Goal: Task Accomplishment & Management: Complete application form

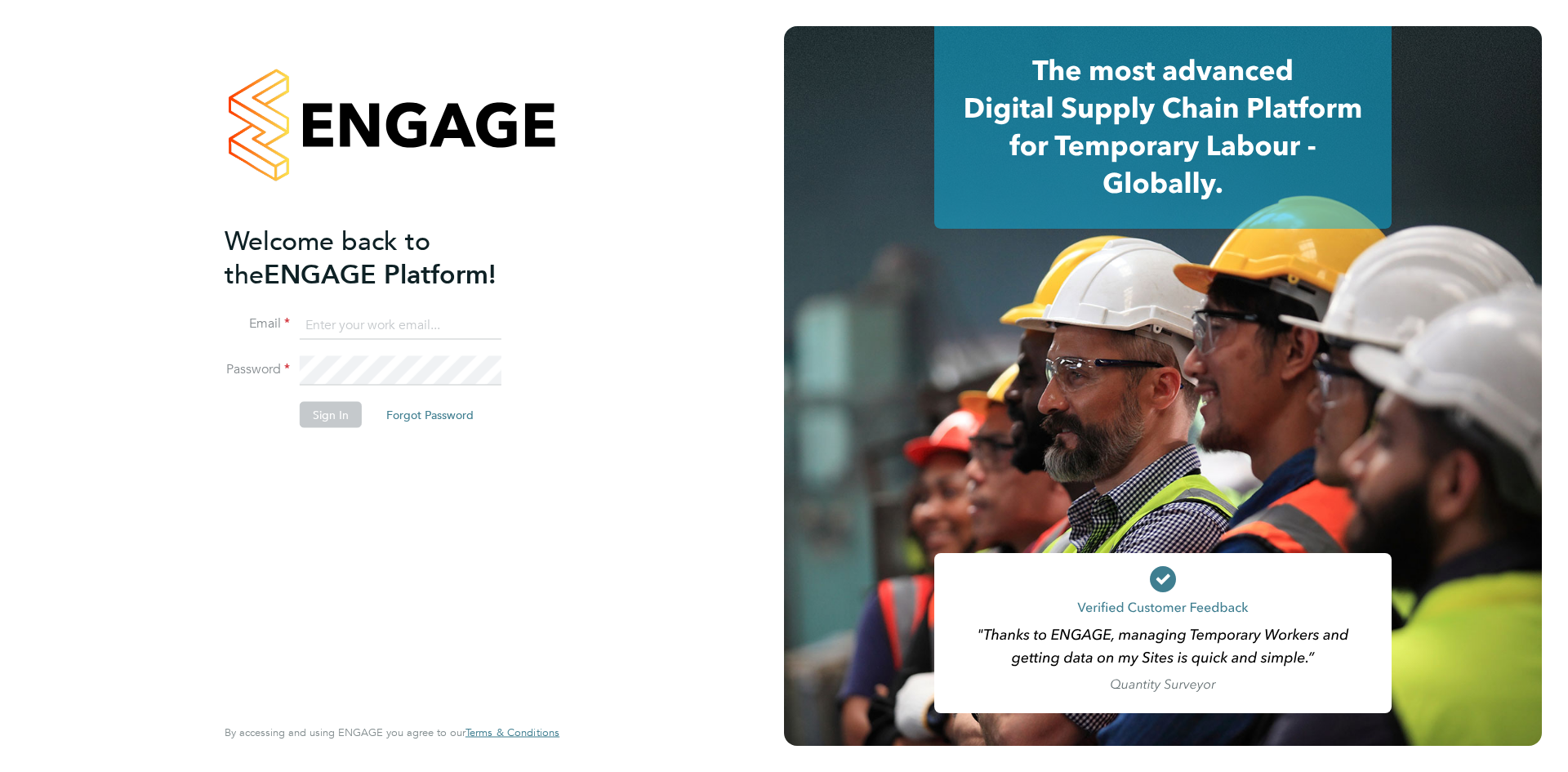
type input "[EMAIL_ADDRESS][DOMAIN_NAME]"
click at [324, 414] on button "Sign In" at bounding box center [331, 414] width 62 height 26
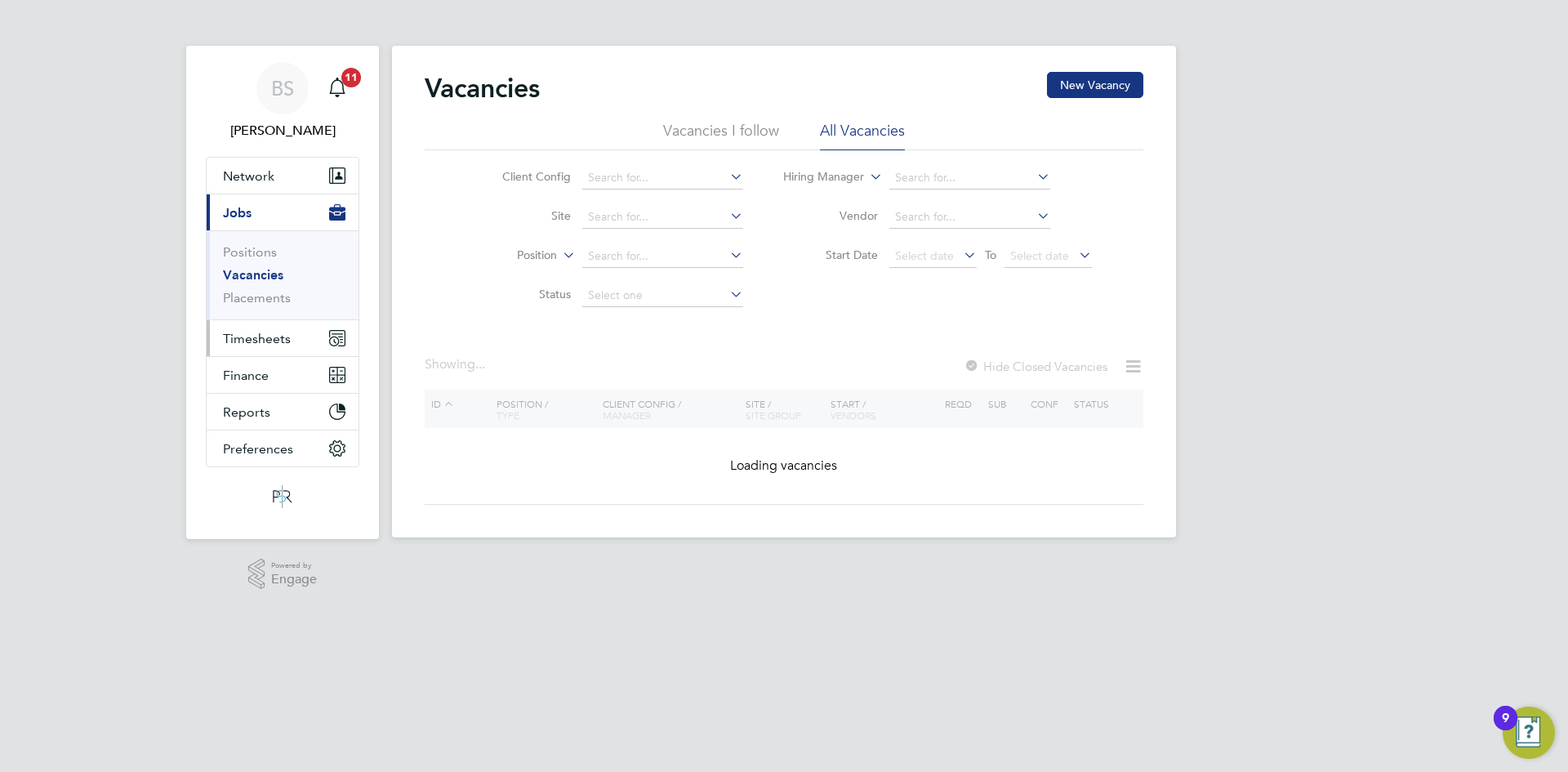
click at [280, 336] on span "Timesheets" at bounding box center [256, 338] width 68 height 16
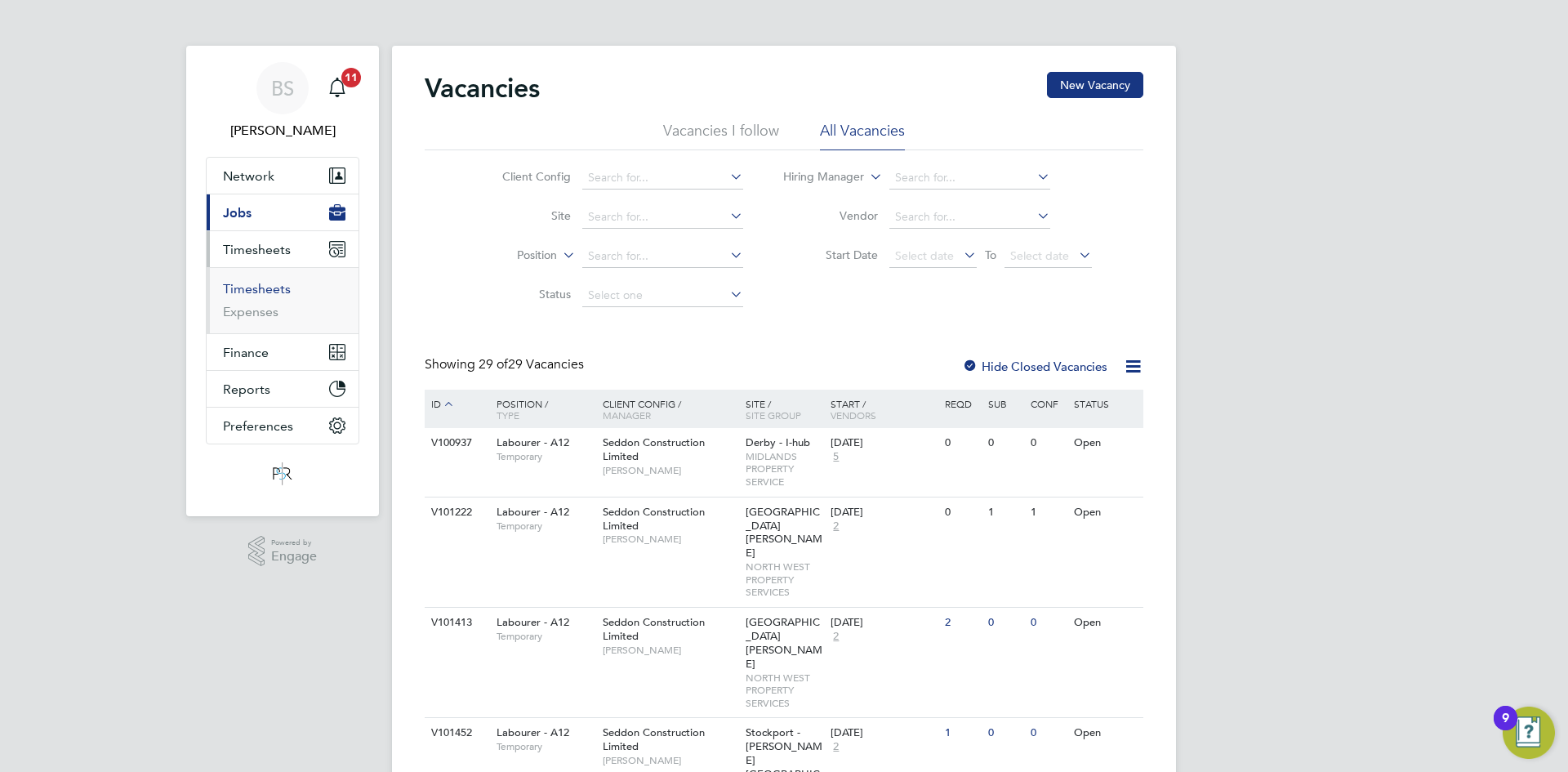
click at [260, 292] on link "Timesheets" at bounding box center [256, 288] width 68 height 16
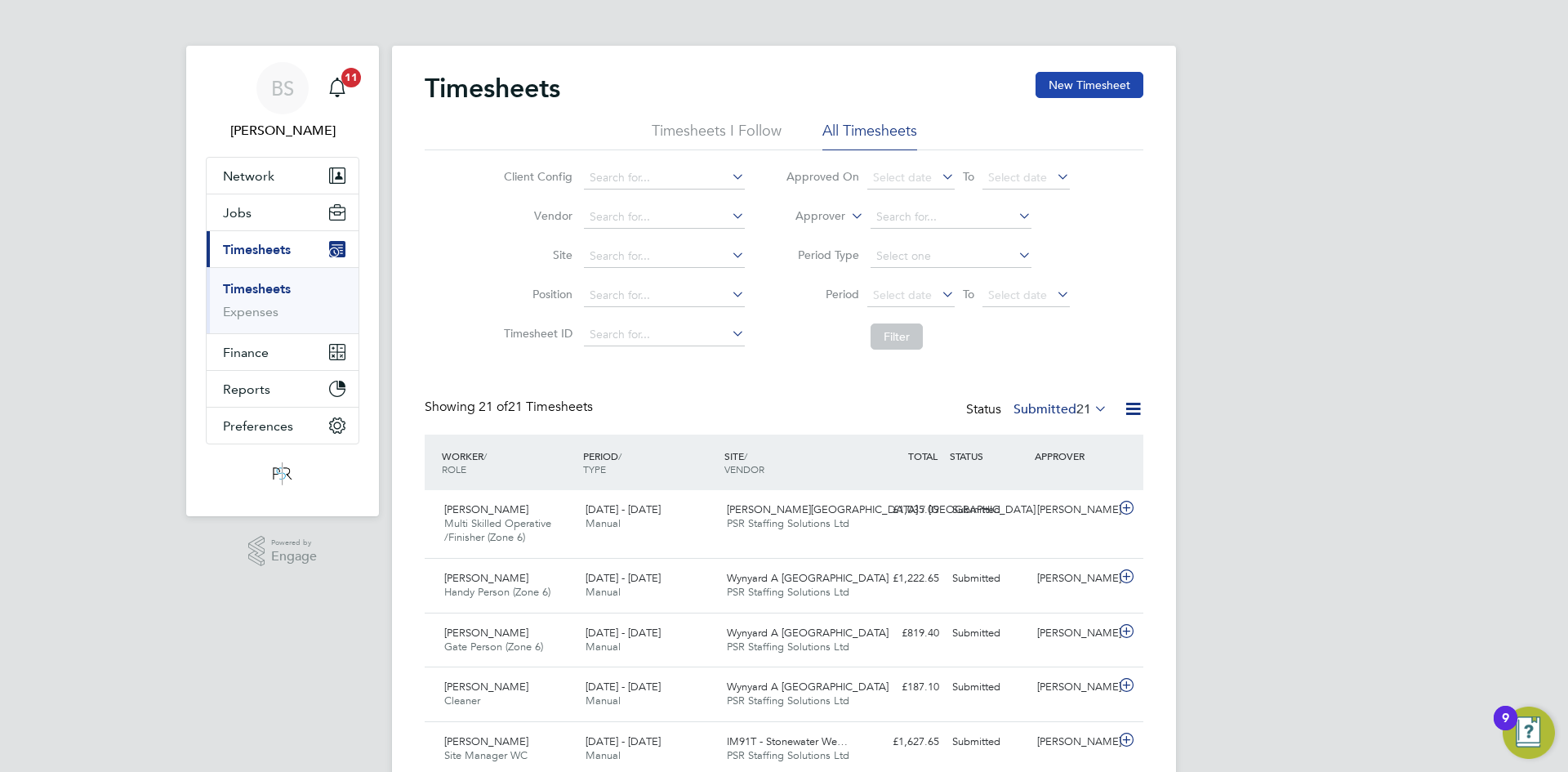
click at [1106, 90] on button "New Timesheet" at bounding box center [1089, 85] width 108 height 26
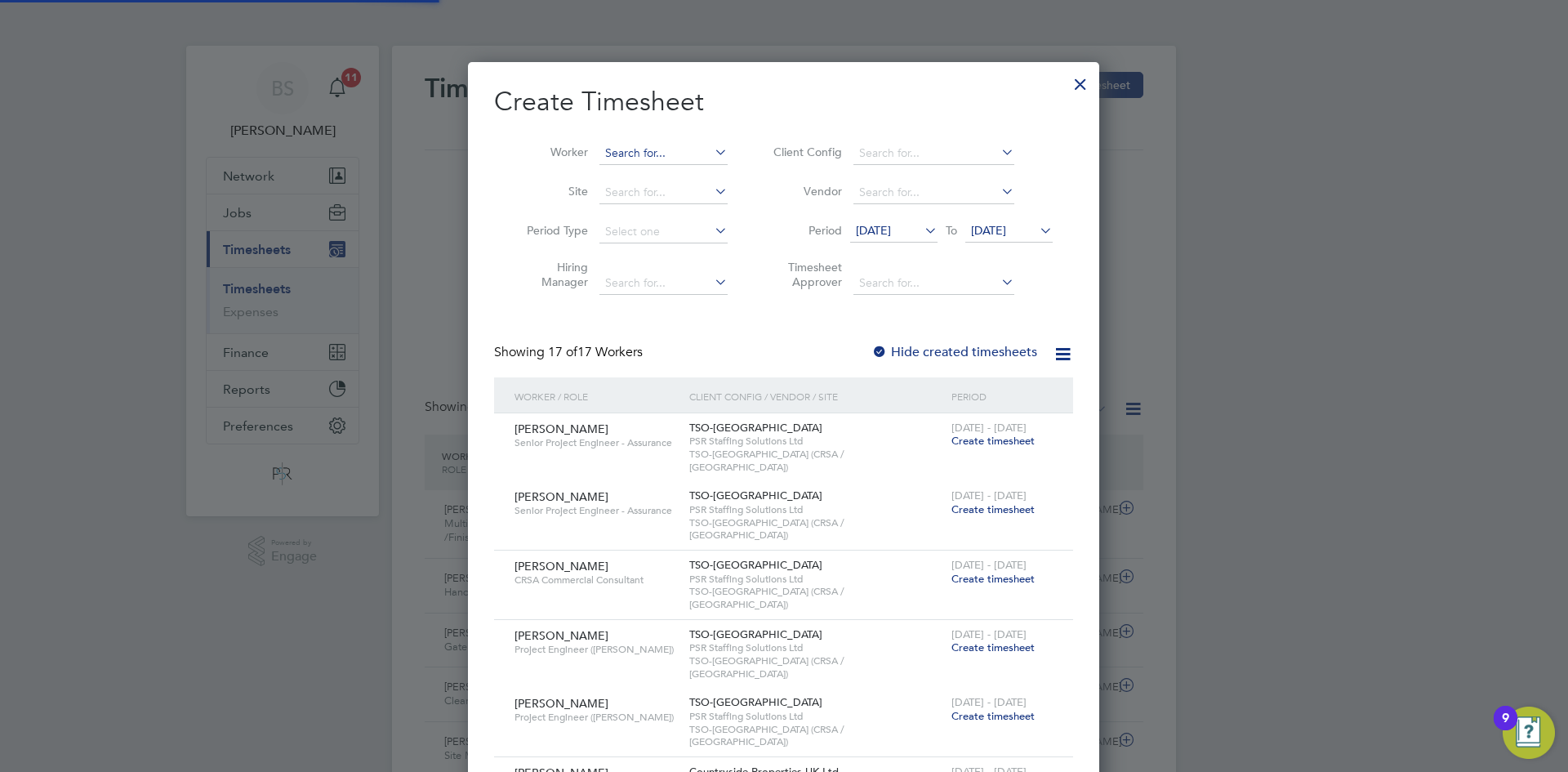
click at [636, 157] on input at bounding box center [664, 154] width 128 height 23
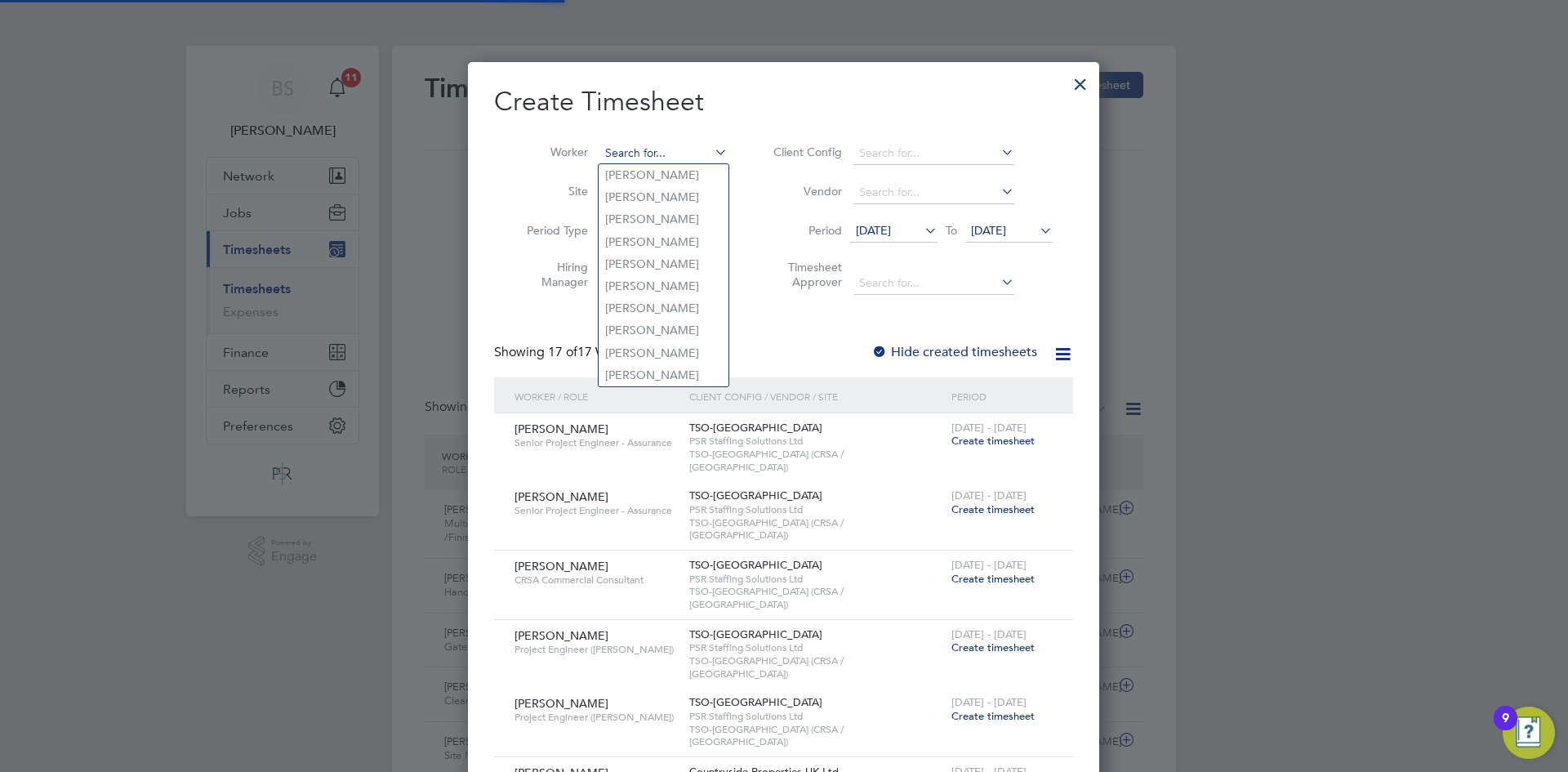
paste input "Derek Megson"
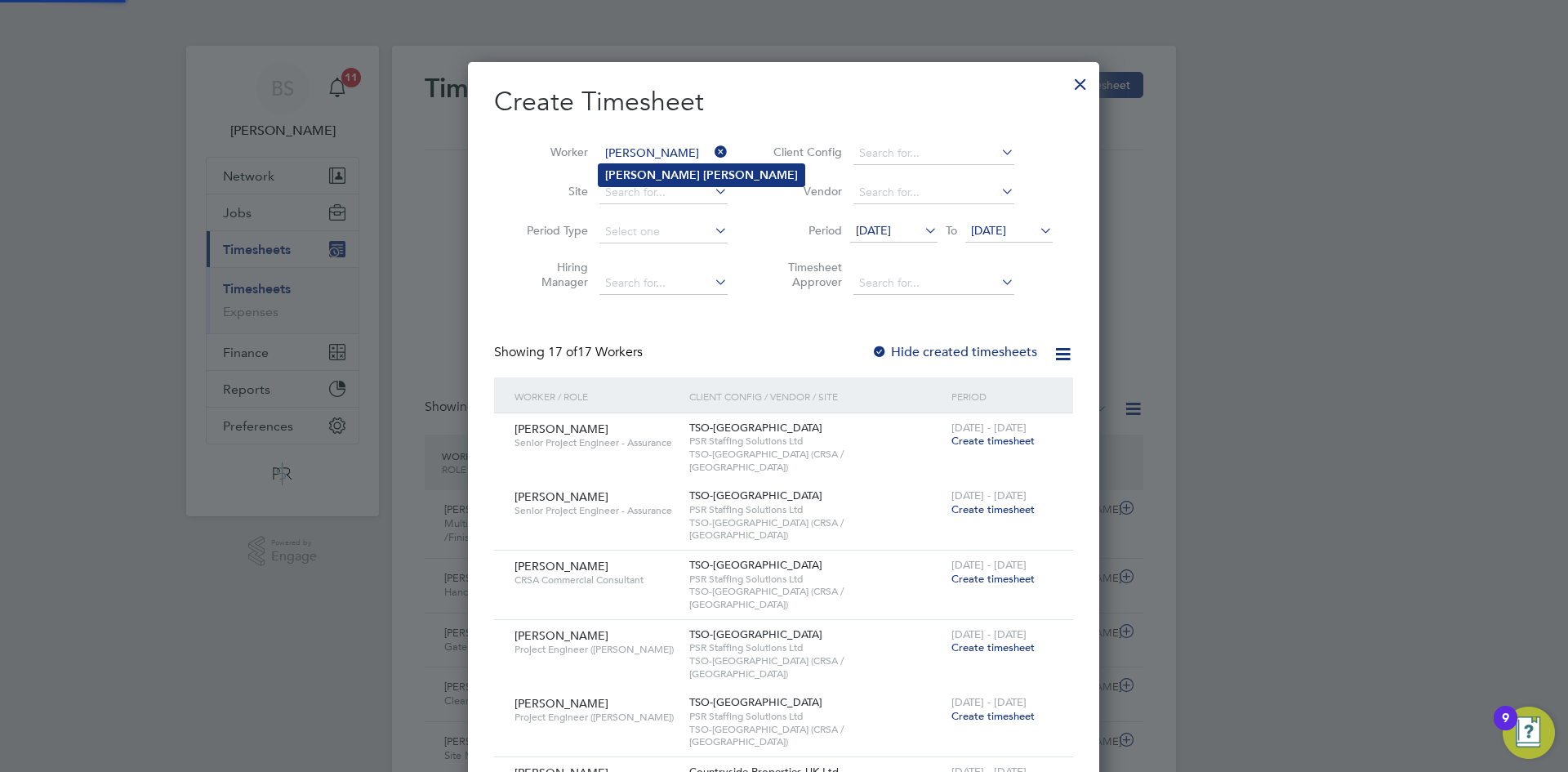
type input "Derek Megson"
click at [637, 181] on b "Derek" at bounding box center [652, 175] width 94 height 14
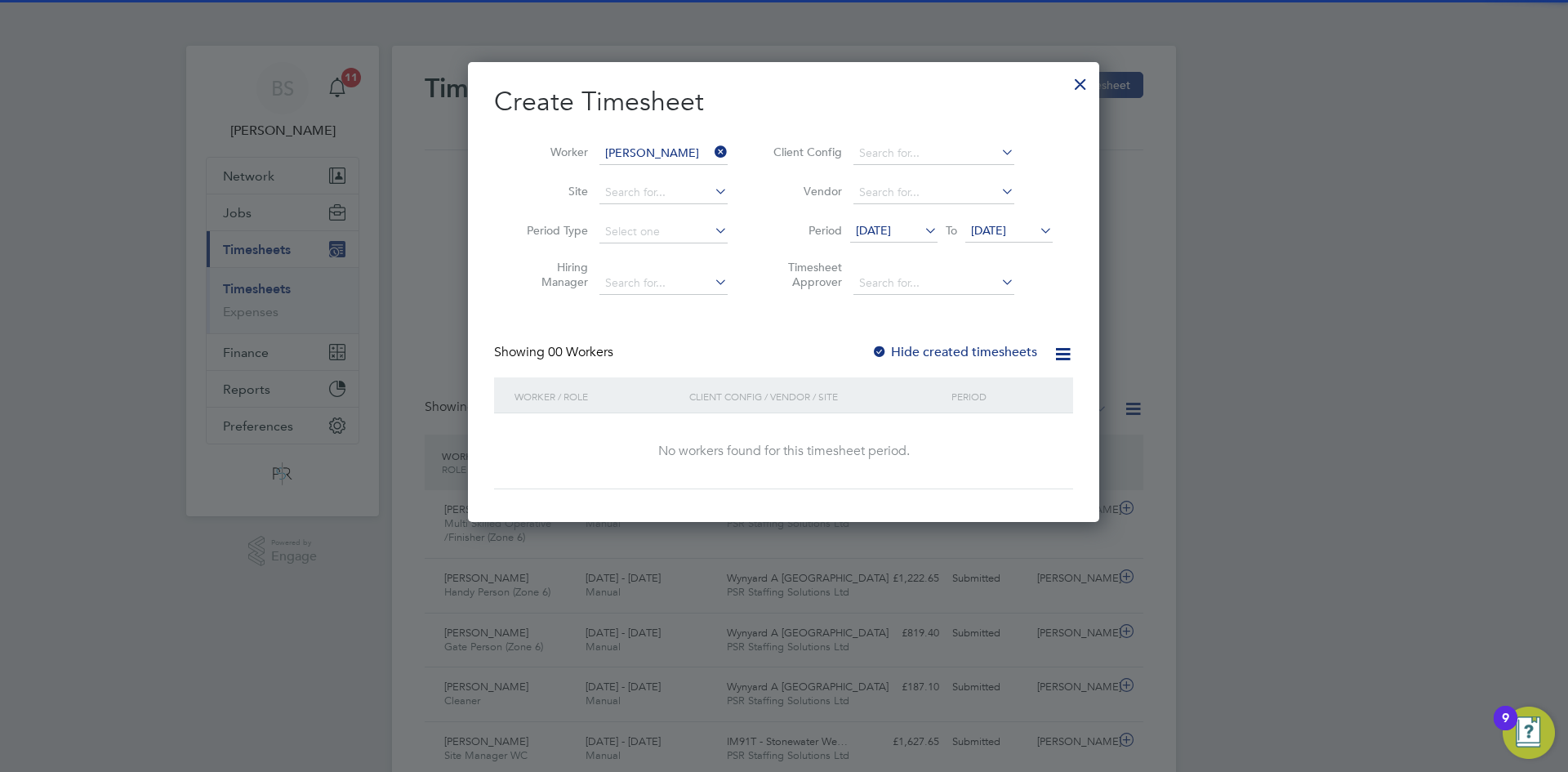
click at [967, 336] on div "Create Timesheet Worker Derek Megson Site Period Type Hiring Manager Client Con…" at bounding box center [784, 287] width 579 height 404
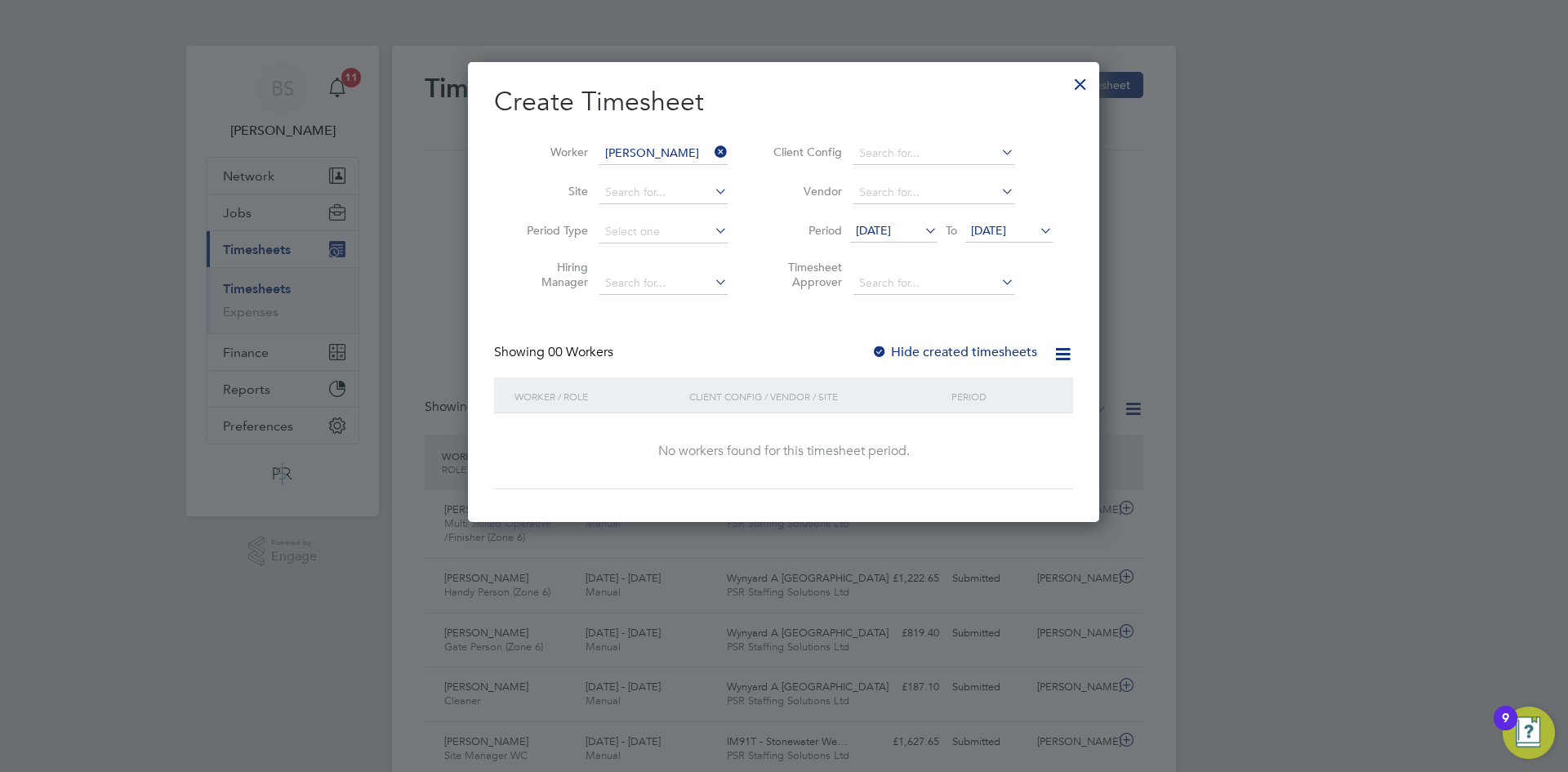
click at [959, 351] on label "Hide created timesheets" at bounding box center [954, 352] width 166 height 16
click at [891, 230] on span "10 Sep 2025" at bounding box center [873, 230] width 35 height 15
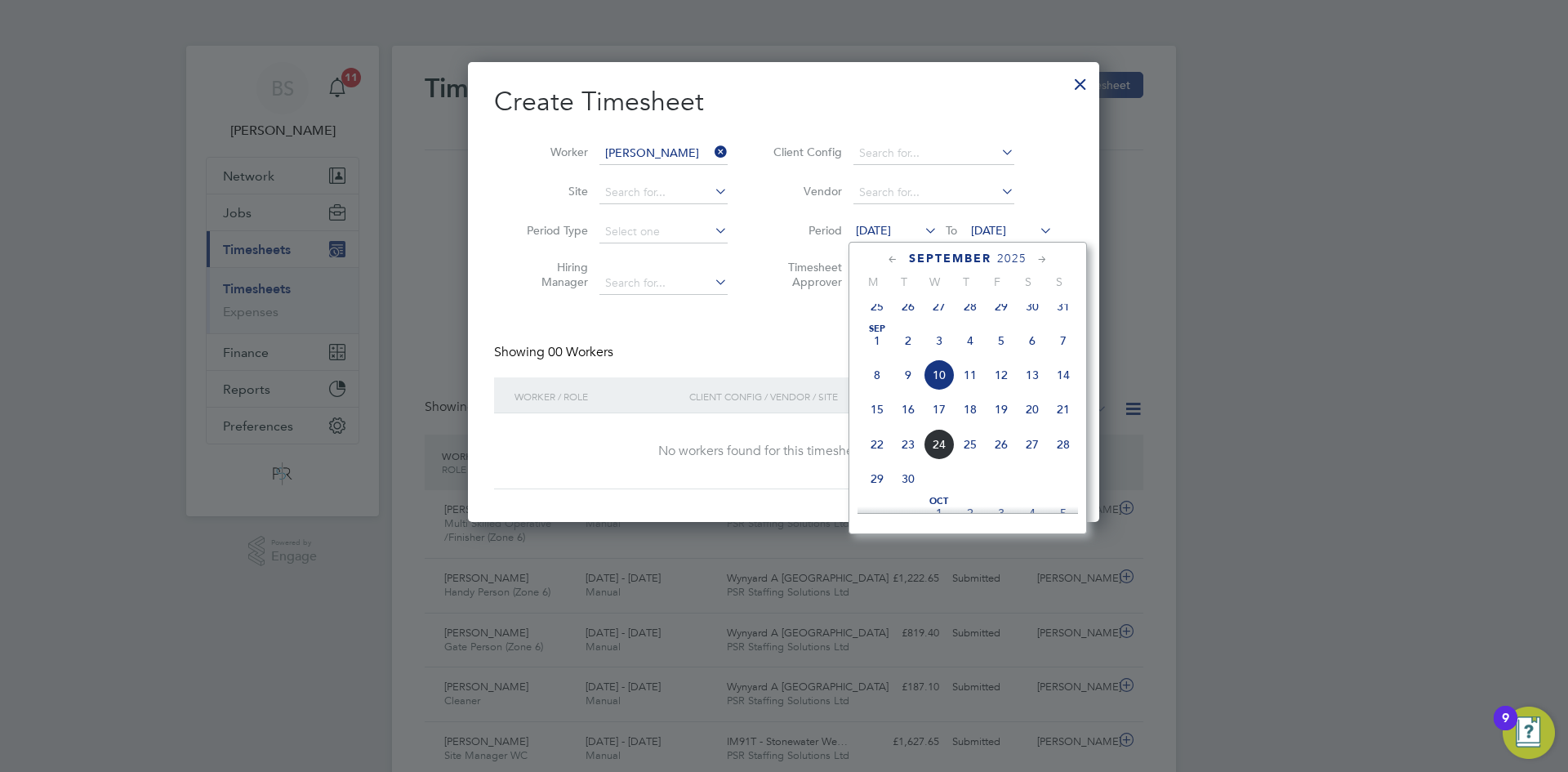
click at [882, 383] on span "8" at bounding box center [877, 375] width 31 height 31
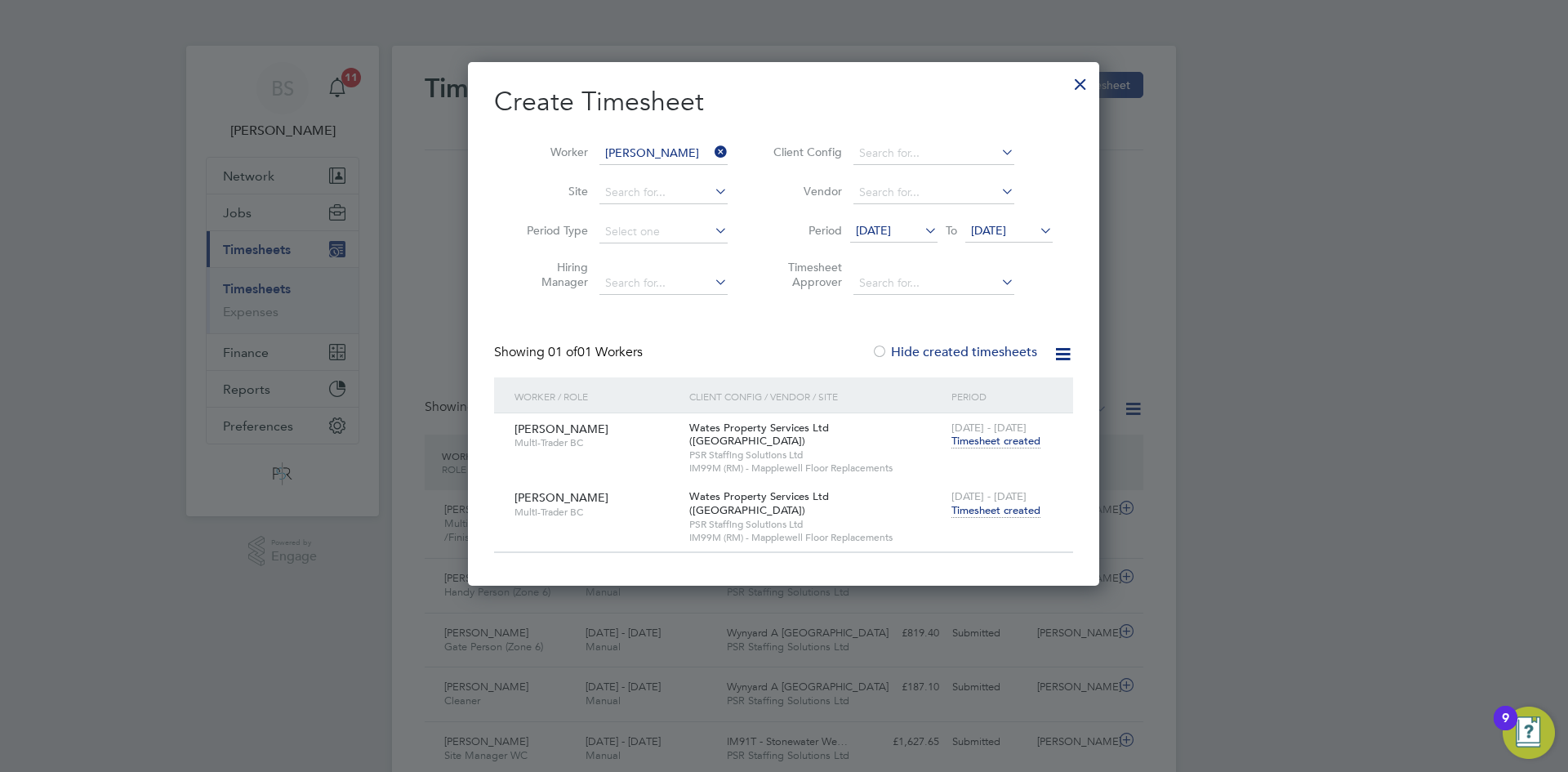
click at [994, 503] on span "Timesheet created" at bounding box center [996, 511] width 89 height 15
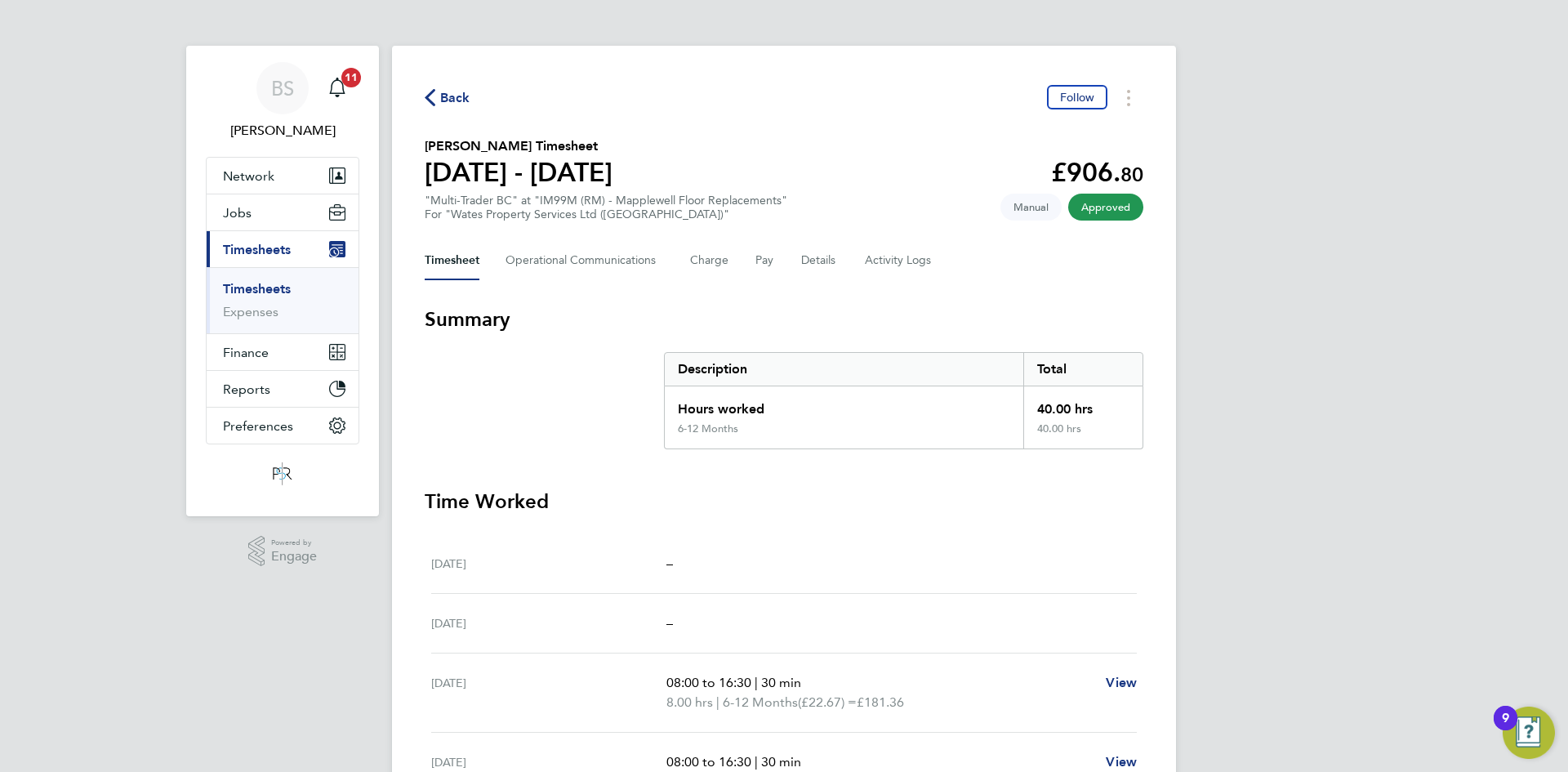
drag, startPoint x: 284, startPoint y: 291, endPoint x: 663, endPoint y: 134, distance: 410.2
click at [284, 291] on link "Timesheets" at bounding box center [256, 288] width 68 height 16
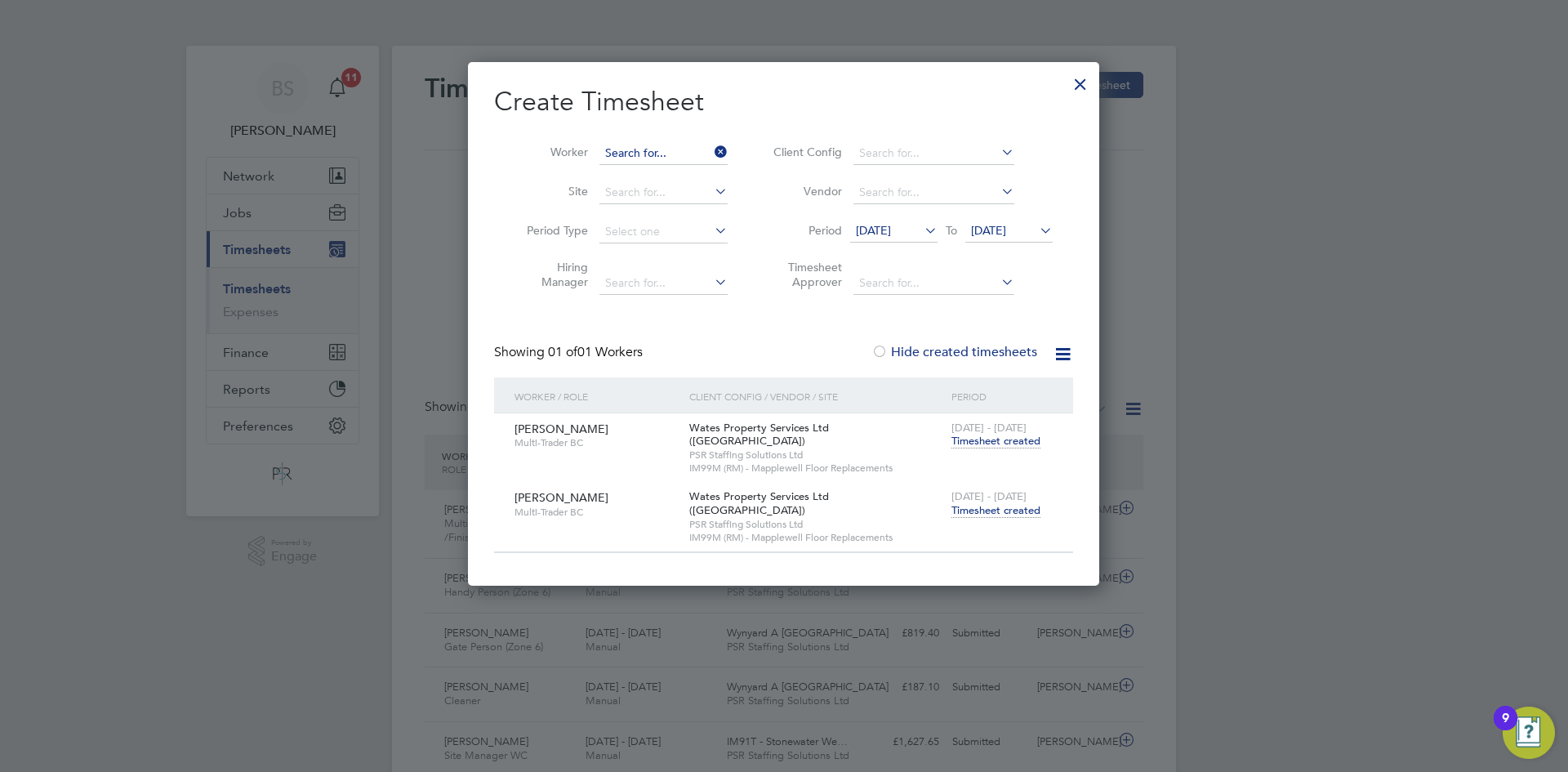
click at [696, 147] on input at bounding box center [664, 154] width 128 height 23
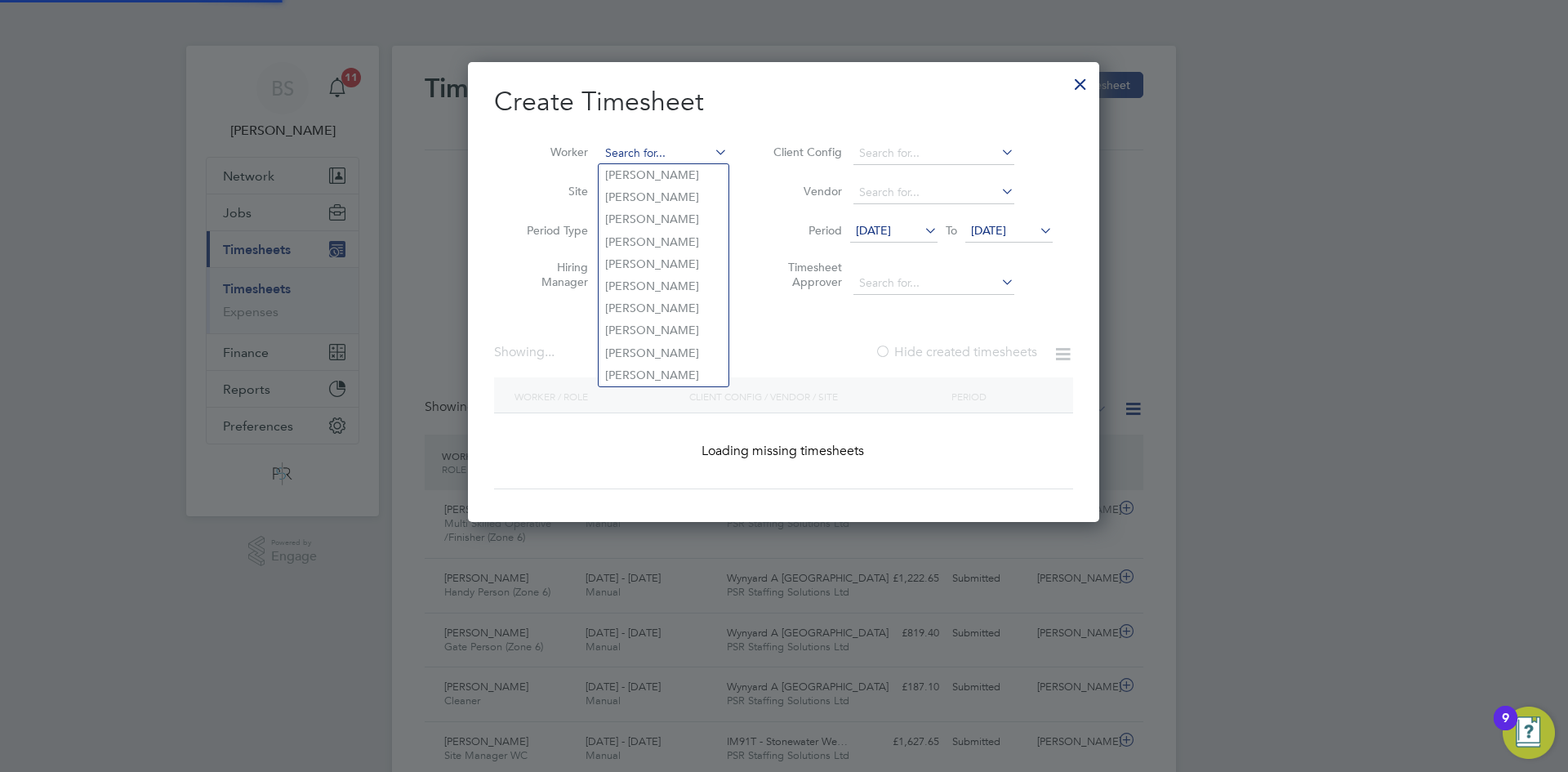
click at [691, 148] on input at bounding box center [664, 154] width 128 height 23
paste input "Patrick Smith"
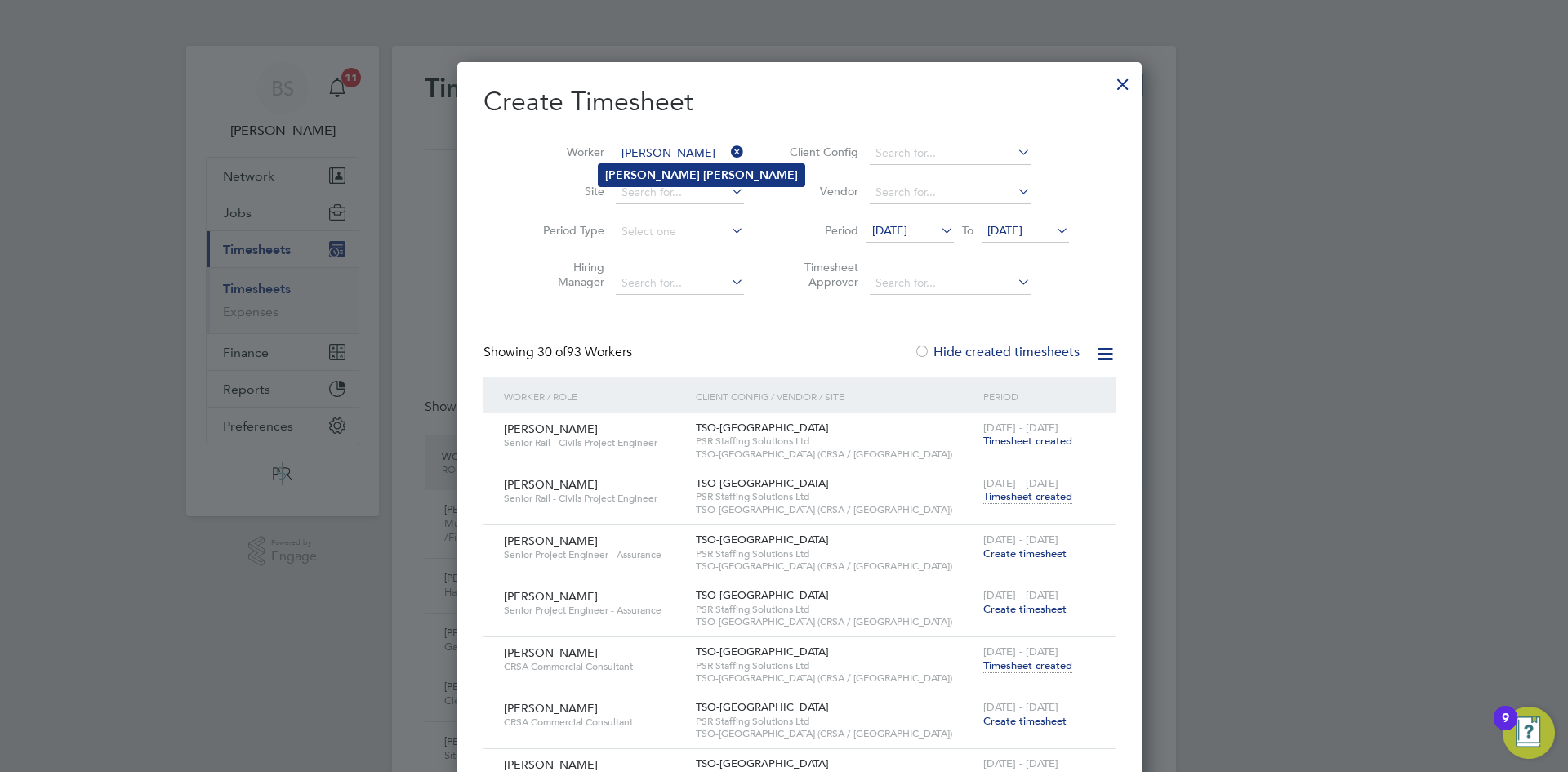
type input "Patrick Smith"
click at [688, 171] on li "Patrick Smith" at bounding box center [701, 175] width 206 height 22
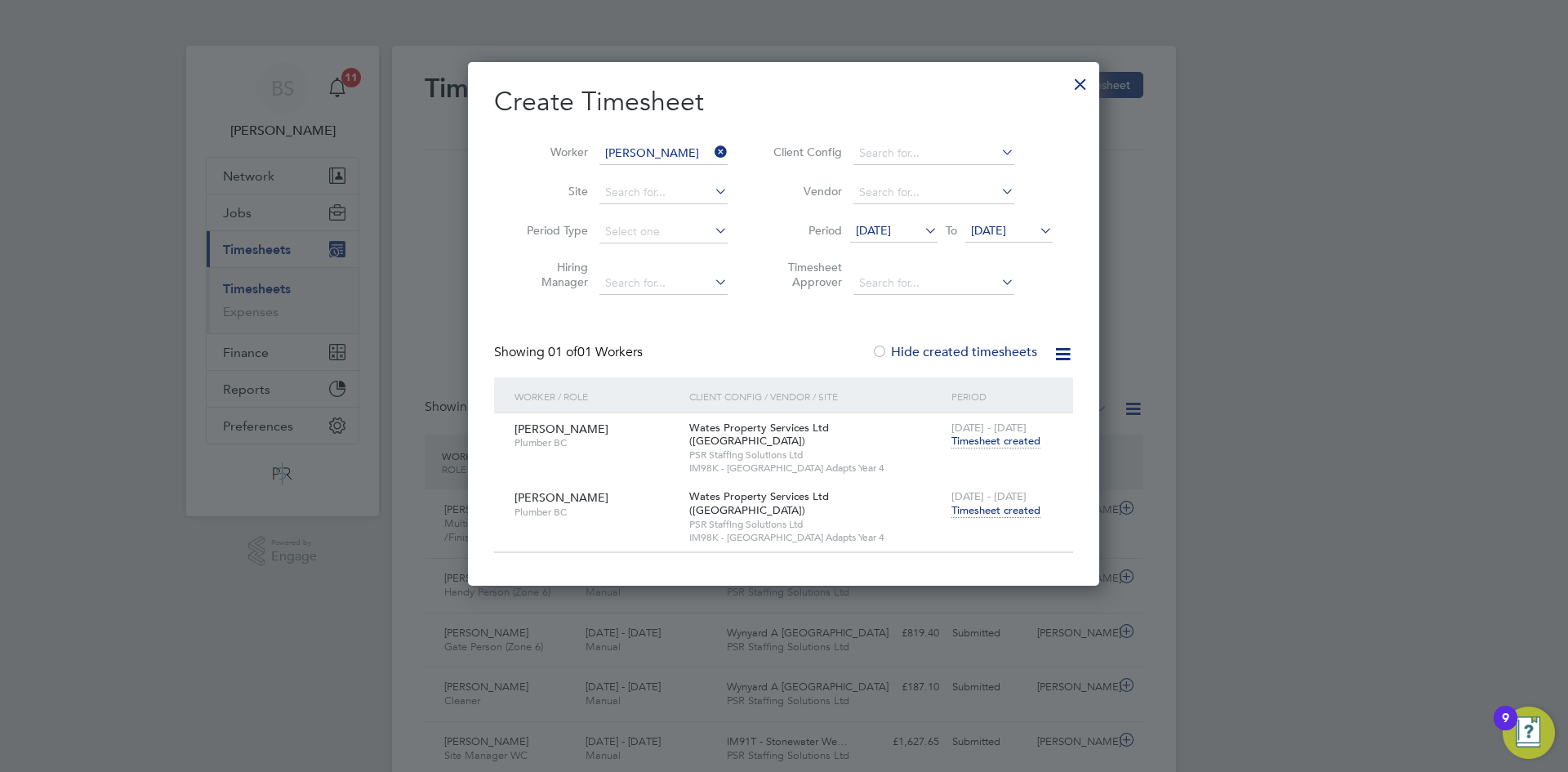
click at [1024, 503] on span "Timesheet created" at bounding box center [996, 511] width 89 height 15
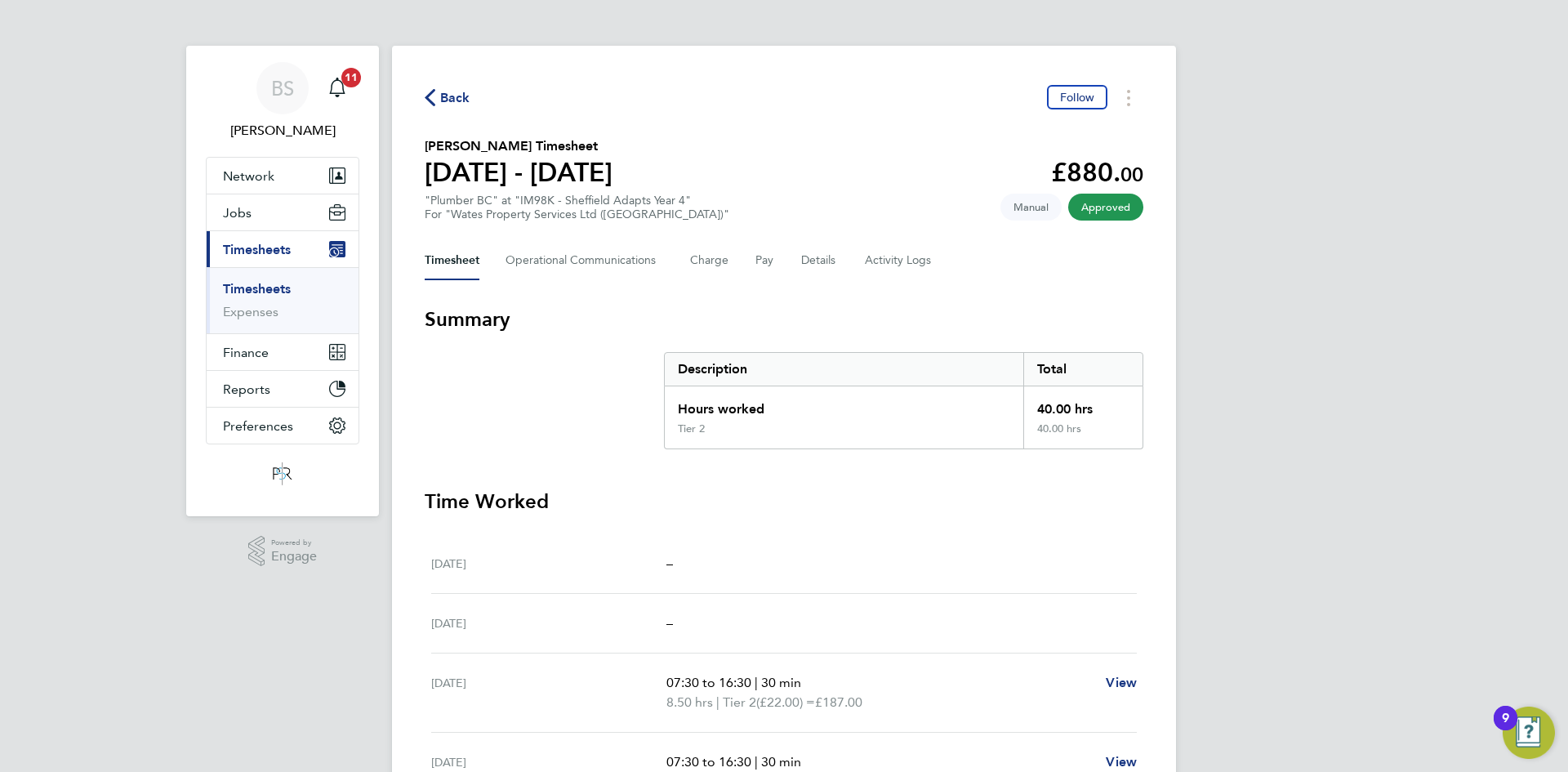
click at [251, 290] on link "Timesheets" at bounding box center [256, 288] width 68 height 16
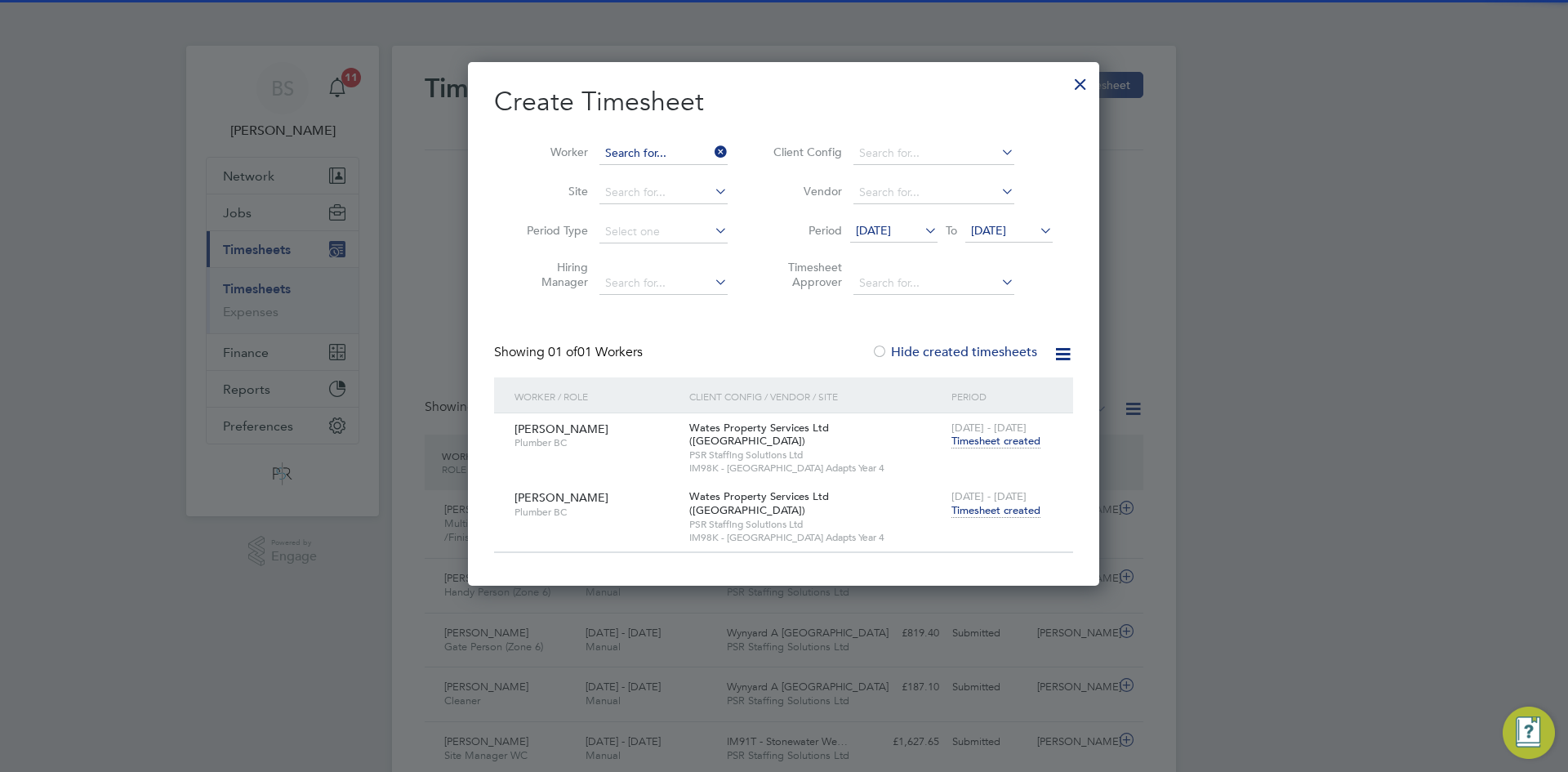
drag, startPoint x: 701, startPoint y: 149, endPoint x: 691, endPoint y: 148, distance: 10.0
click at [691, 148] on input at bounding box center [664, 154] width 128 height 23
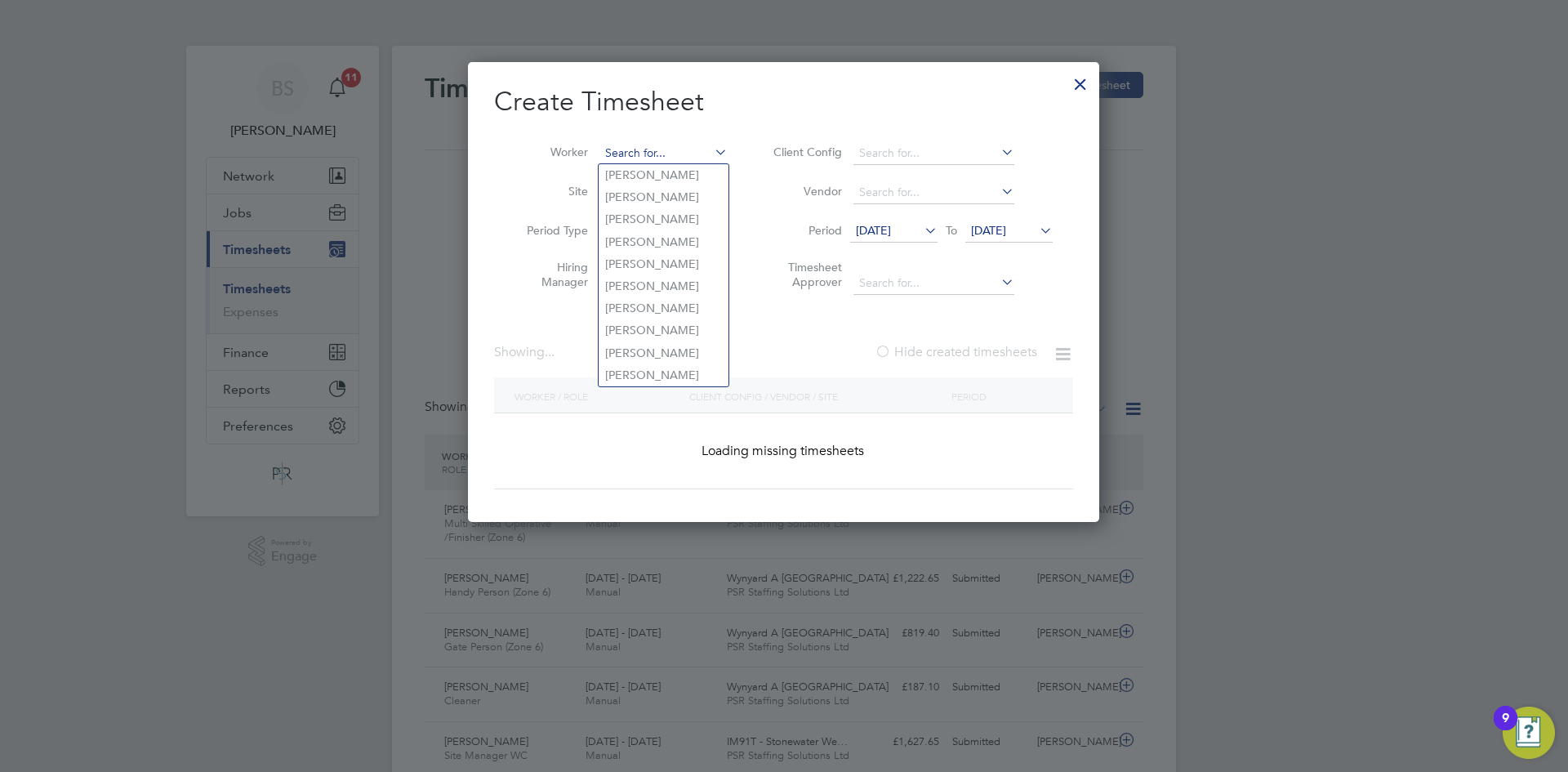
click at [655, 147] on input at bounding box center [664, 154] width 128 height 23
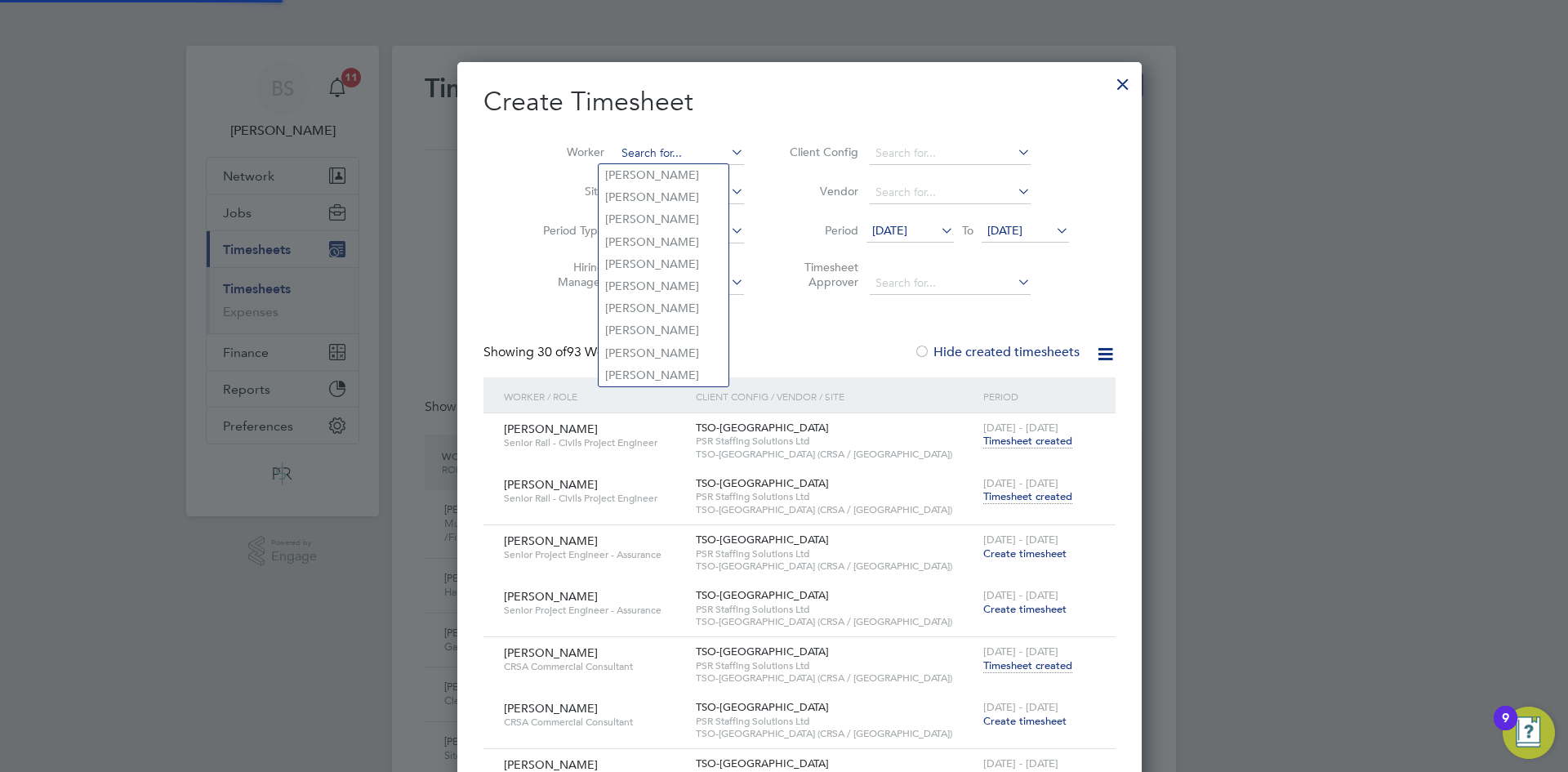
paste input "Robert Dodd"
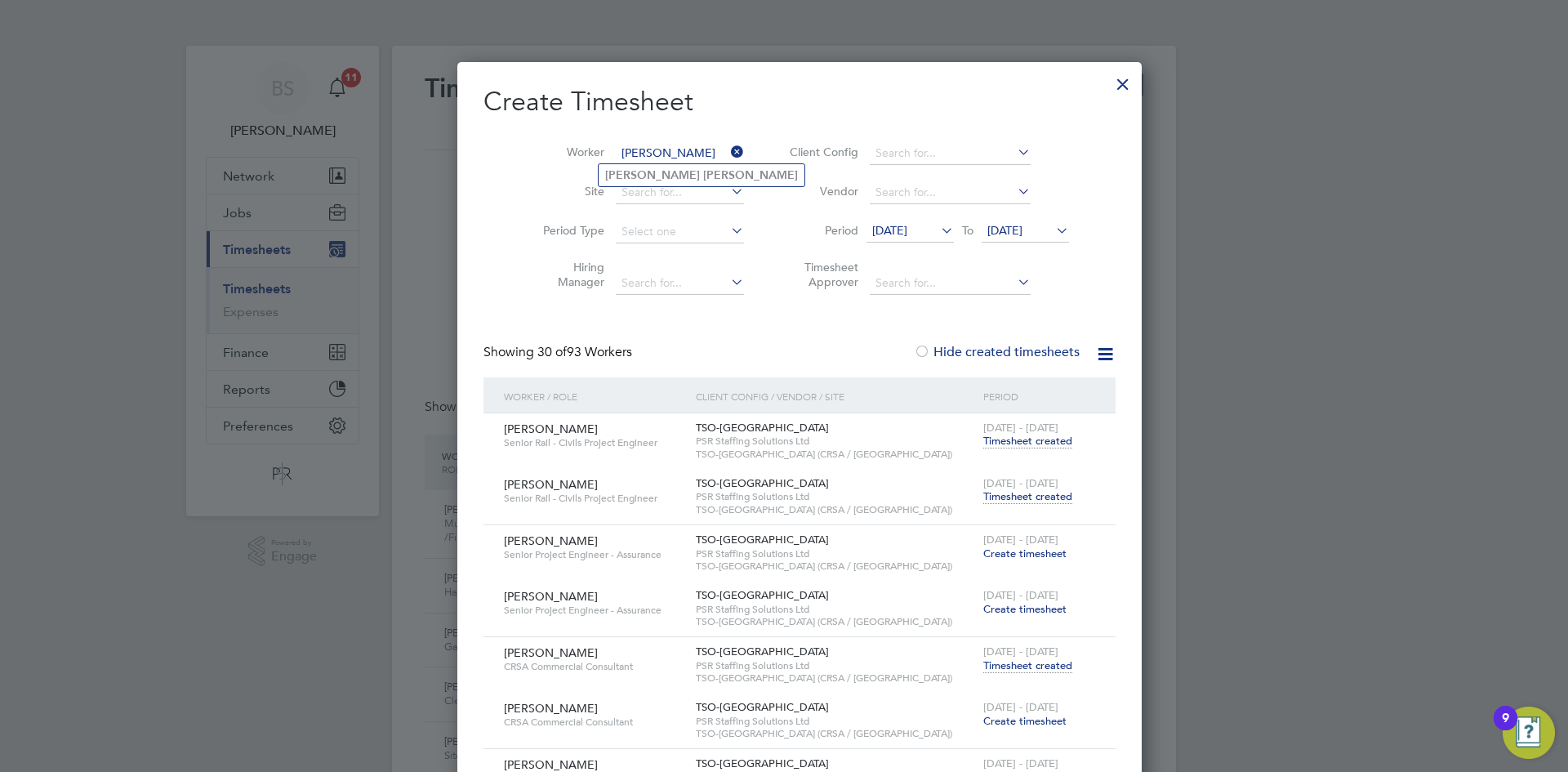
type input "Robert Dodd"
drag, startPoint x: 637, startPoint y: 177, endPoint x: 621, endPoint y: 185, distance: 17.9
click at [637, 177] on b "Robert" at bounding box center [652, 175] width 94 height 14
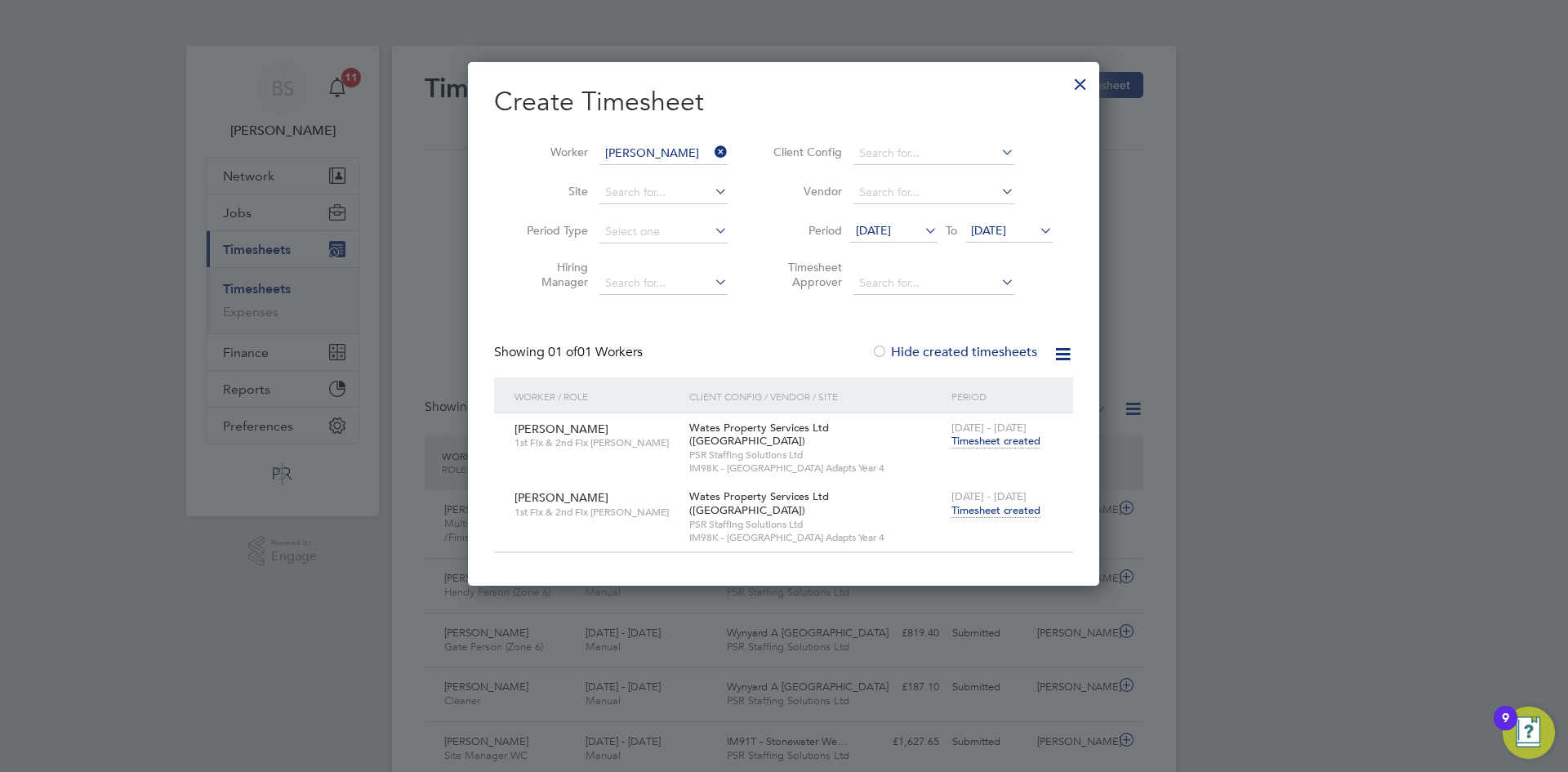
click at [1005, 489] on span "13 - 19 Sep 2025" at bounding box center [989, 496] width 75 height 14
click at [1006, 503] on span "Timesheet created" at bounding box center [996, 511] width 89 height 15
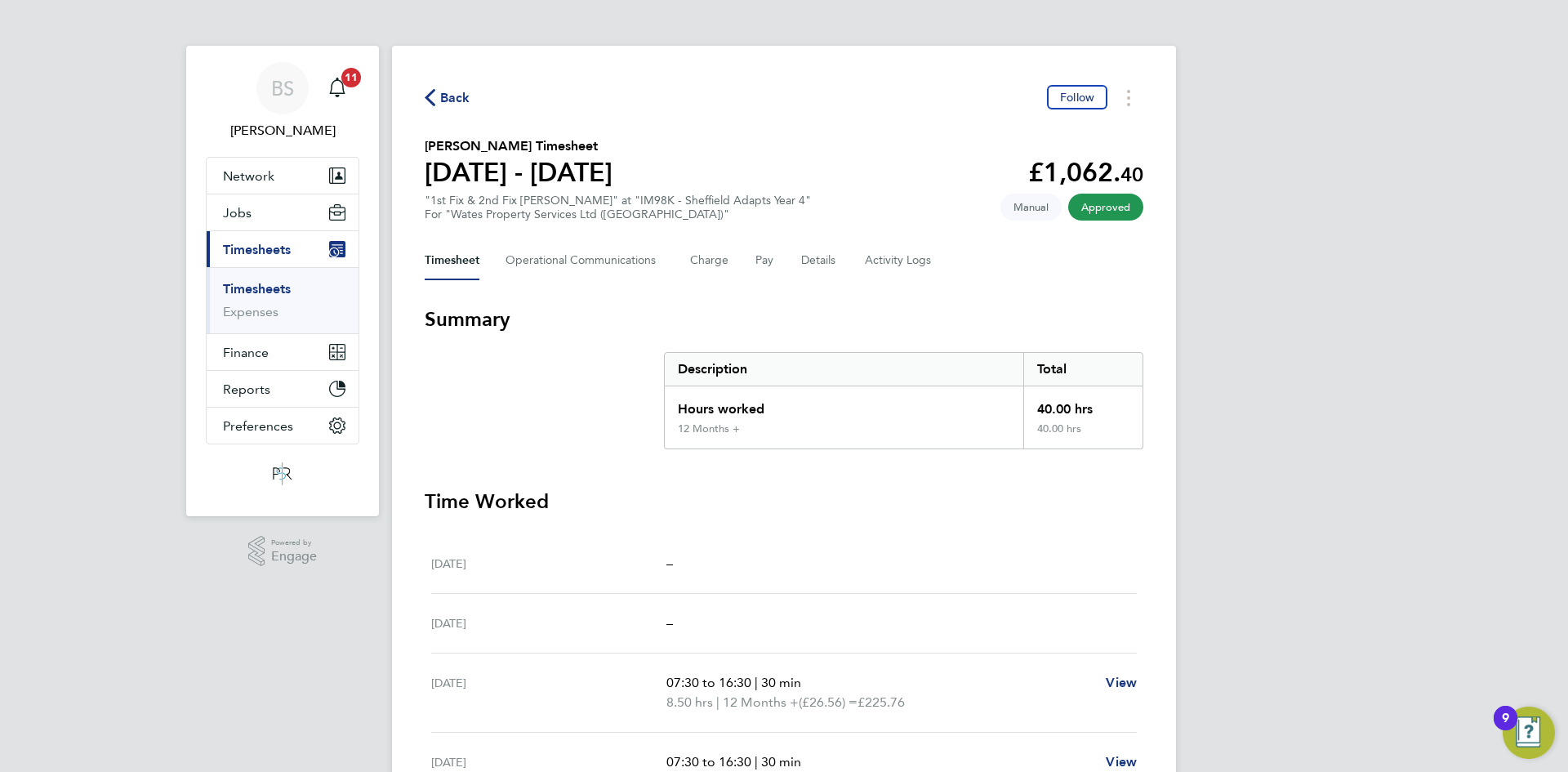
drag, startPoint x: 278, startPoint y: 287, endPoint x: 445, endPoint y: 255, distance: 170.0
click at [278, 287] on link "Timesheets" at bounding box center [256, 288] width 68 height 16
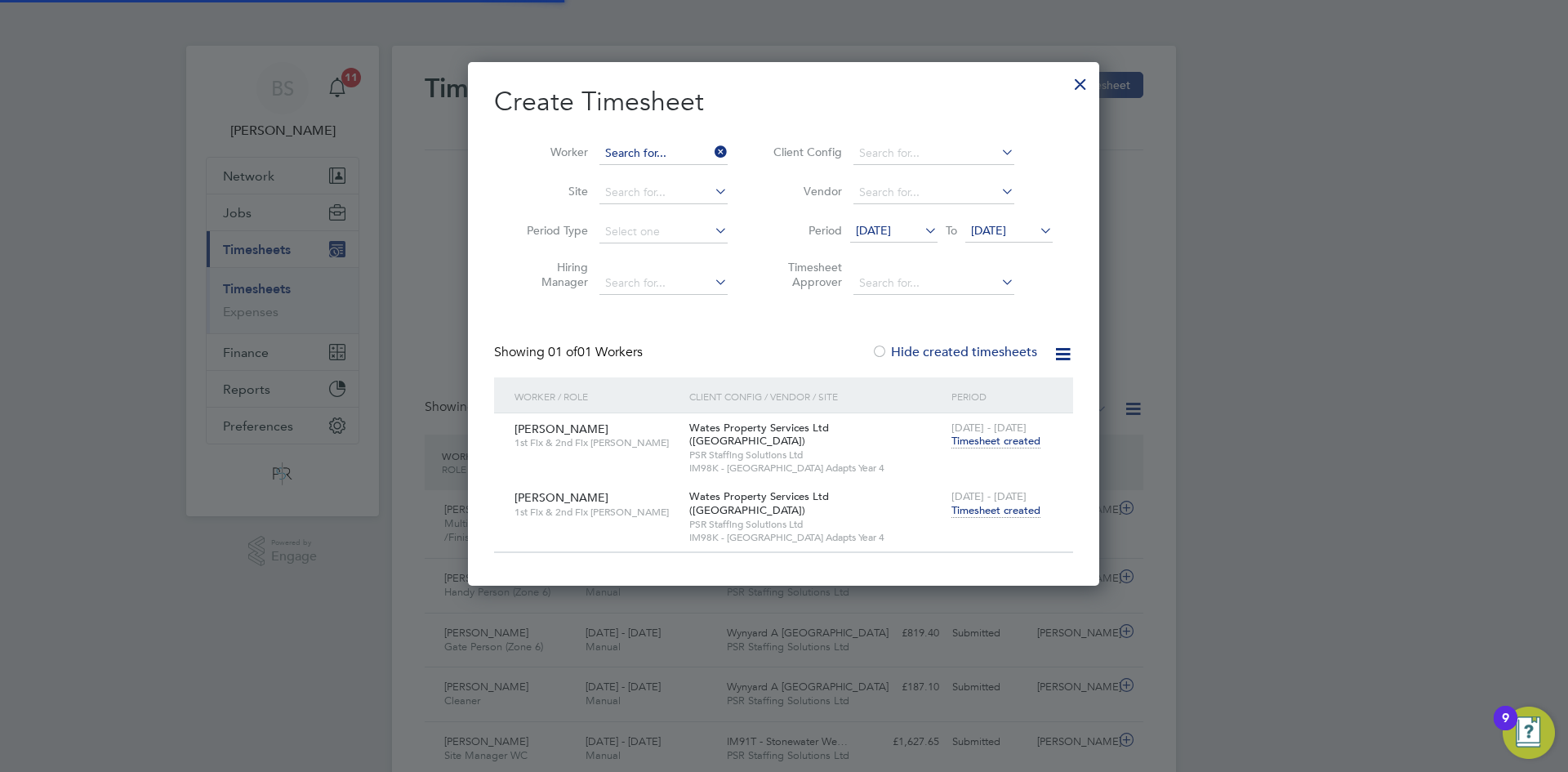
scroll to position [42, 142]
click at [705, 151] on input at bounding box center [664, 154] width 128 height 23
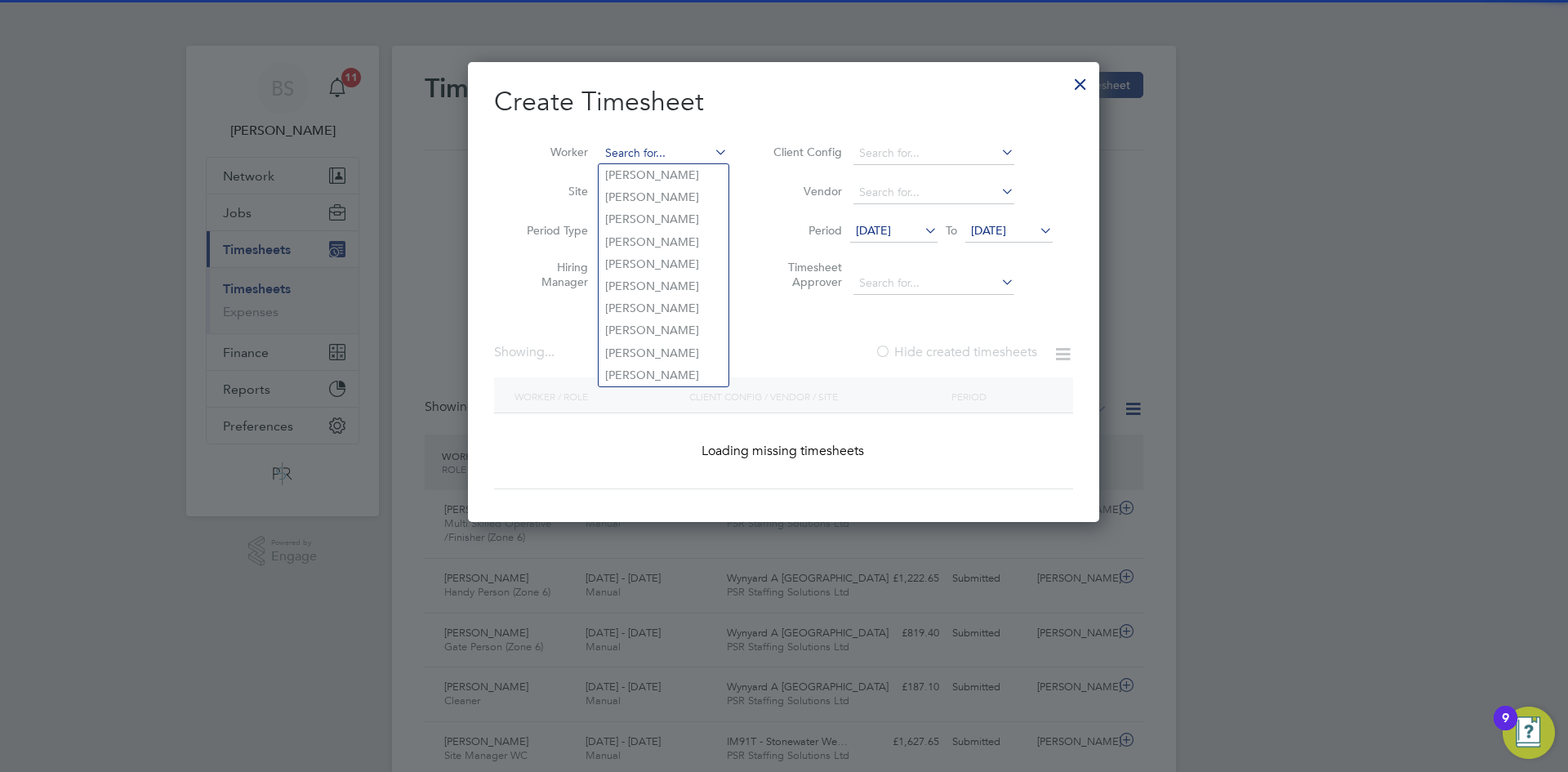
click at [677, 151] on input at bounding box center [664, 154] width 128 height 23
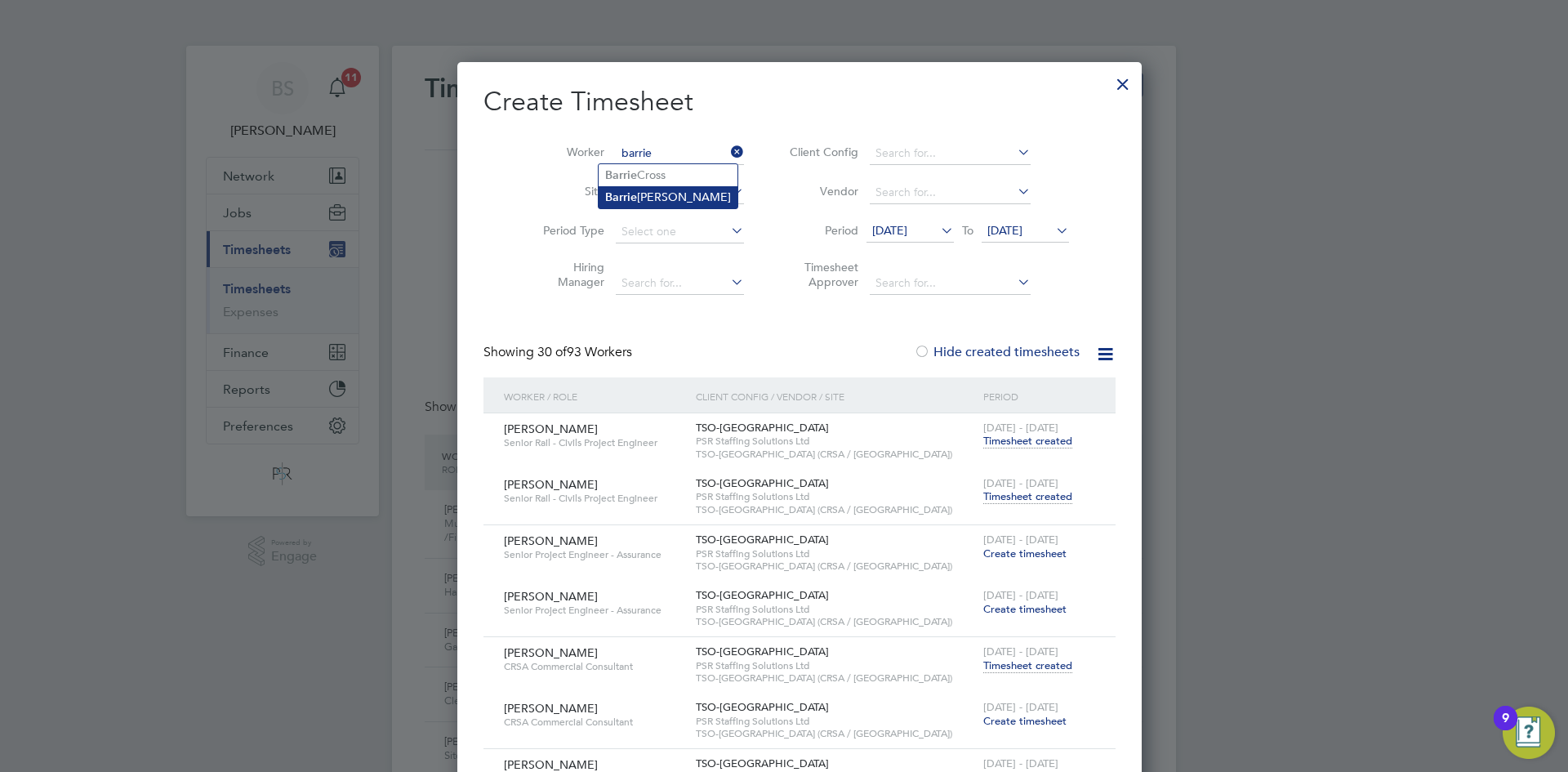
click at [695, 195] on li "Barrie Michael Rhodes" at bounding box center [668, 197] width 139 height 22
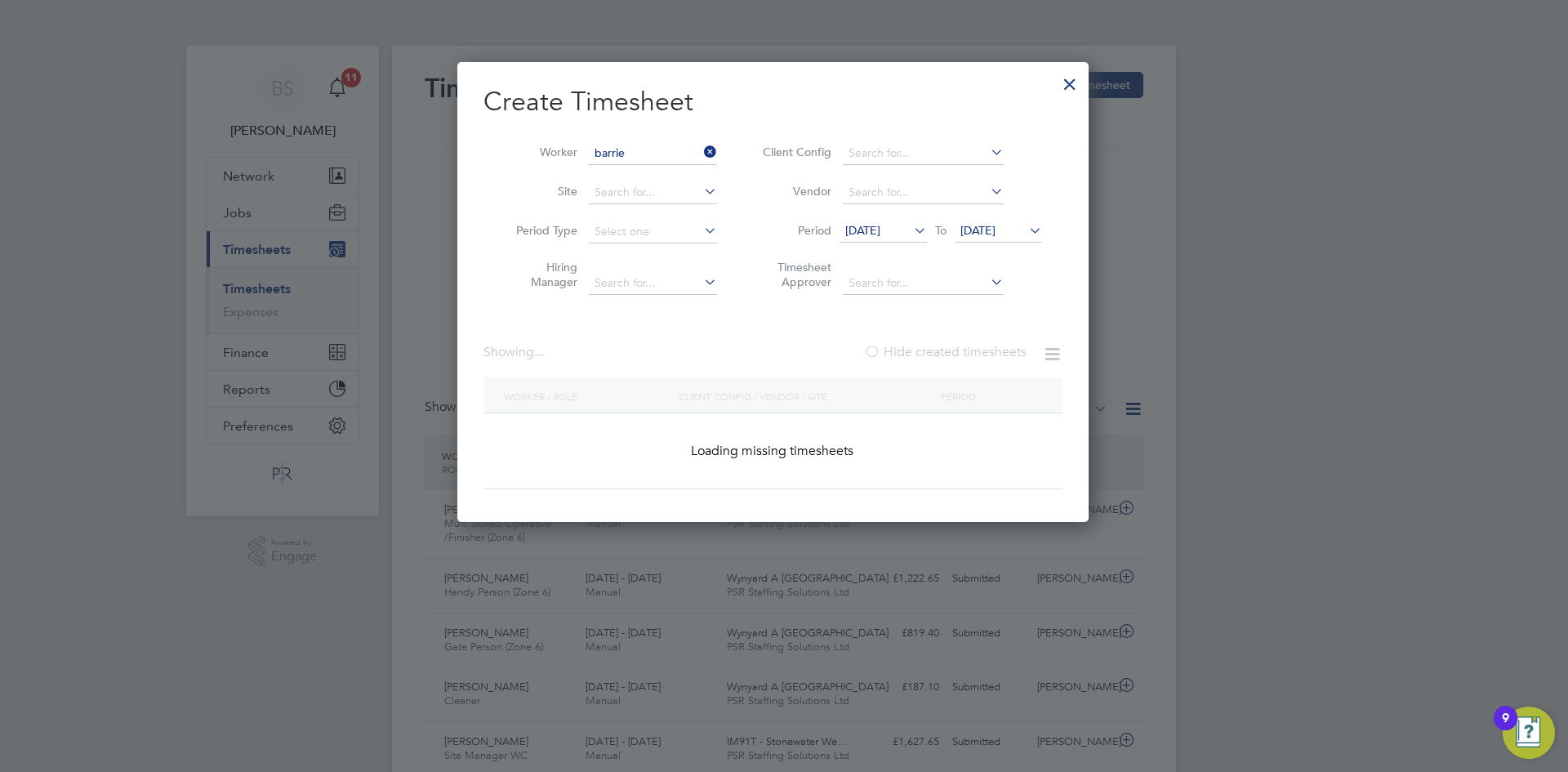
type input "Barrie Michael Rhodes"
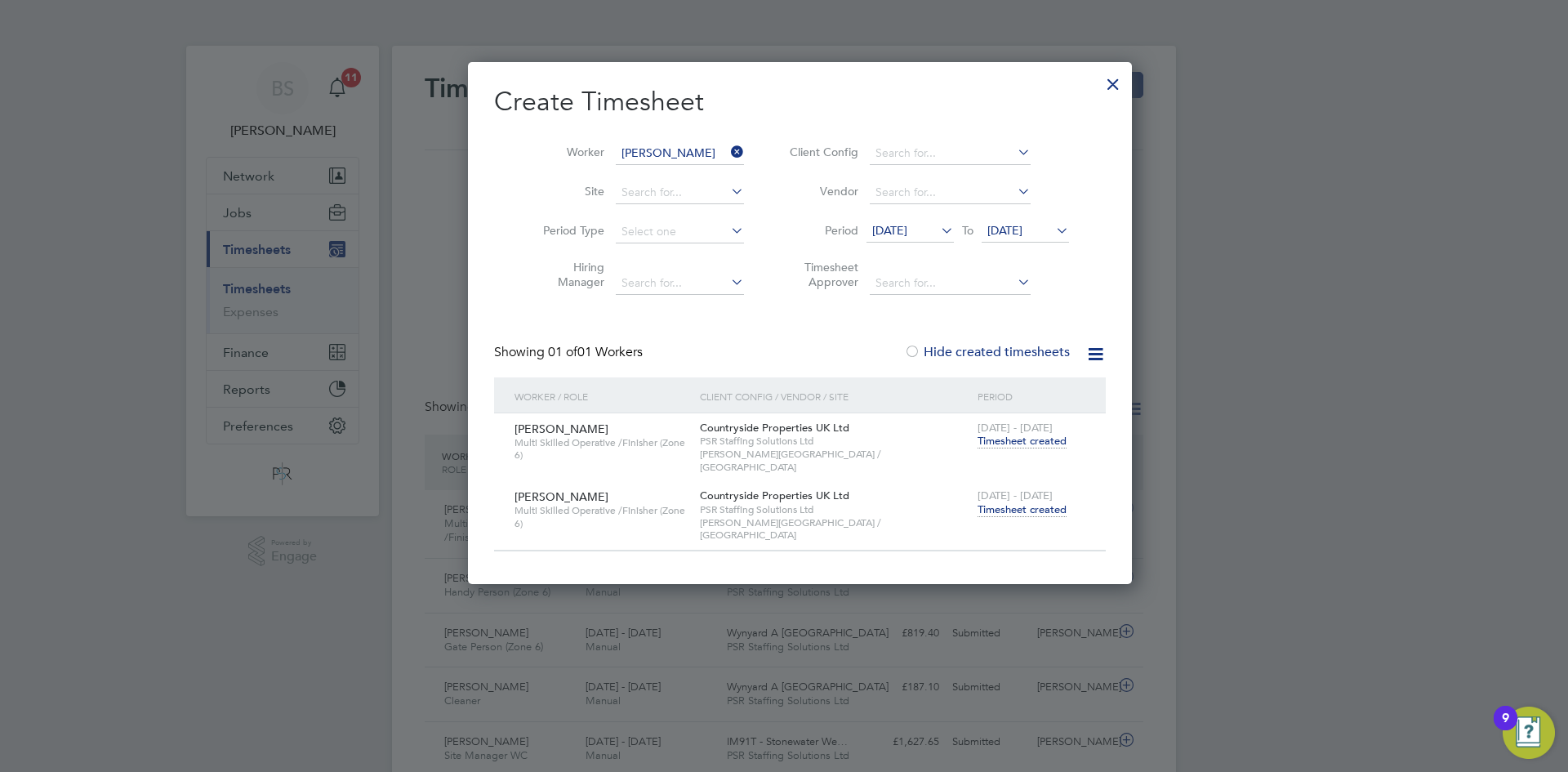
click at [996, 489] on span "15 - 21 Sep 2025" at bounding box center [1014, 495] width 75 height 14
click at [996, 503] on span "Timesheet created" at bounding box center [1022, 510] width 89 height 15
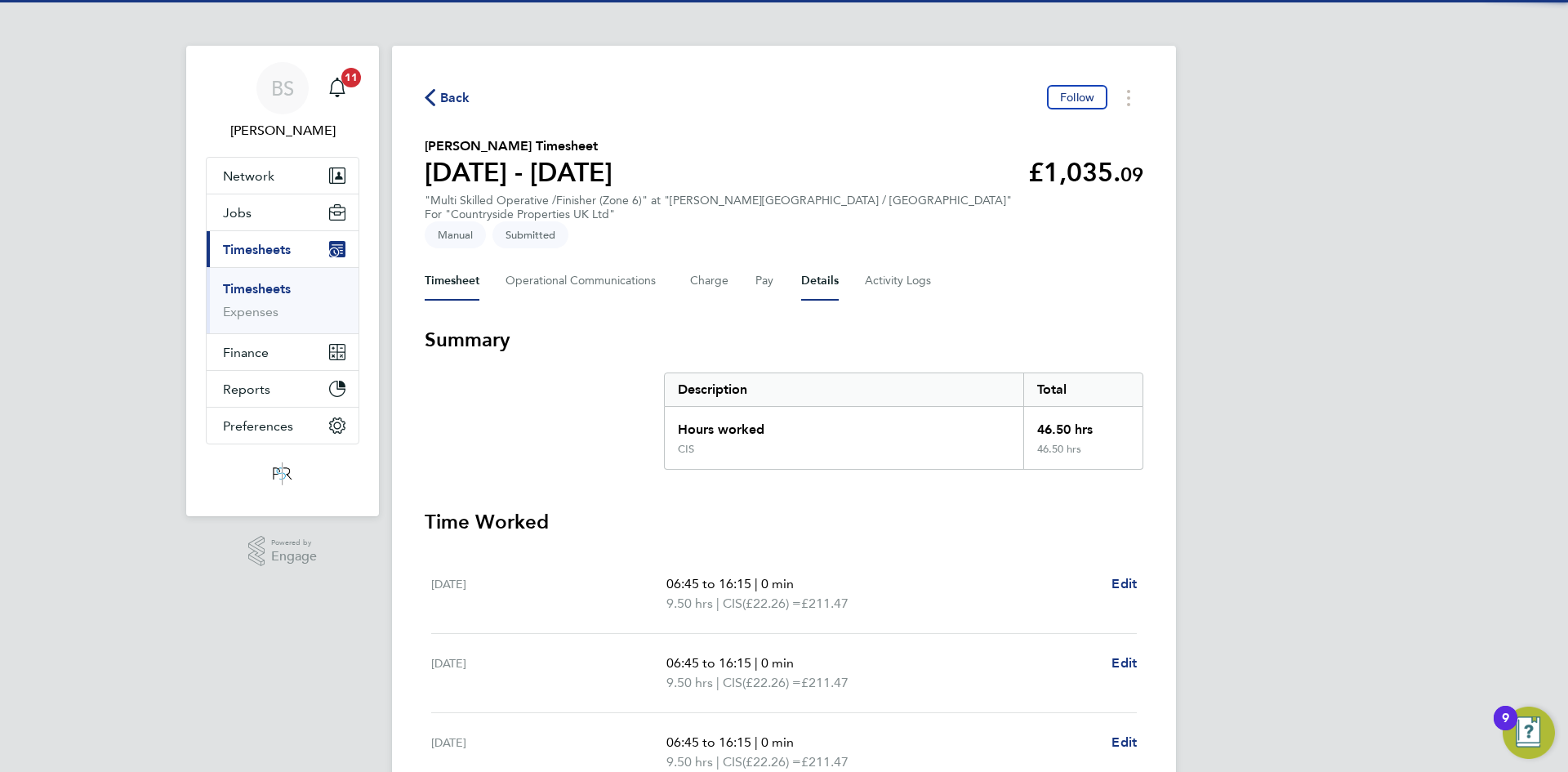
click at [814, 267] on button "Details" at bounding box center [821, 281] width 38 height 39
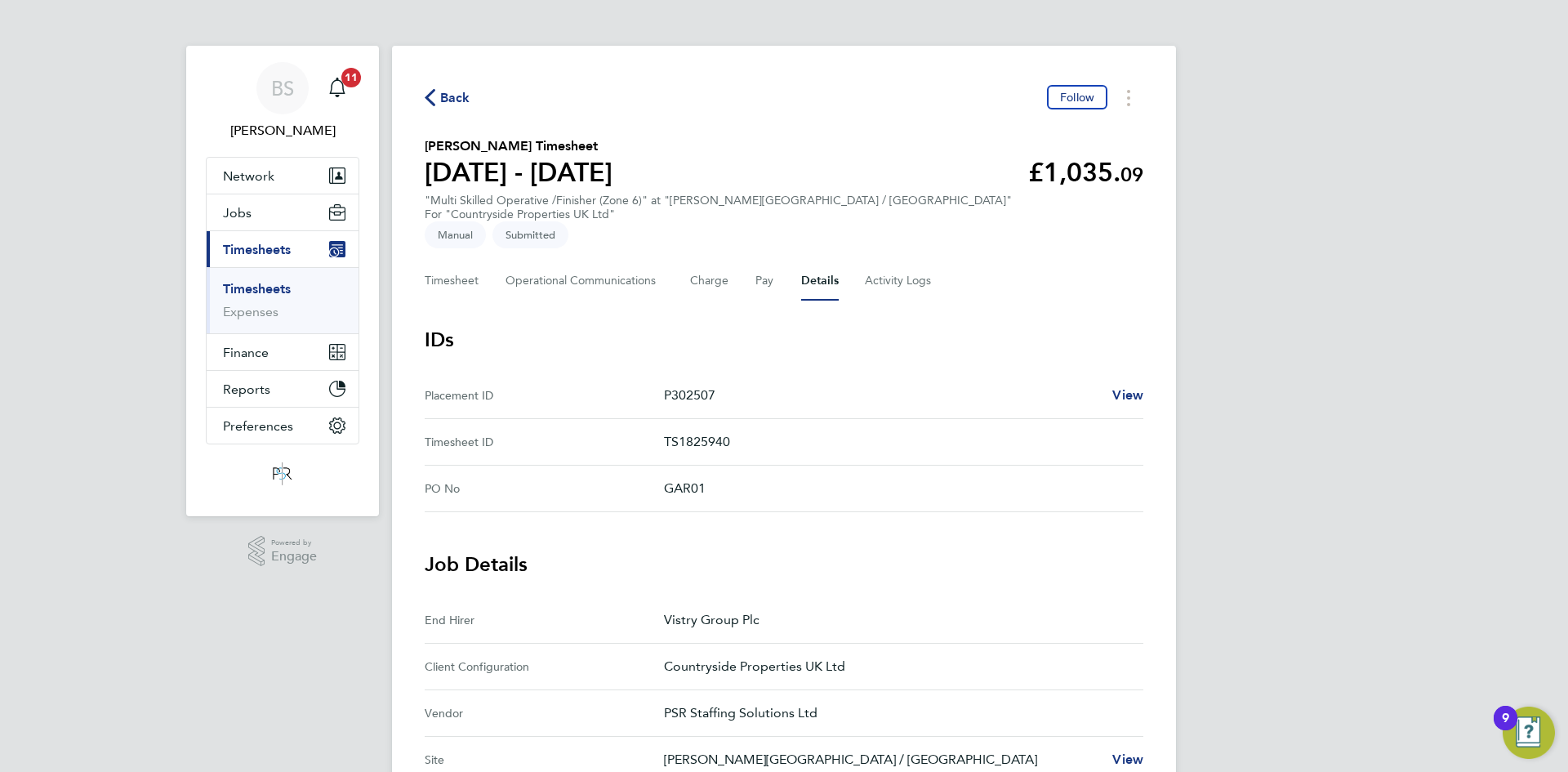
drag, startPoint x: 278, startPoint y: 287, endPoint x: 667, endPoint y: 163, distance: 408.3
click at [278, 287] on link "Timesheets" at bounding box center [256, 288] width 68 height 16
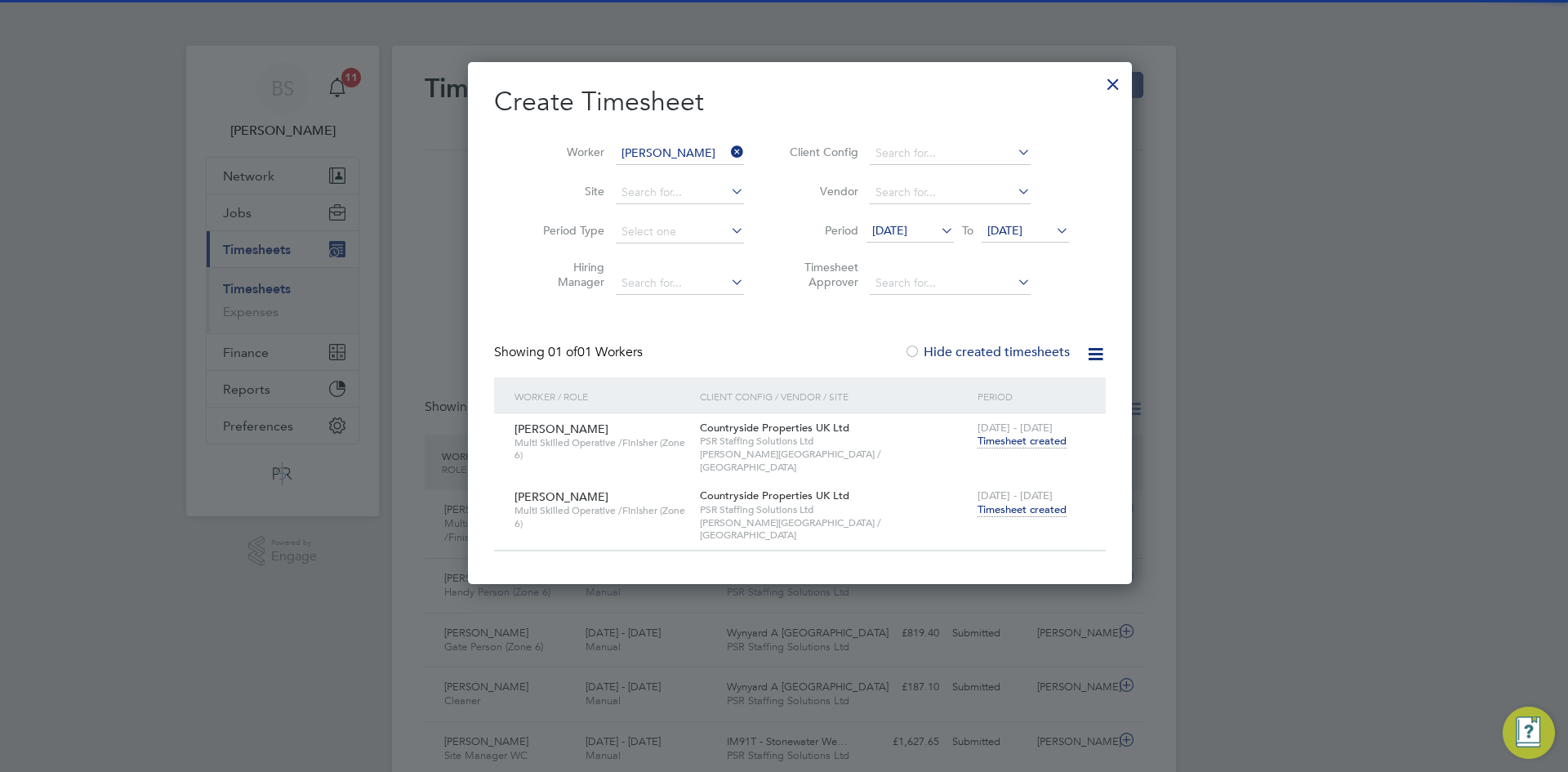
drag, startPoint x: 716, startPoint y: 158, endPoint x: 708, endPoint y: 154, distance: 8.9
click at [708, 154] on li "Worker Barrie Michael Rhodes" at bounding box center [637, 154] width 254 height 39
click at [701, 151] on input at bounding box center [680, 154] width 128 height 23
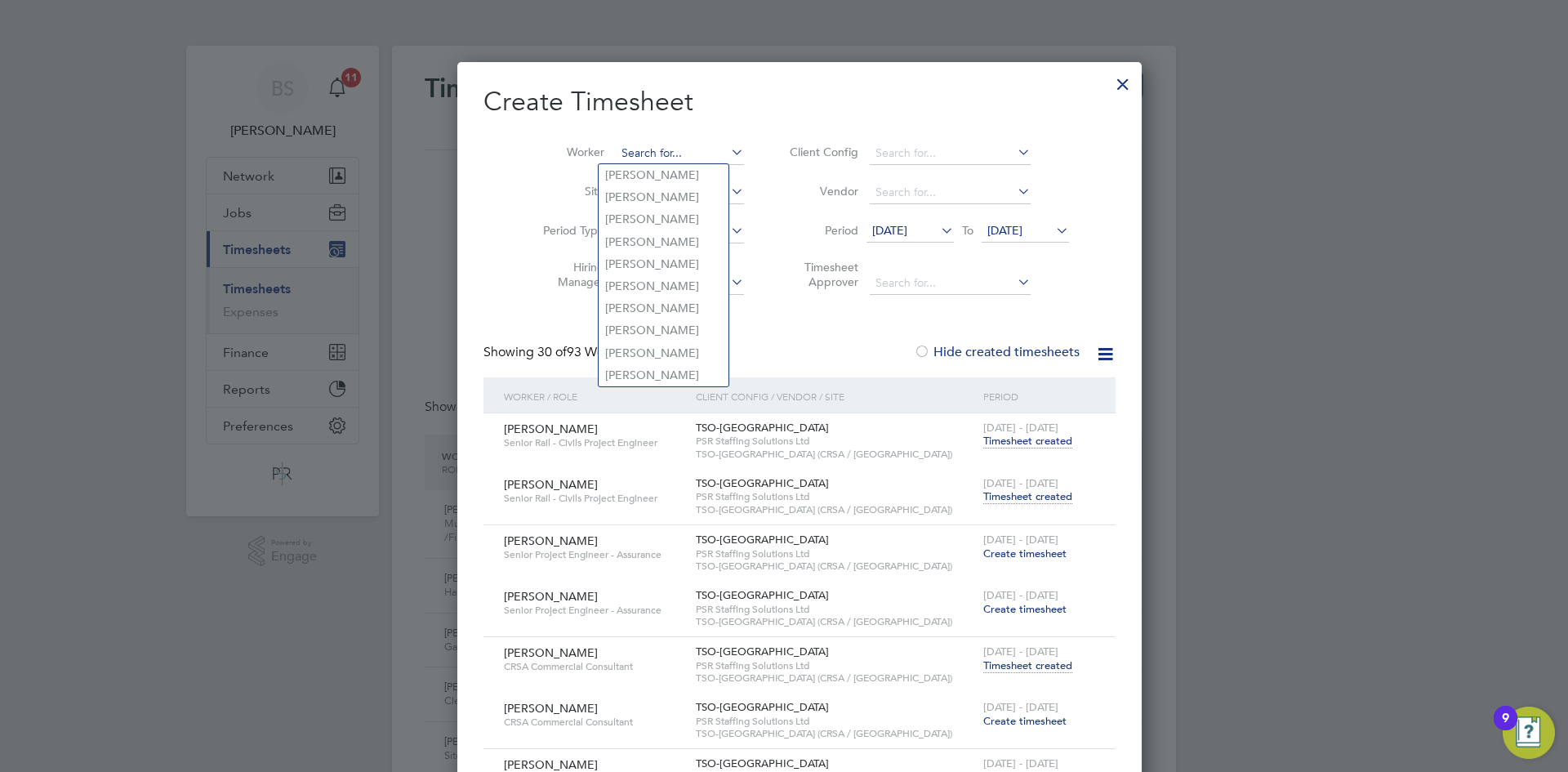
click at [686, 150] on input at bounding box center [680, 154] width 128 height 23
paste input "Tyler Anderson"
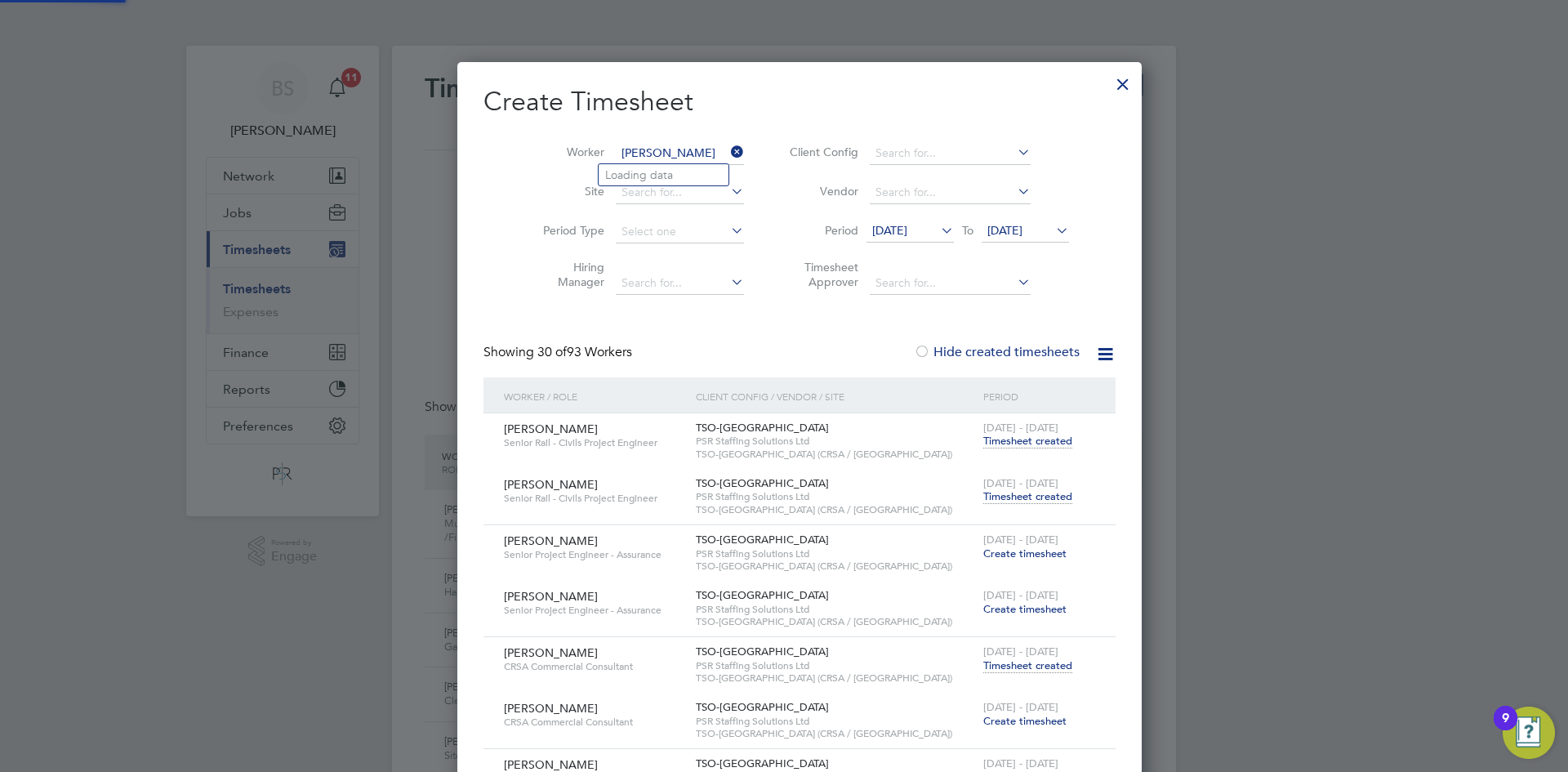
type input "Tyler Anderson"
click at [703, 170] on b "Anderson" at bounding box center [750, 175] width 94 height 14
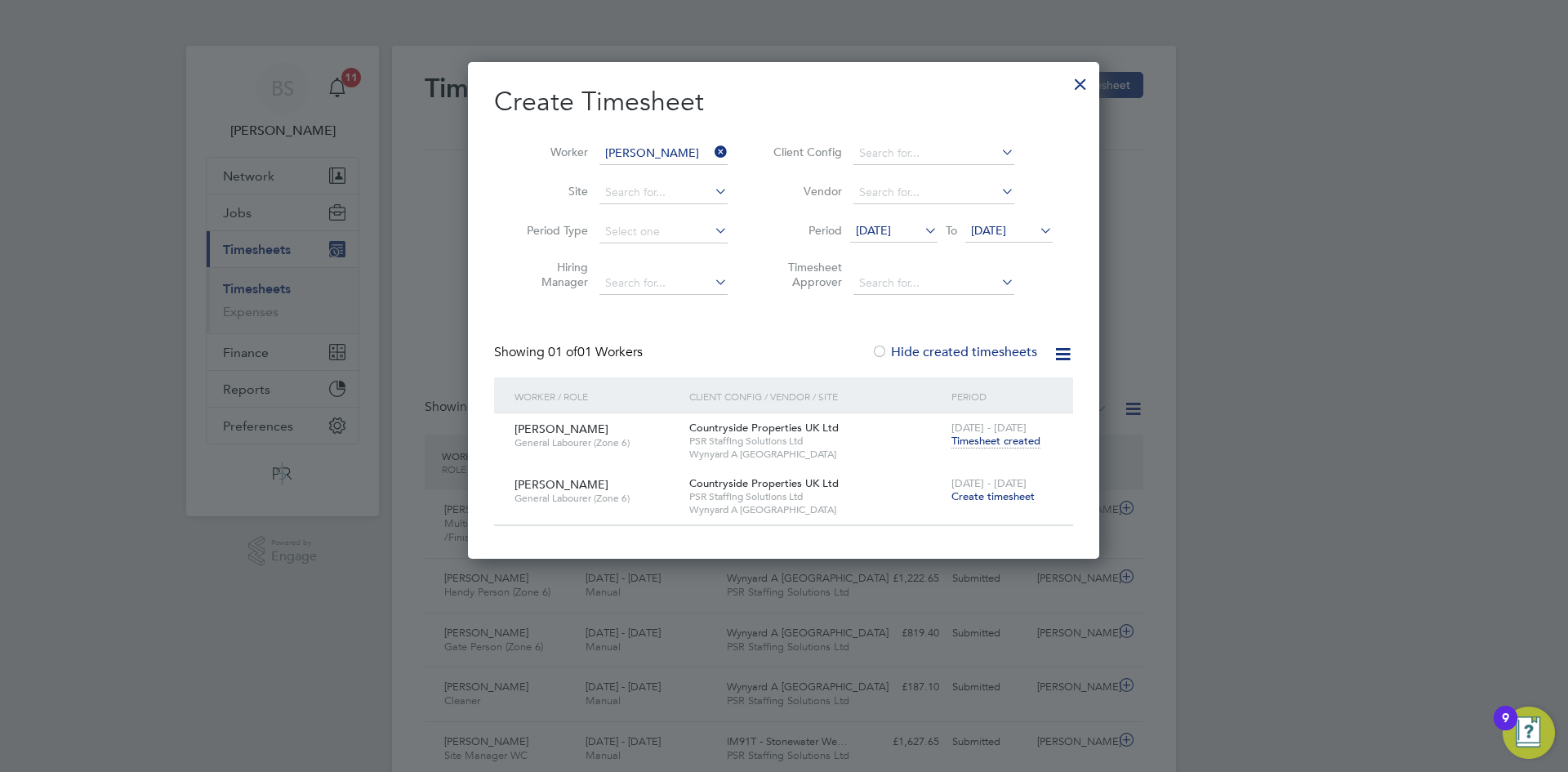
click at [711, 149] on icon at bounding box center [711, 152] width 0 height 23
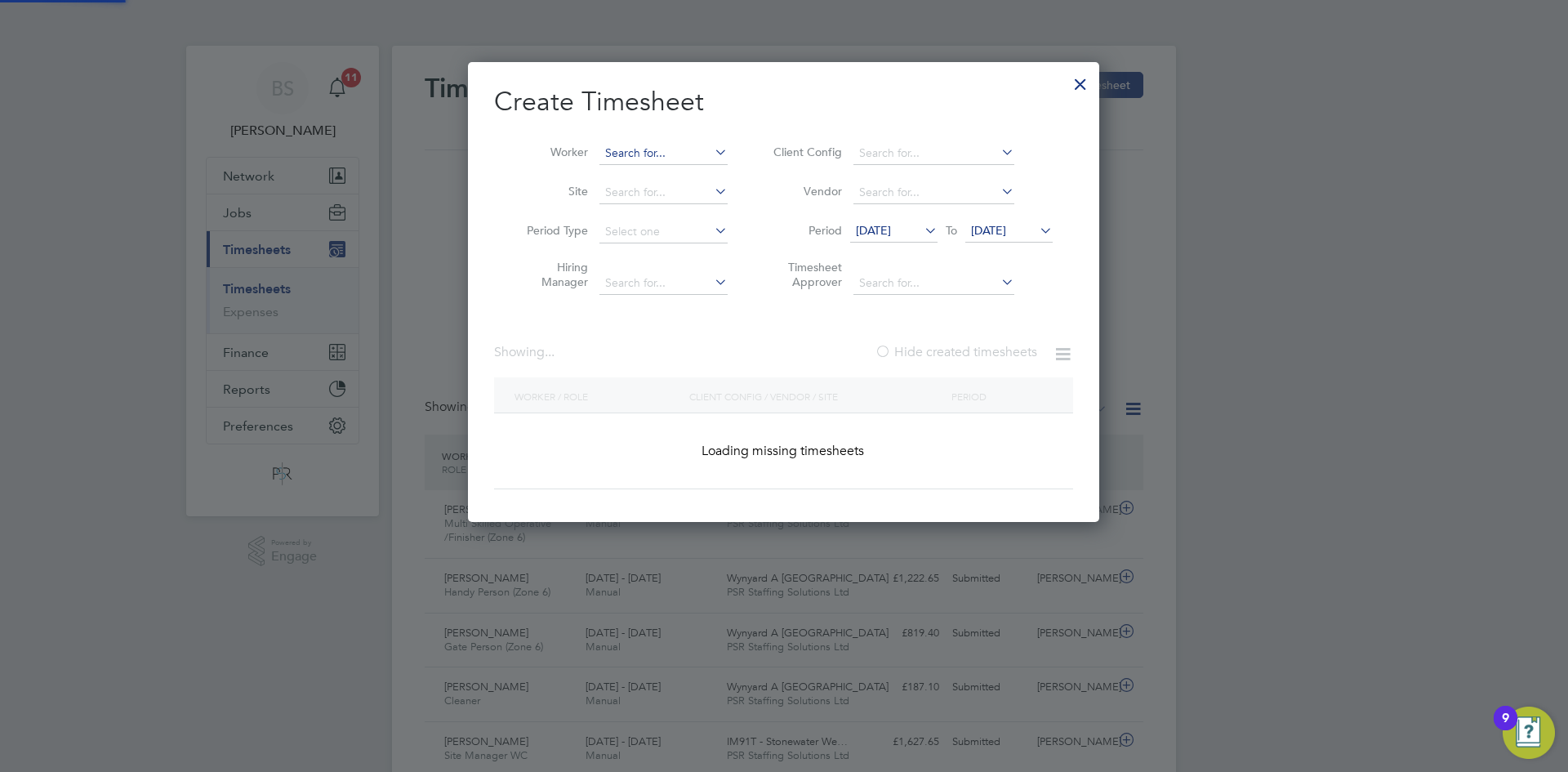
click at [668, 153] on input at bounding box center [664, 154] width 128 height 23
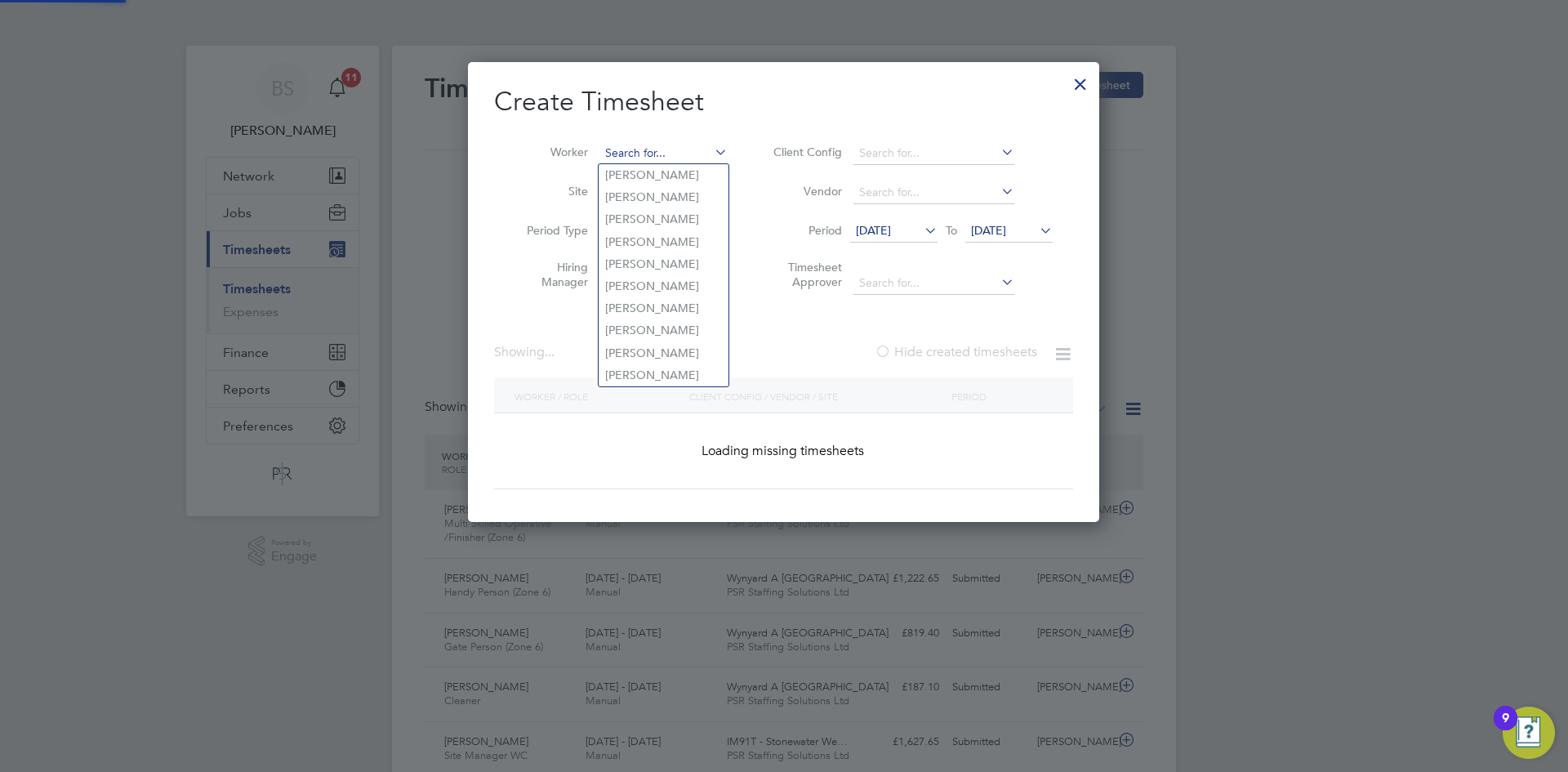
paste input "Abdul Ghafoor"
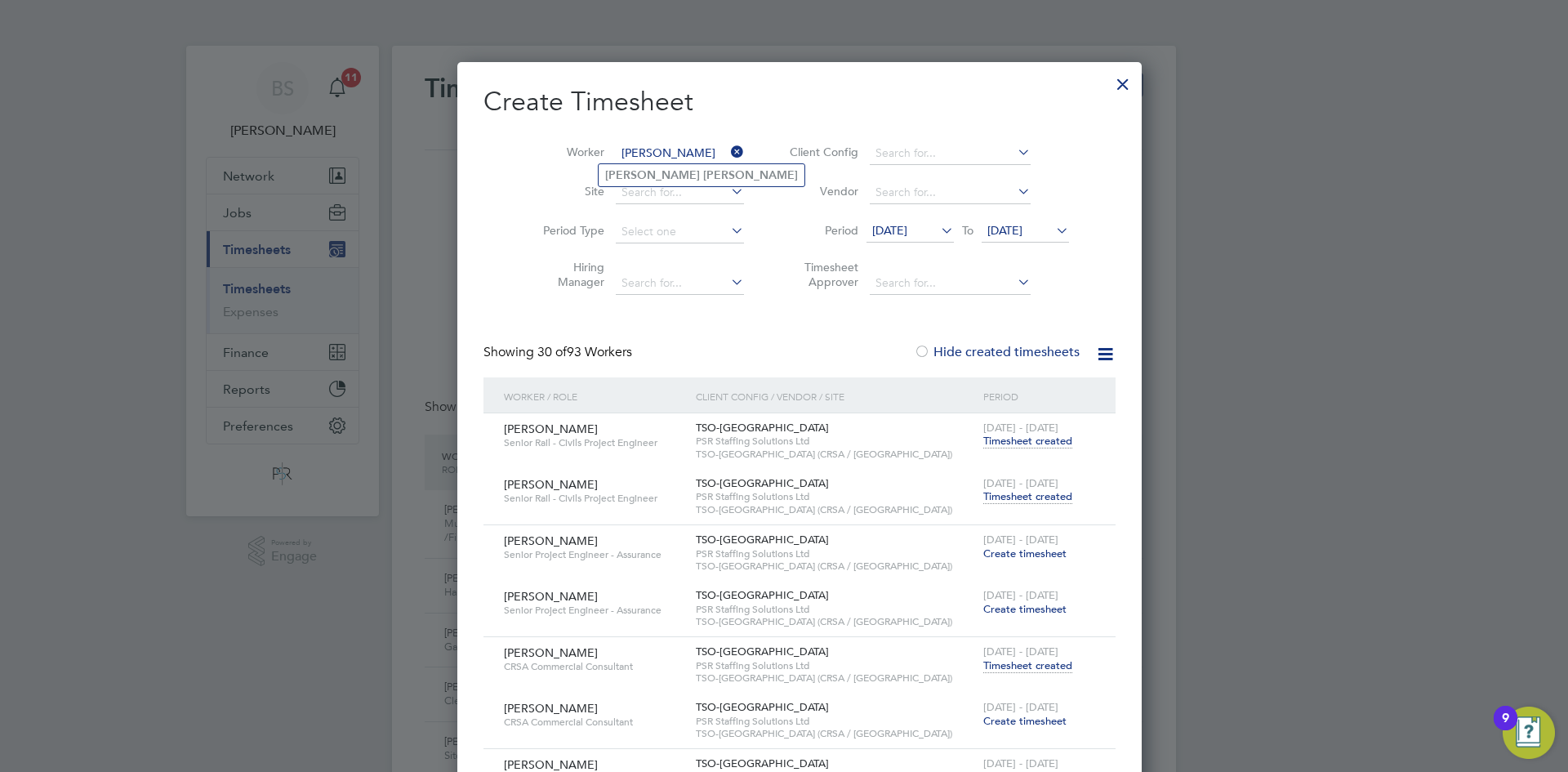
type input "Abdul Ghafoor"
click at [703, 168] on b "Ghafoor" at bounding box center [750, 175] width 94 height 14
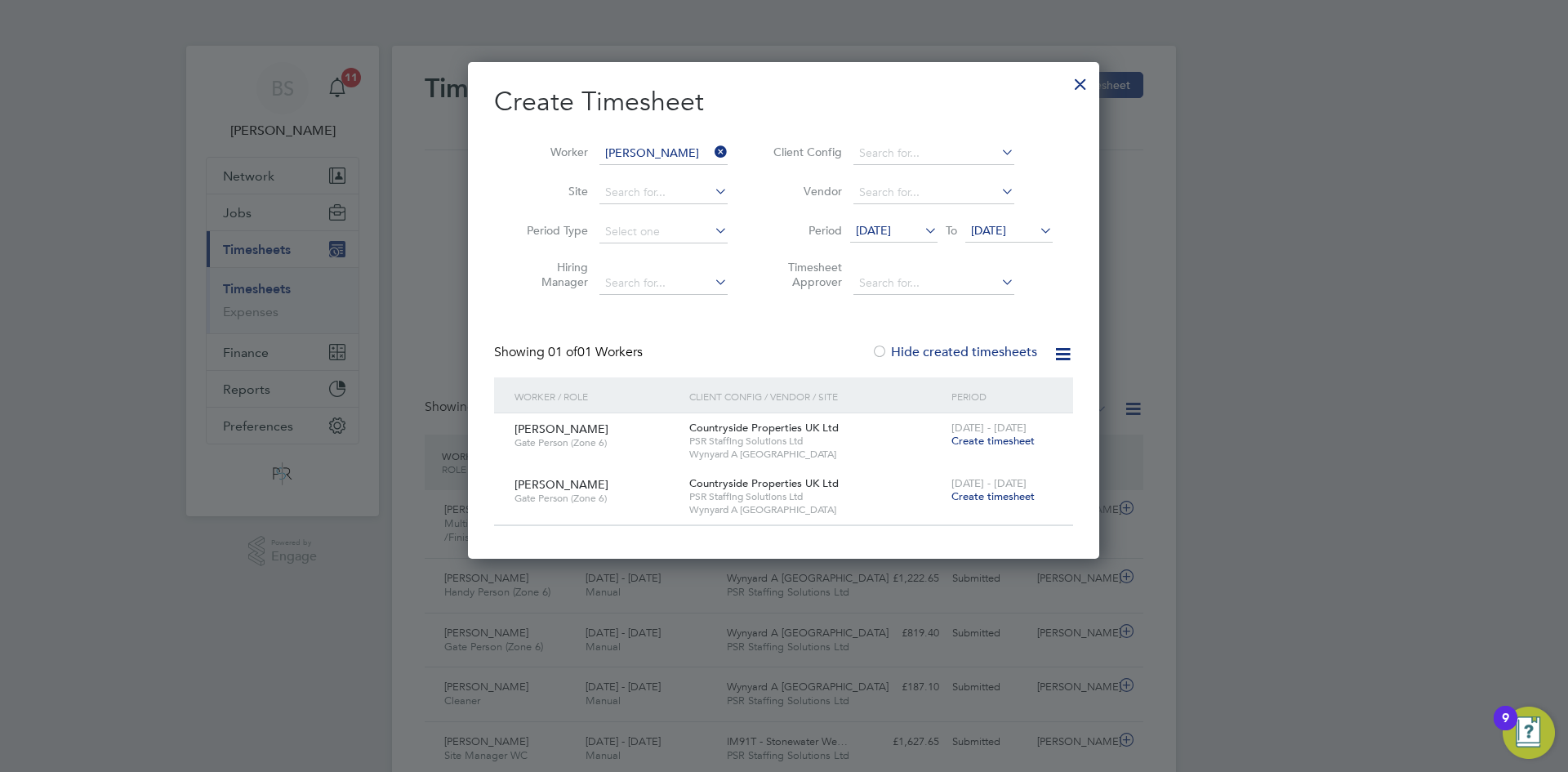
click at [1077, 79] on div at bounding box center [1081, 80] width 30 height 30
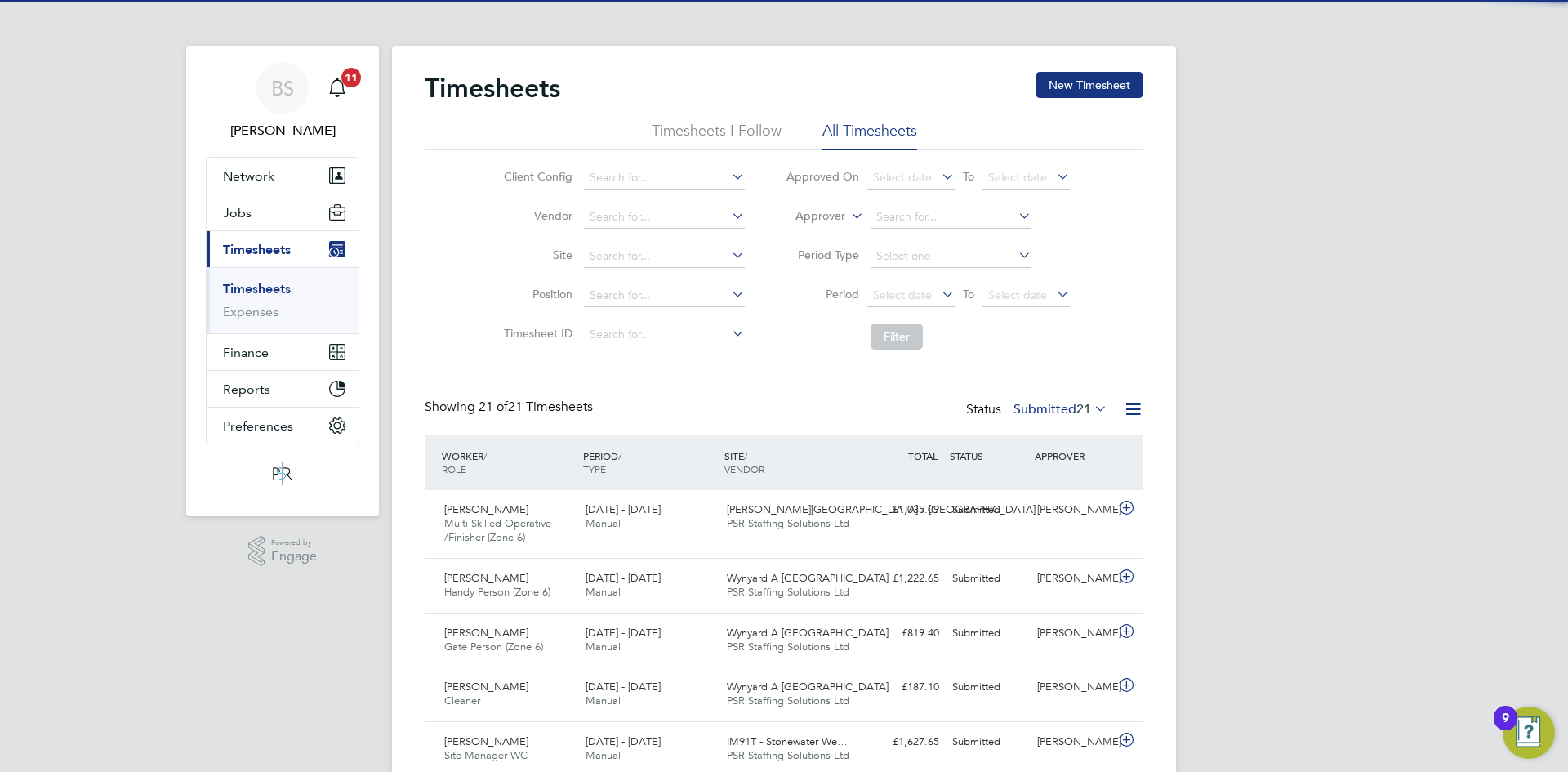
click at [273, 295] on link "Timesheets" at bounding box center [256, 288] width 68 height 16
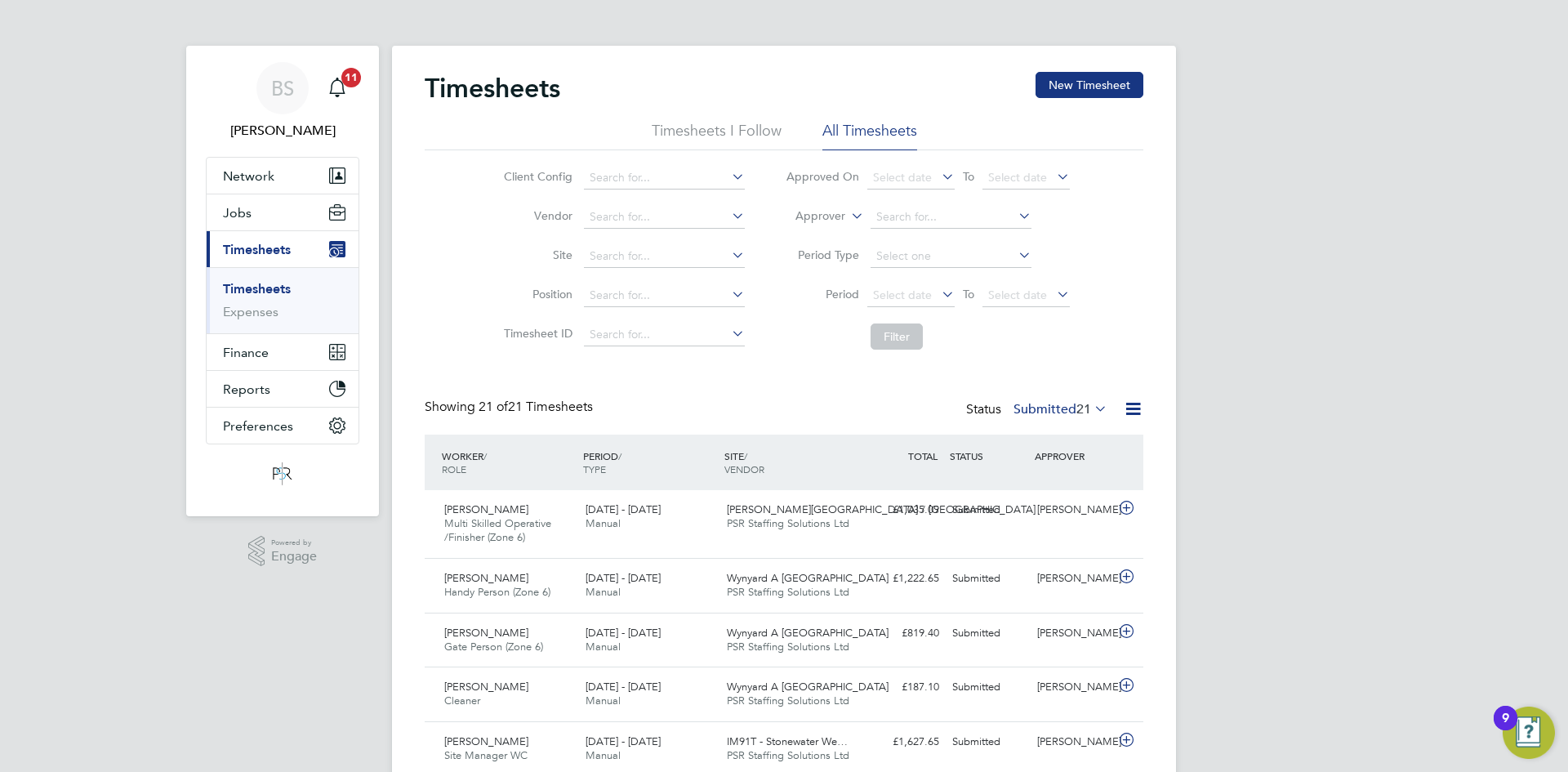
drag, startPoint x: 269, startPoint y: 291, endPoint x: 279, endPoint y: 281, distance: 14.1
click at [269, 288] on link "Timesheets" at bounding box center [256, 288] width 68 height 16
click at [1069, 83] on button "New Timesheet" at bounding box center [1089, 85] width 108 height 26
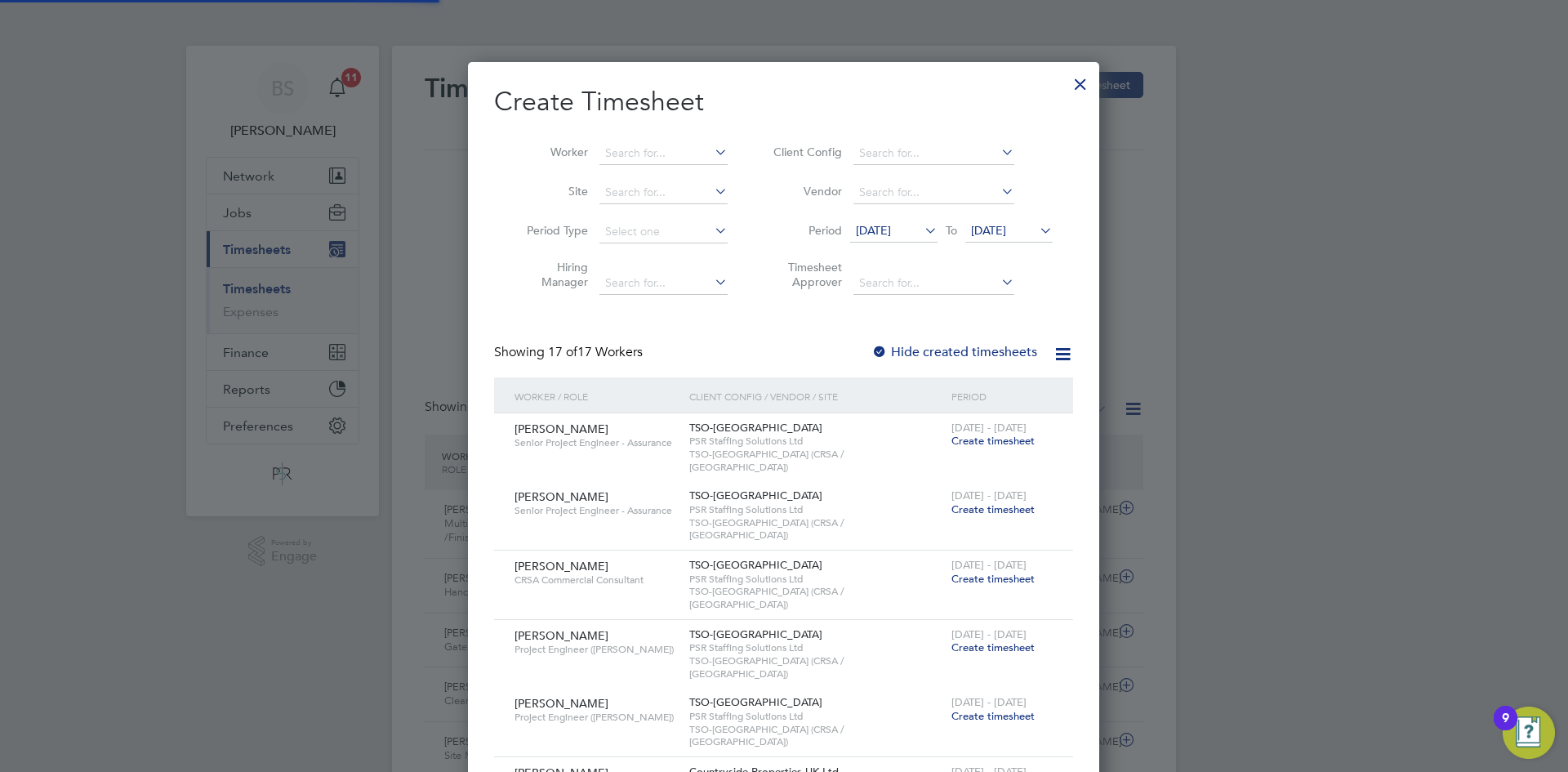
scroll to position [1899, 632]
click at [692, 148] on input at bounding box center [664, 154] width 128 height 23
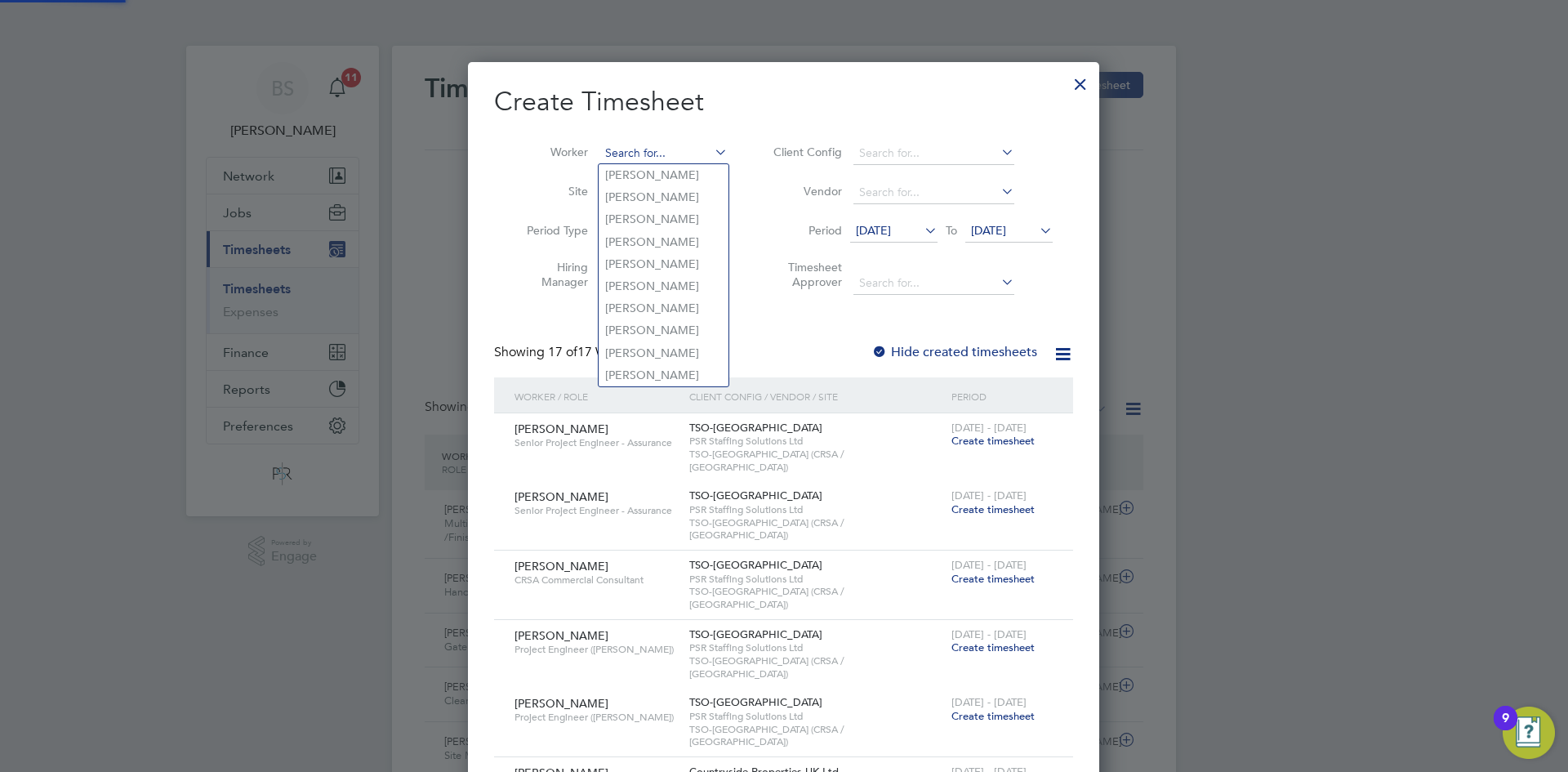
paste input "Barrie Rhodes"
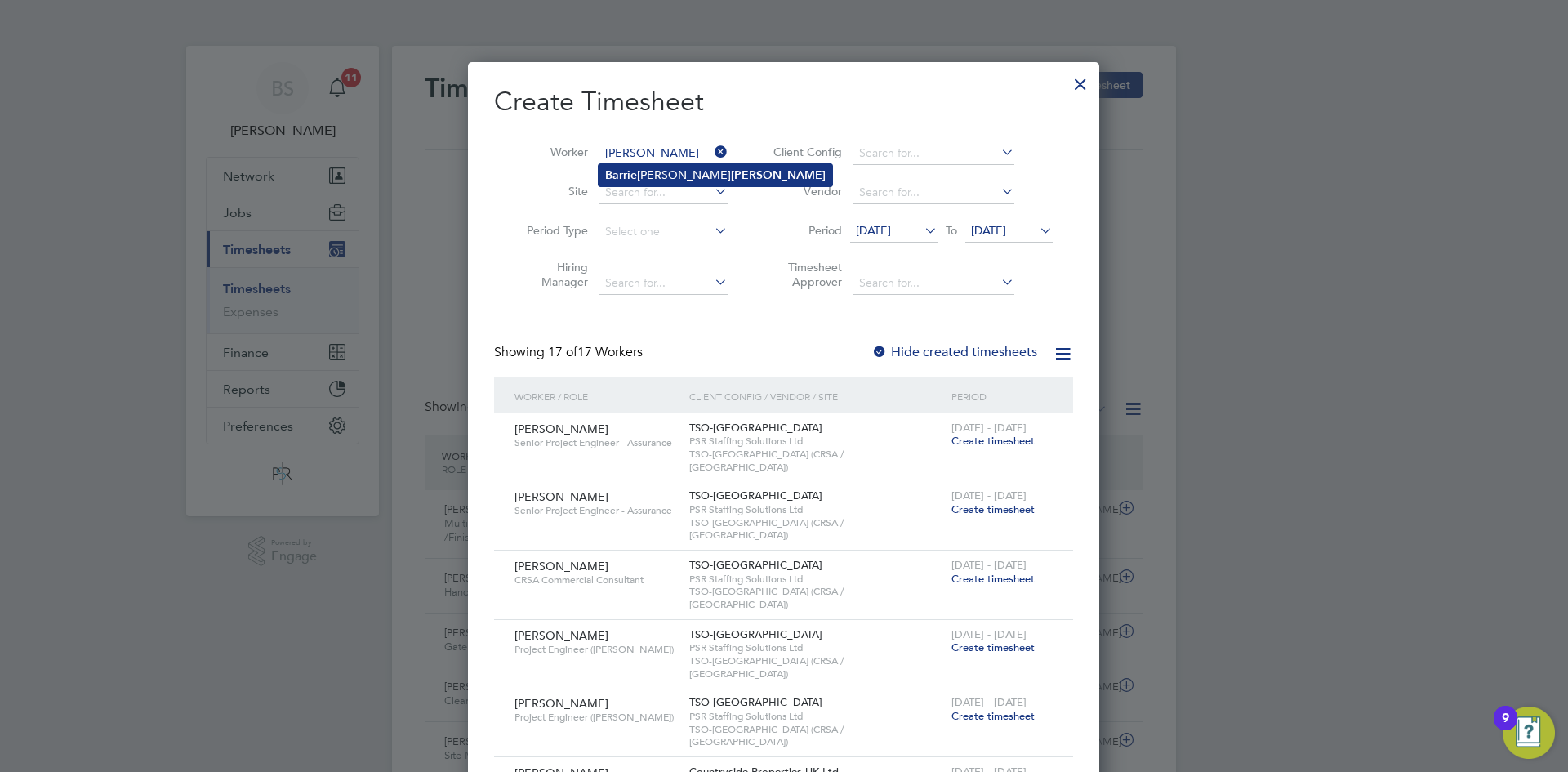
click at [677, 167] on li "Barrie Michael Rhodes" at bounding box center [715, 175] width 233 height 22
type input "Barrie Michael Rhodes"
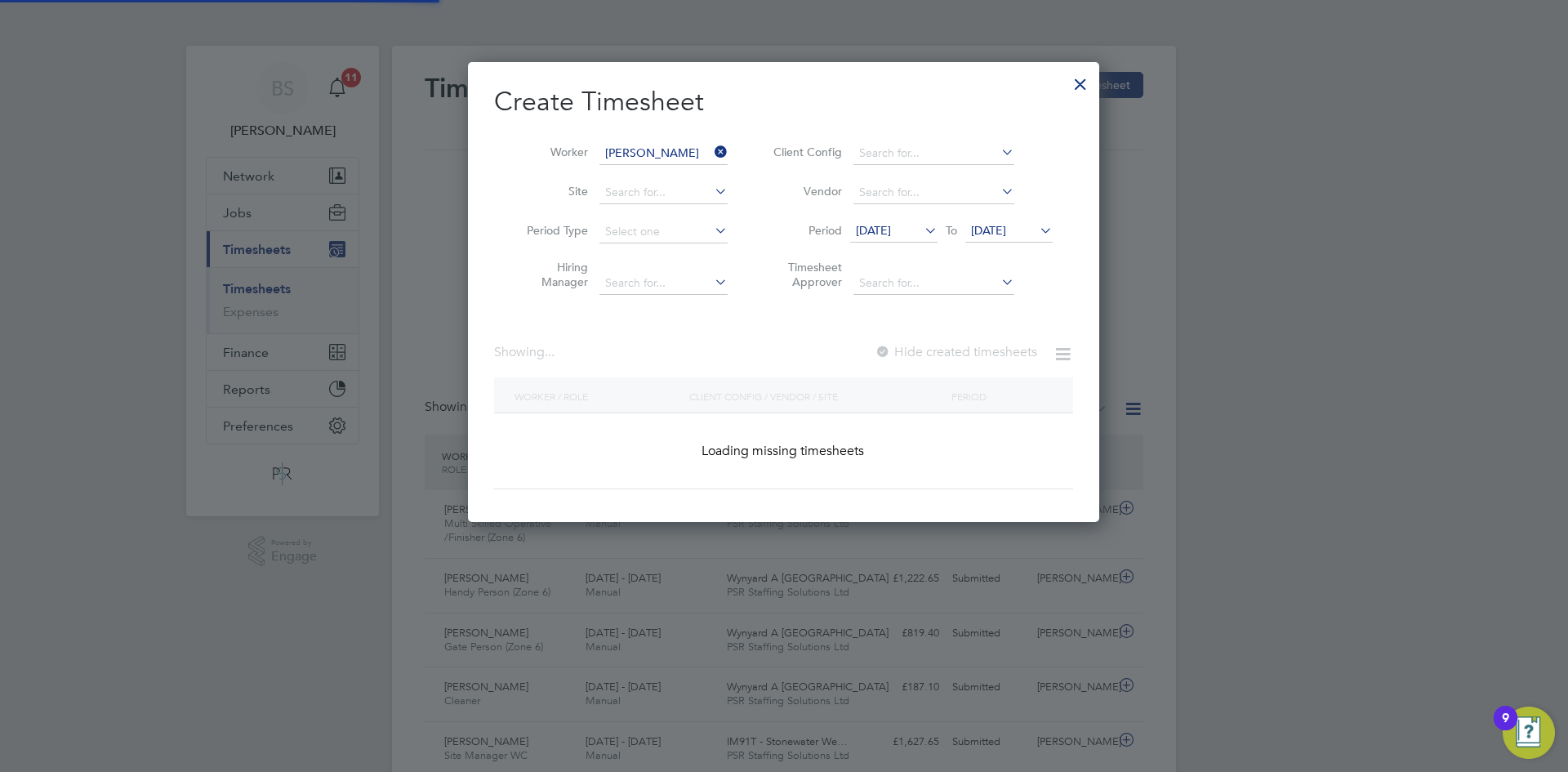
scroll to position [461, 632]
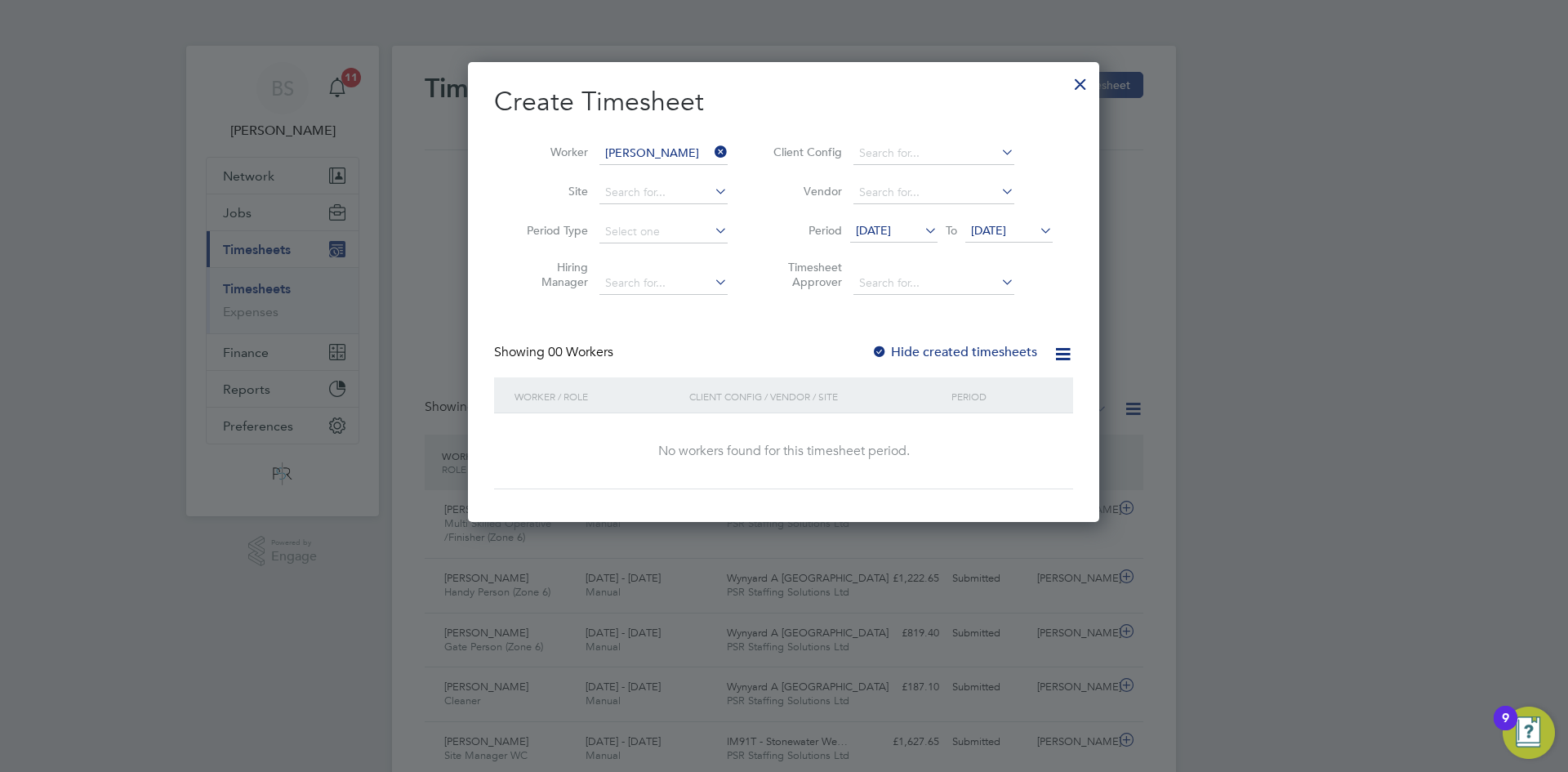
drag, startPoint x: 890, startPoint y: 356, endPoint x: 885, endPoint y: 342, distance: 14.9
click at [888, 352] on div at bounding box center [880, 353] width 16 height 16
click at [881, 218] on li "Period 10 Sep 2025 To 17 Sep 2025" at bounding box center [911, 232] width 325 height 39
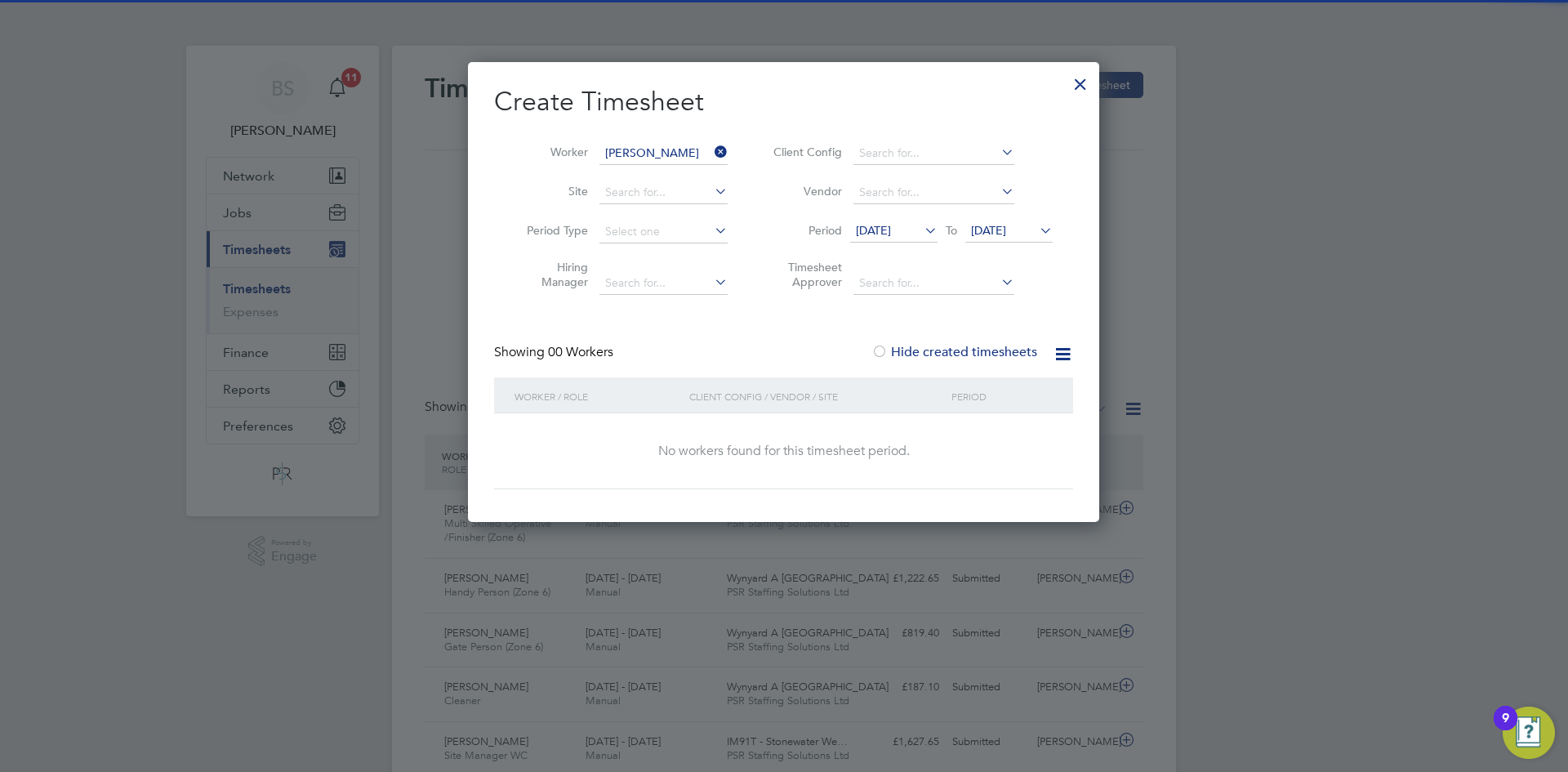
click at [887, 233] on span "10 Sep 2025" at bounding box center [873, 230] width 35 height 15
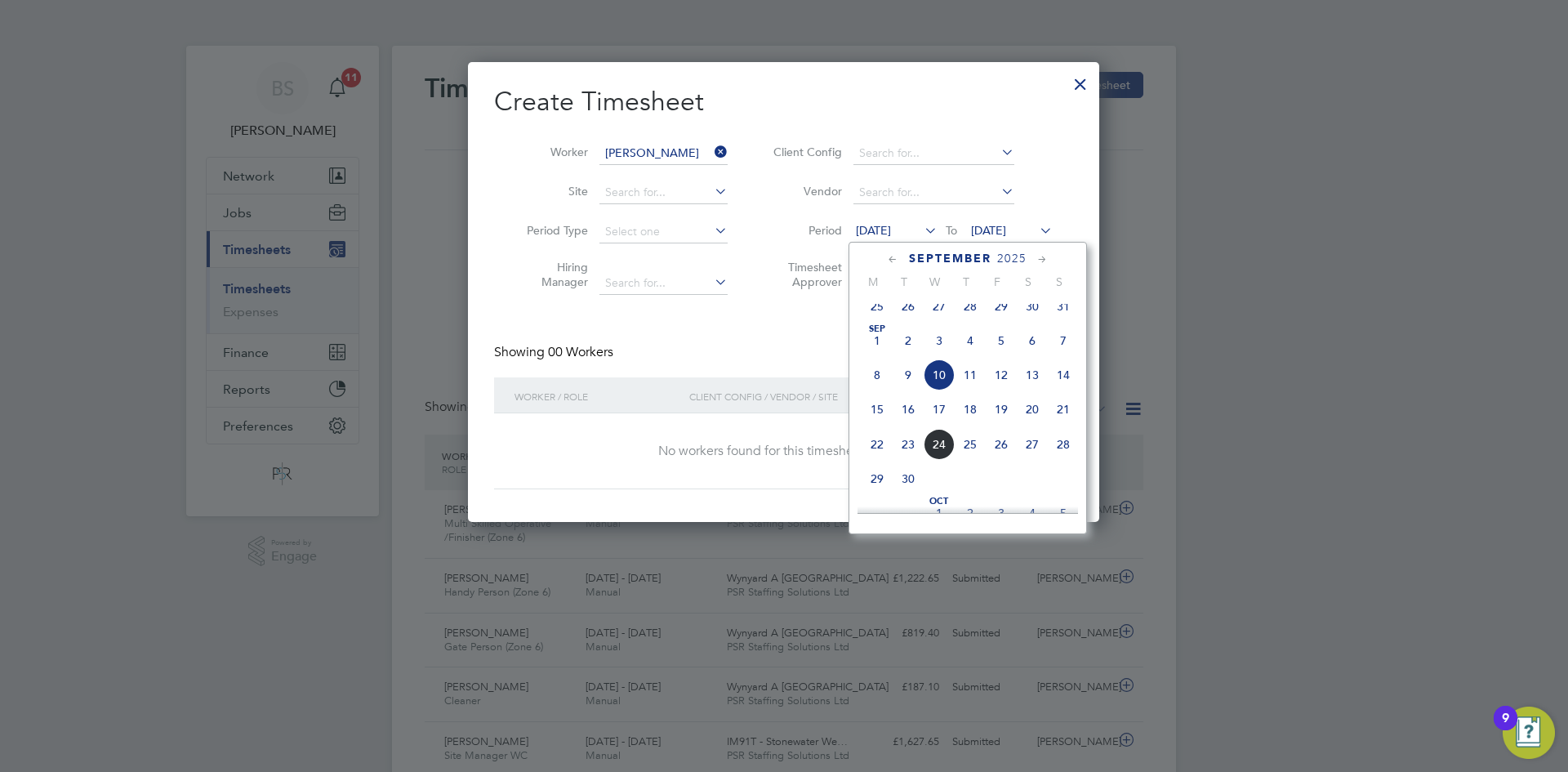
click at [875, 414] on span "15" at bounding box center [877, 409] width 31 height 31
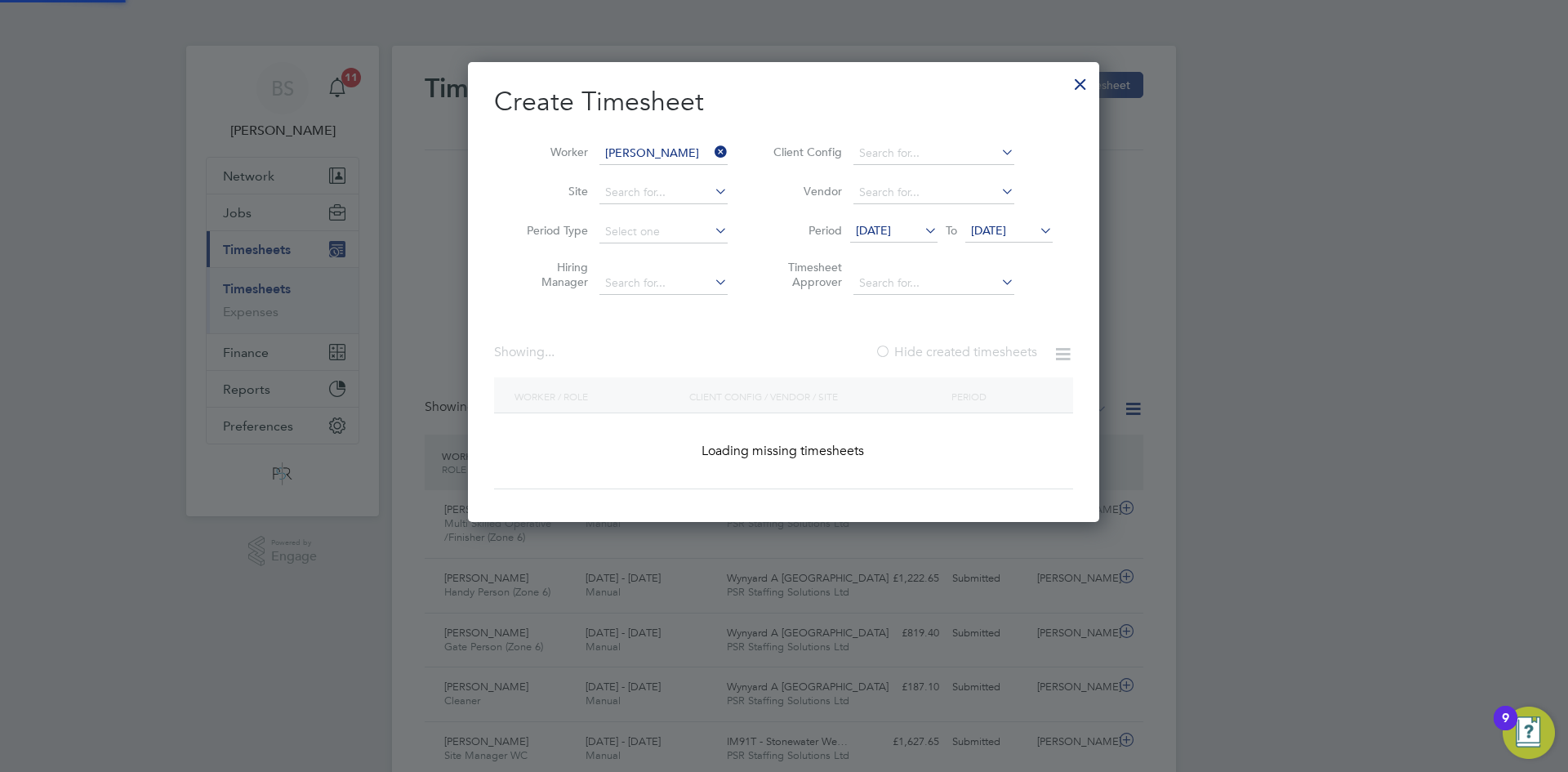
scroll to position [442, 632]
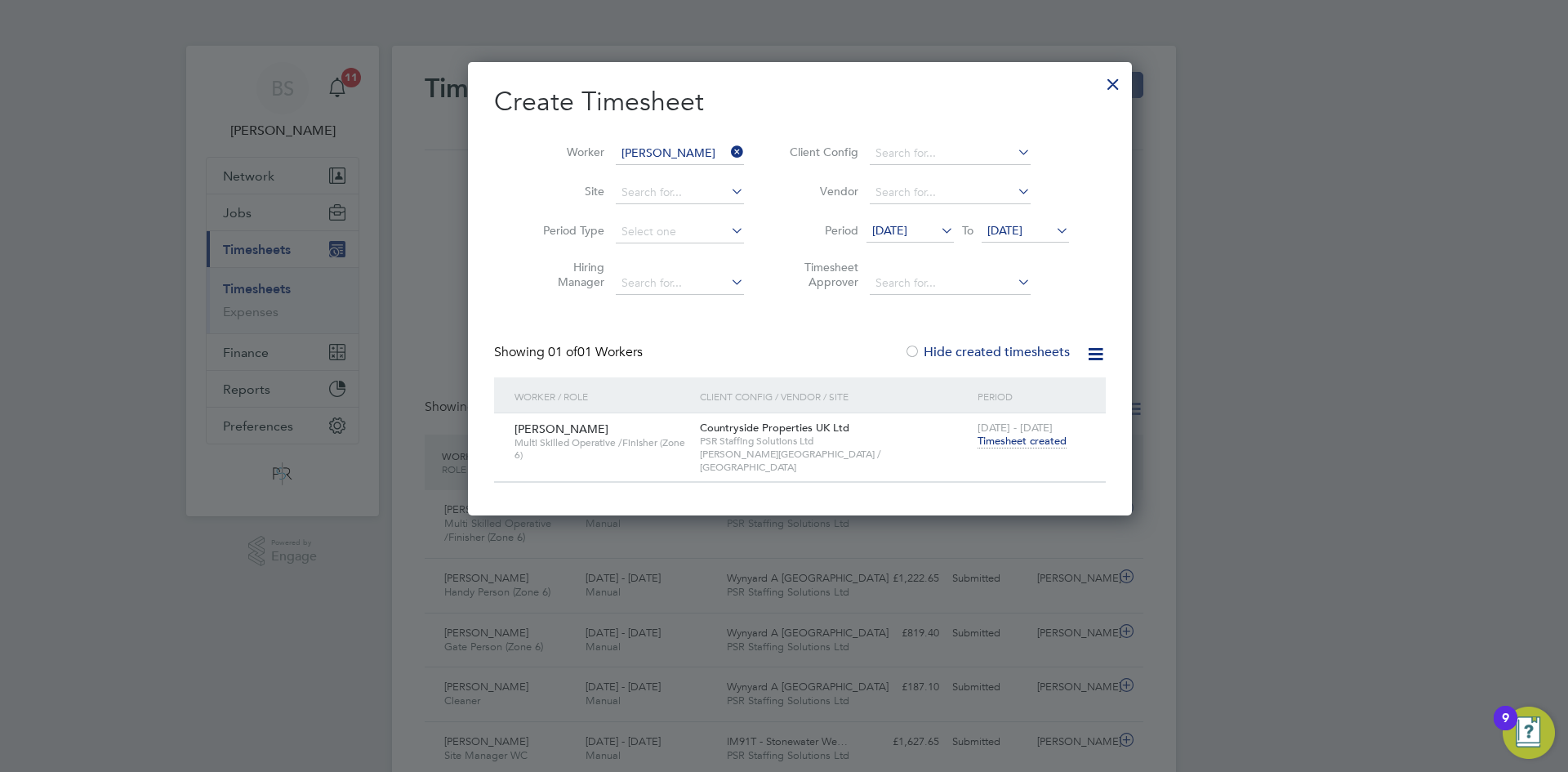
click at [994, 431] on span "15 - 21 Sep 2025" at bounding box center [1014, 427] width 75 height 14
click at [992, 439] on span "Timesheet created" at bounding box center [1022, 441] width 89 height 15
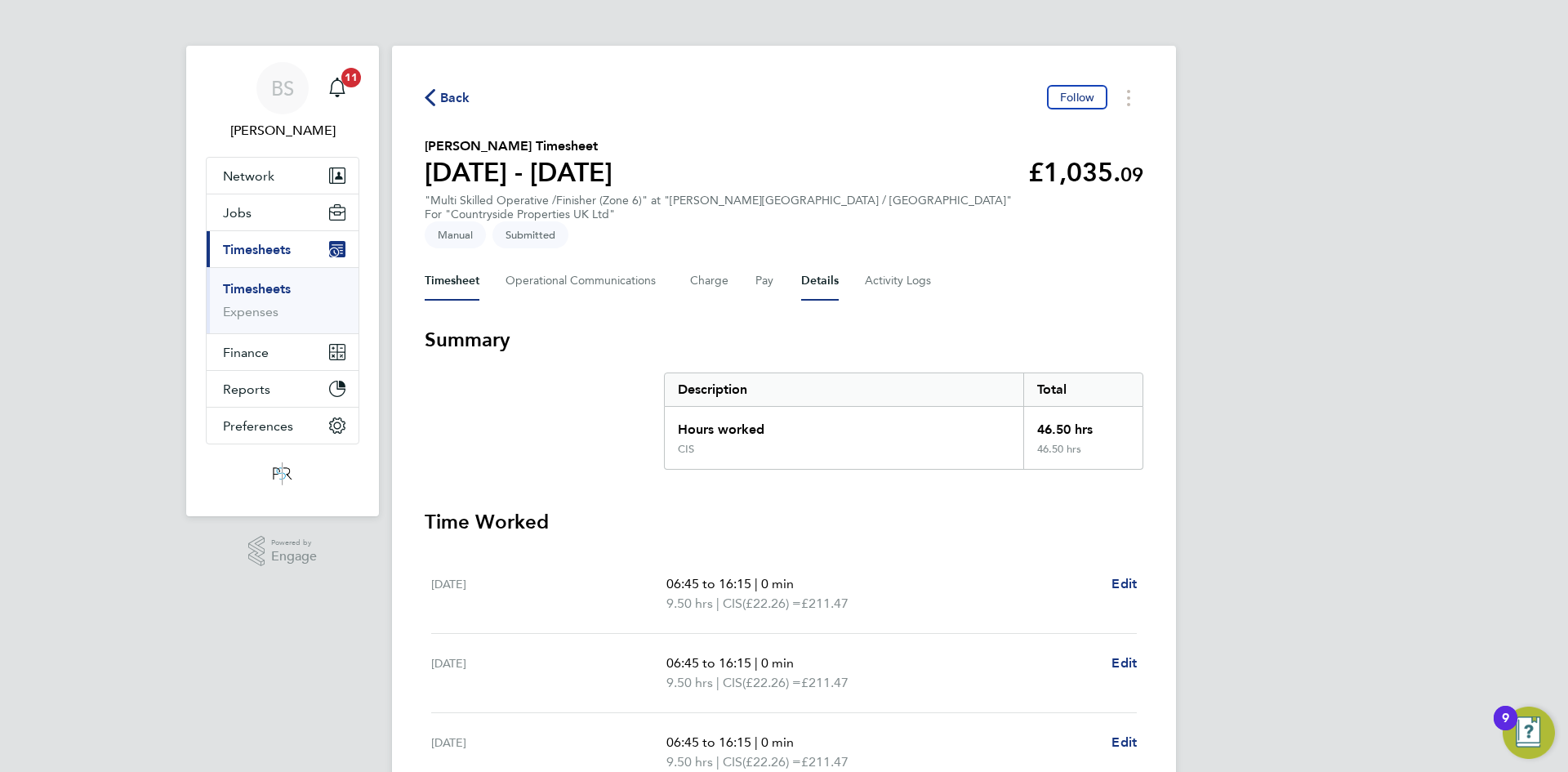
click at [827, 261] on button "Details" at bounding box center [821, 281] width 38 height 39
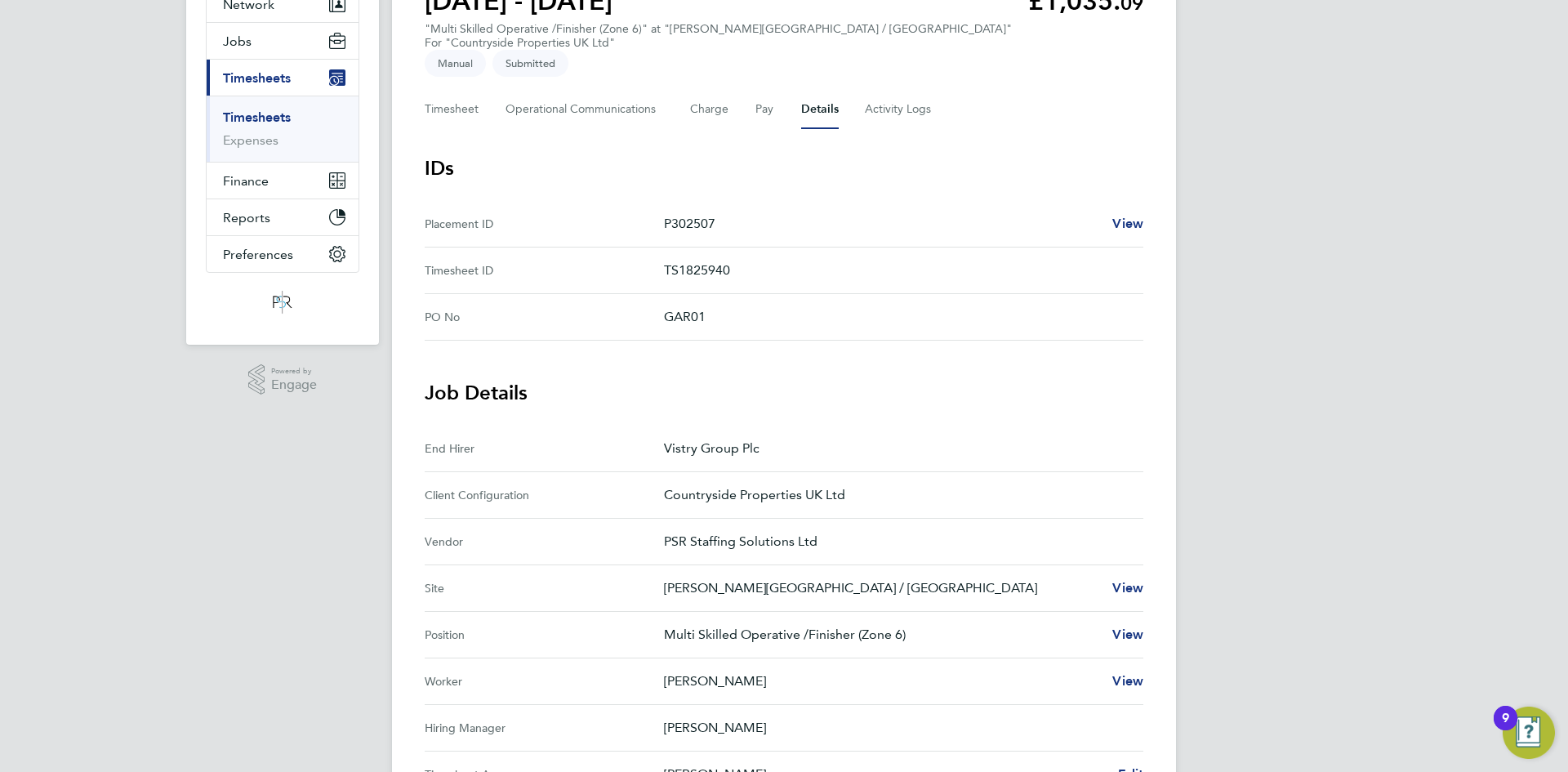
scroll to position [163, 0]
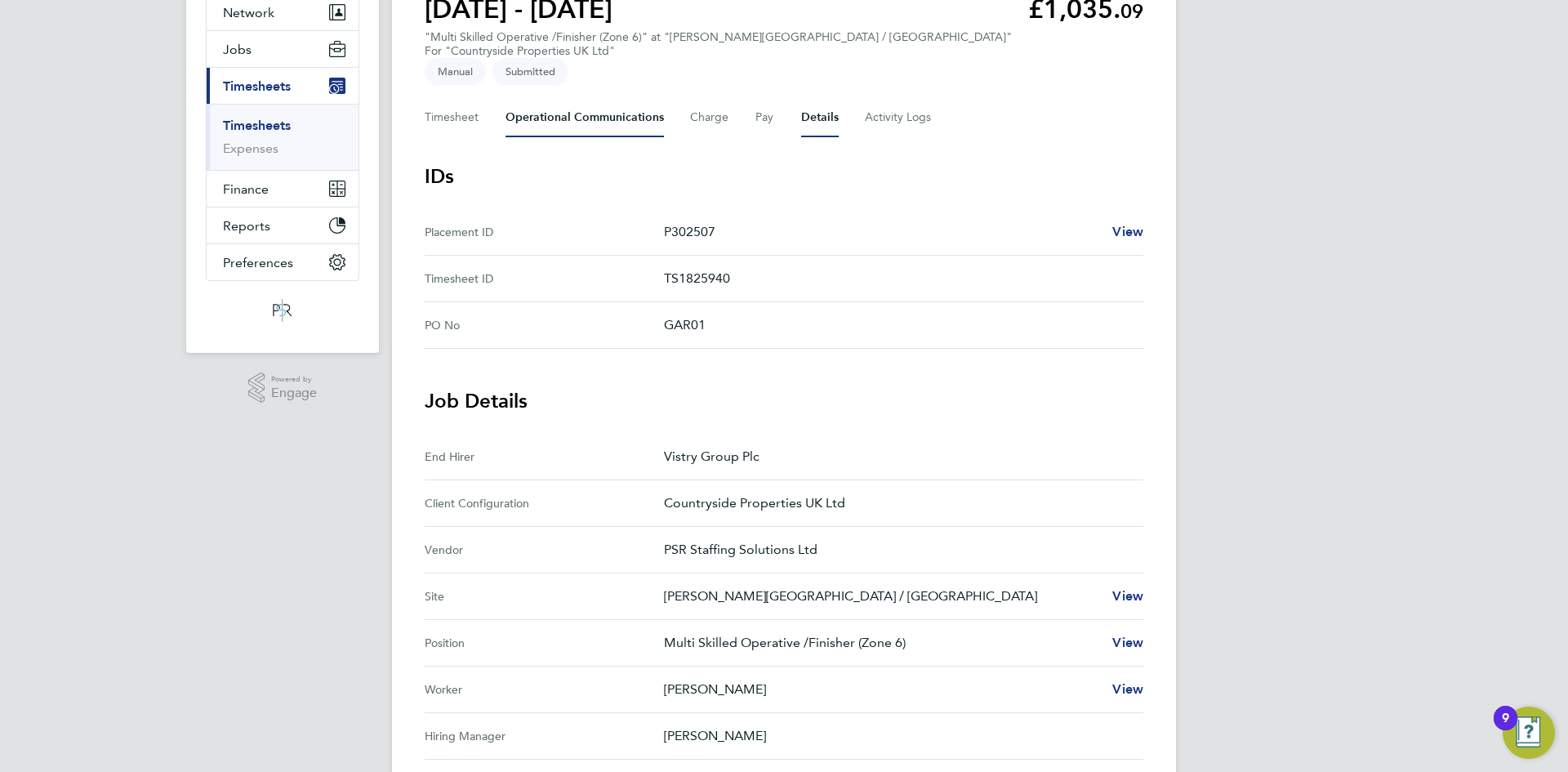
click at [560, 98] on Communications-tab "Operational Communications" at bounding box center [585, 117] width 159 height 39
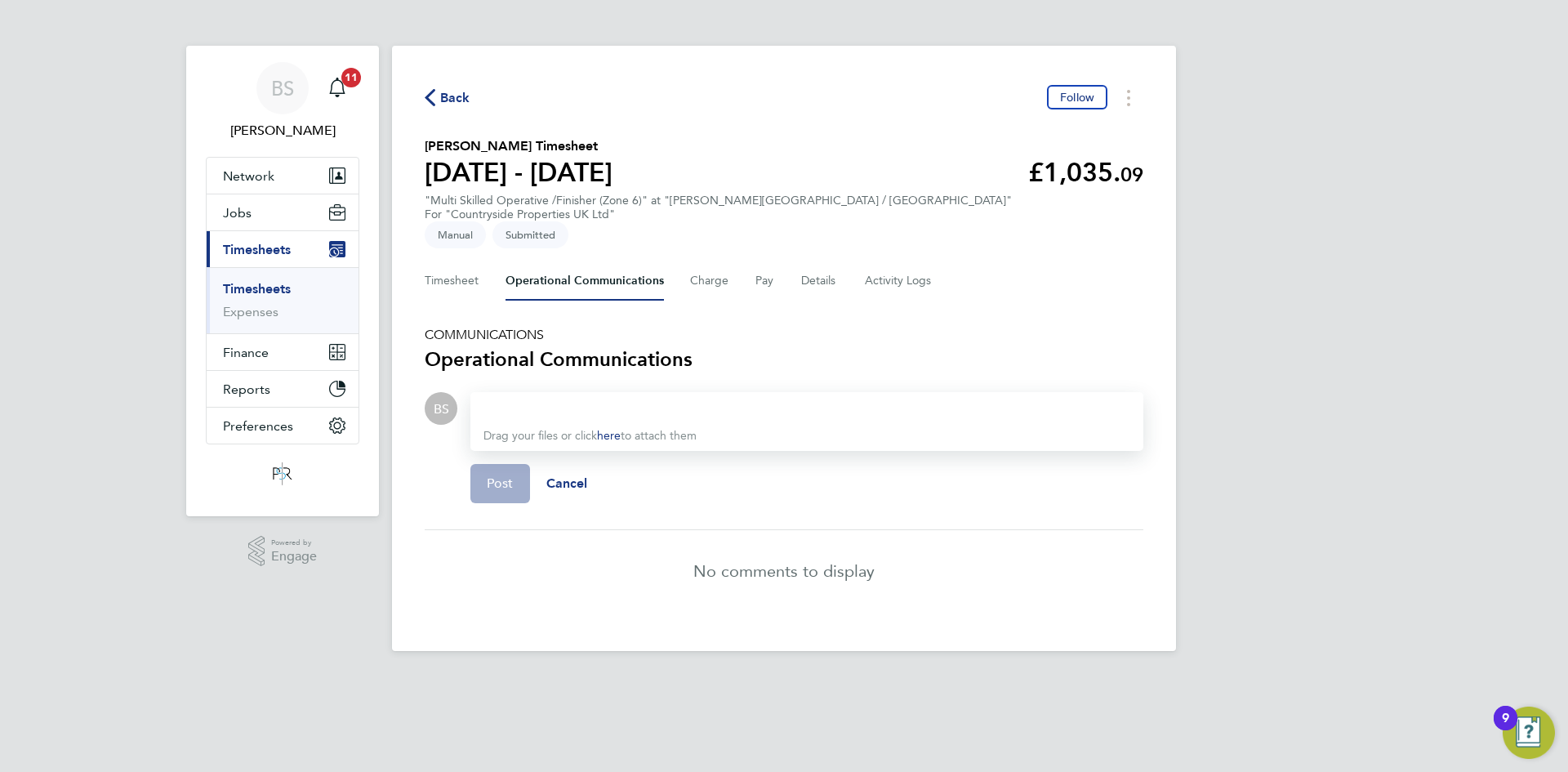
click at [517, 398] on div at bounding box center [807, 408] width 647 height 20
click at [491, 476] on span "Post" at bounding box center [500, 484] width 27 height 16
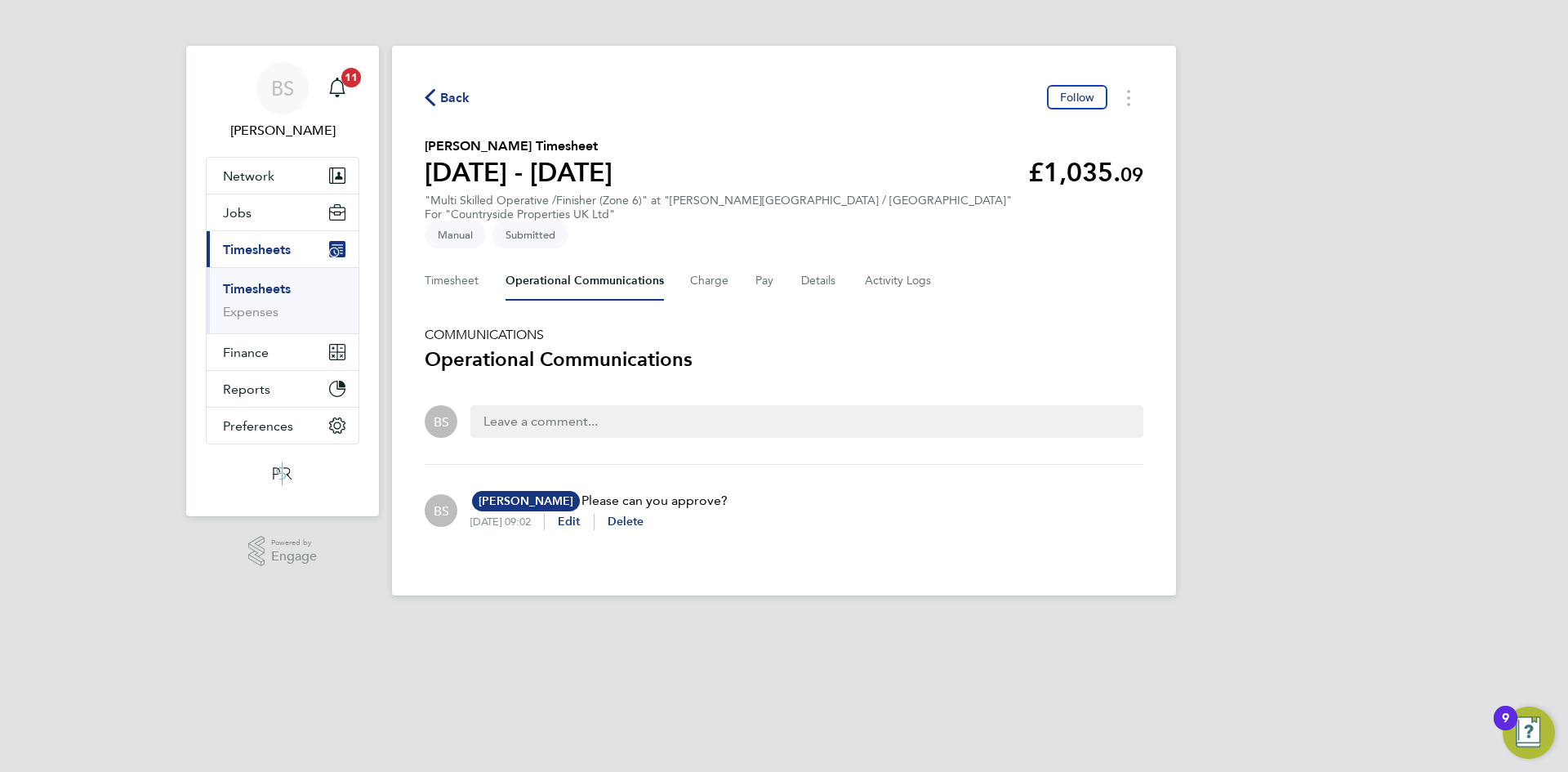
drag, startPoint x: 264, startPoint y: 287, endPoint x: 274, endPoint y: 292, distance: 11.2
click at [264, 287] on link "Timesheets" at bounding box center [256, 288] width 68 height 16
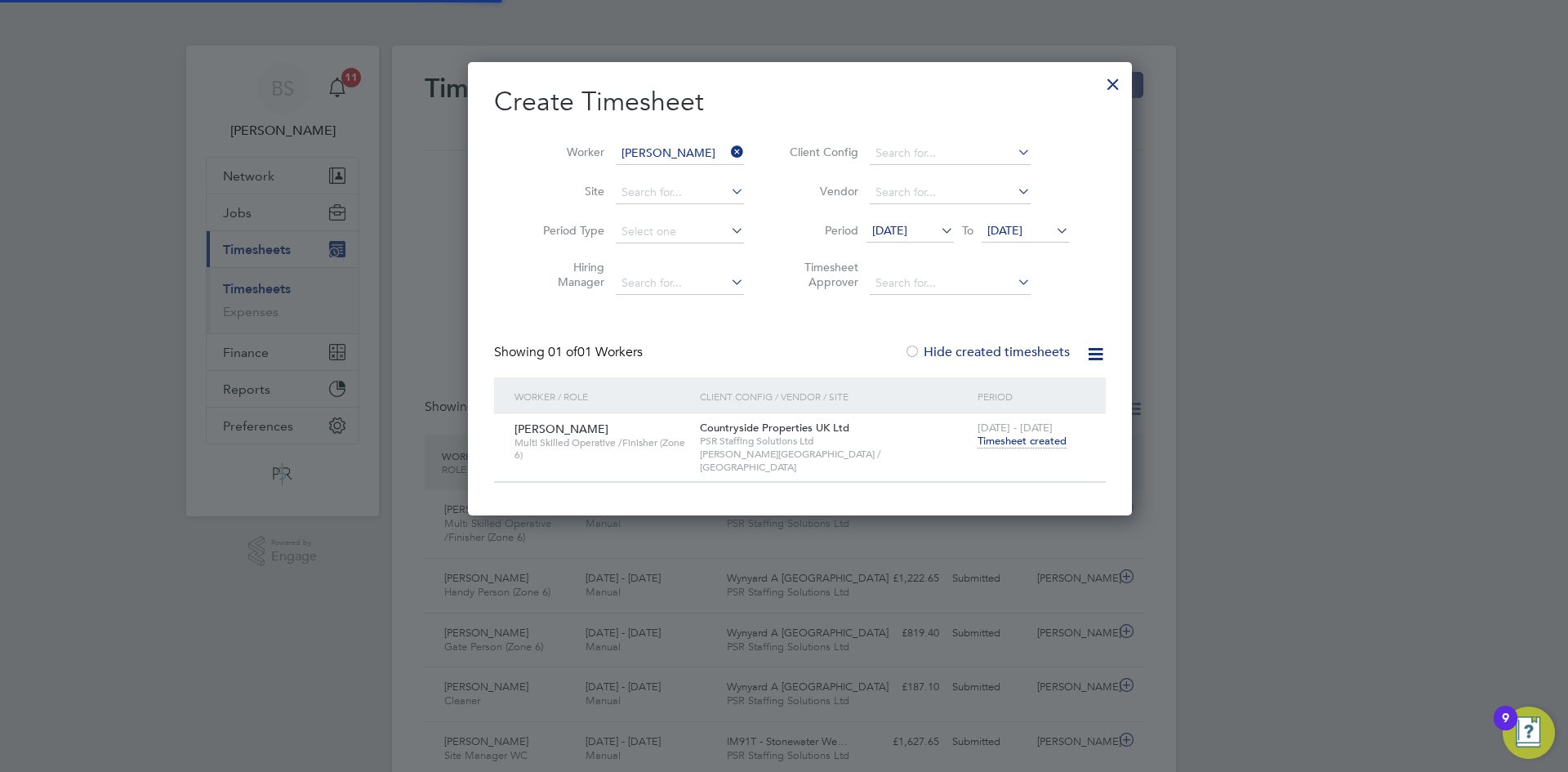
scroll to position [42, 142]
click at [705, 153] on input at bounding box center [680, 154] width 128 height 23
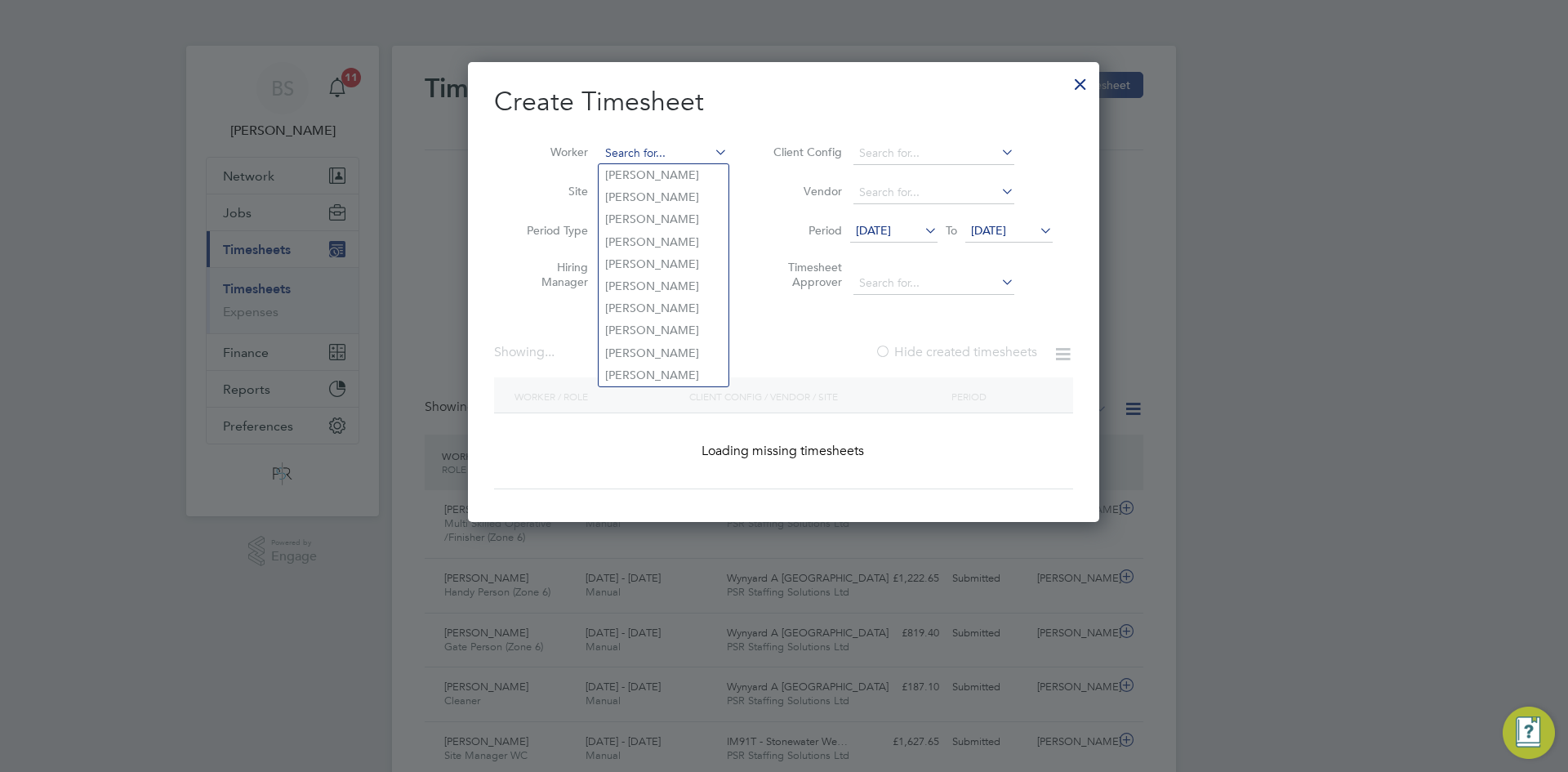
click at [703, 153] on input at bounding box center [664, 154] width 128 height 23
paste input "Mariam Obafolahan"
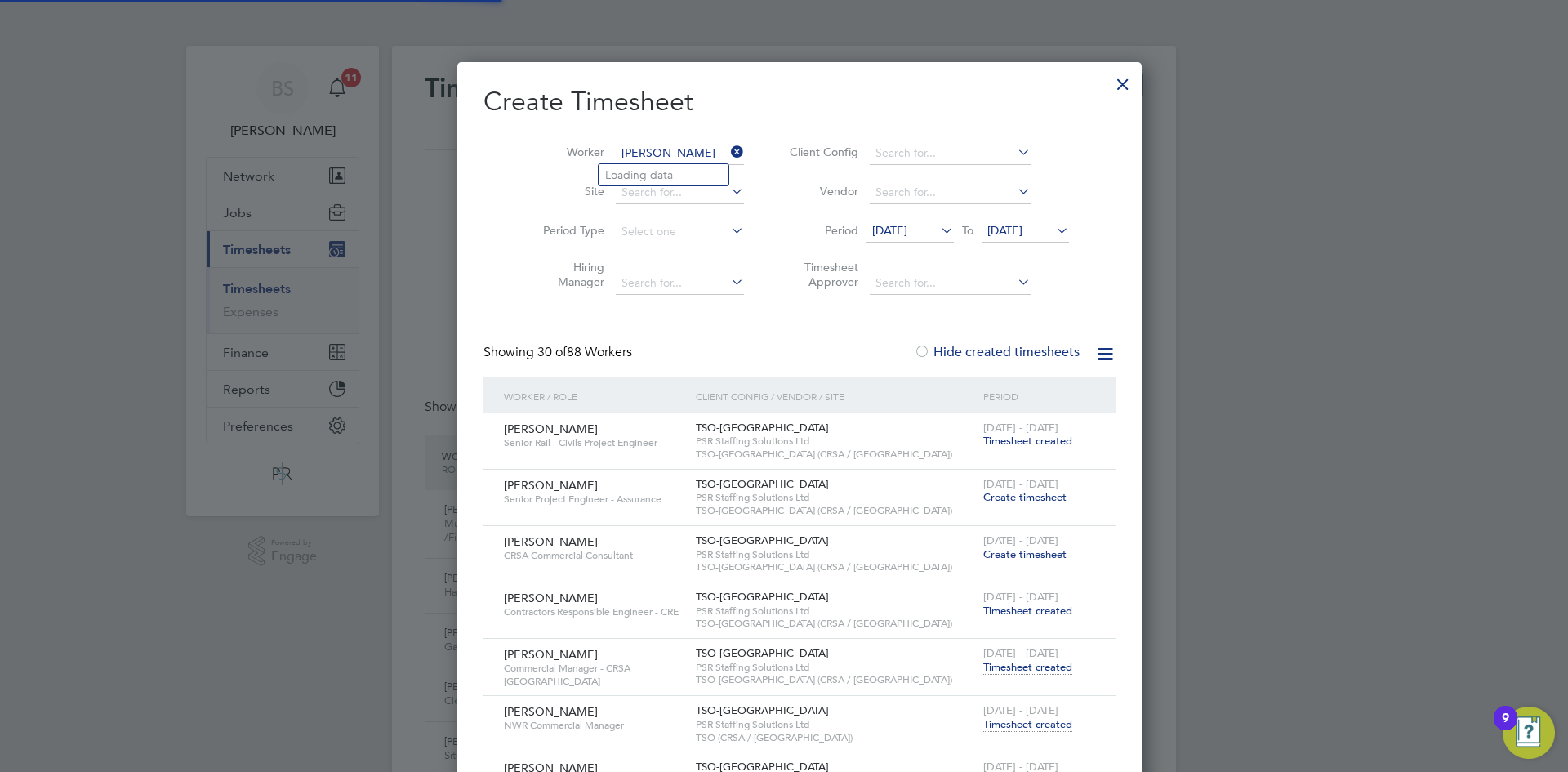
type input "Mariam Obafolahan"
click at [703, 172] on b "Obafolahan" at bounding box center [735, 175] width 65 height 14
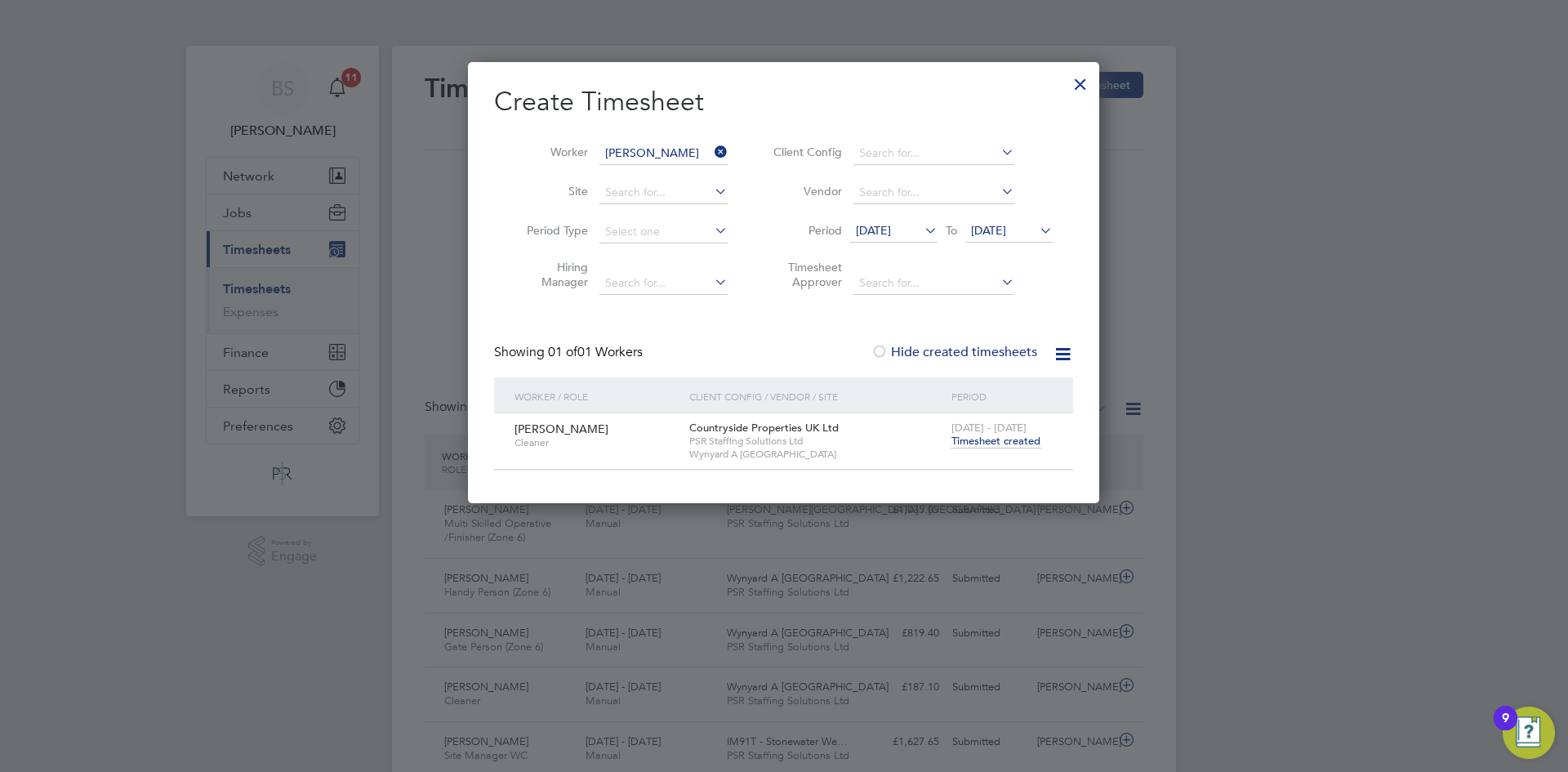
click at [1010, 448] on div "15 - 21 Sep 2025 Timesheet created" at bounding box center [1002, 435] width 109 height 44
click at [999, 443] on span "Timesheet created" at bounding box center [996, 441] width 89 height 15
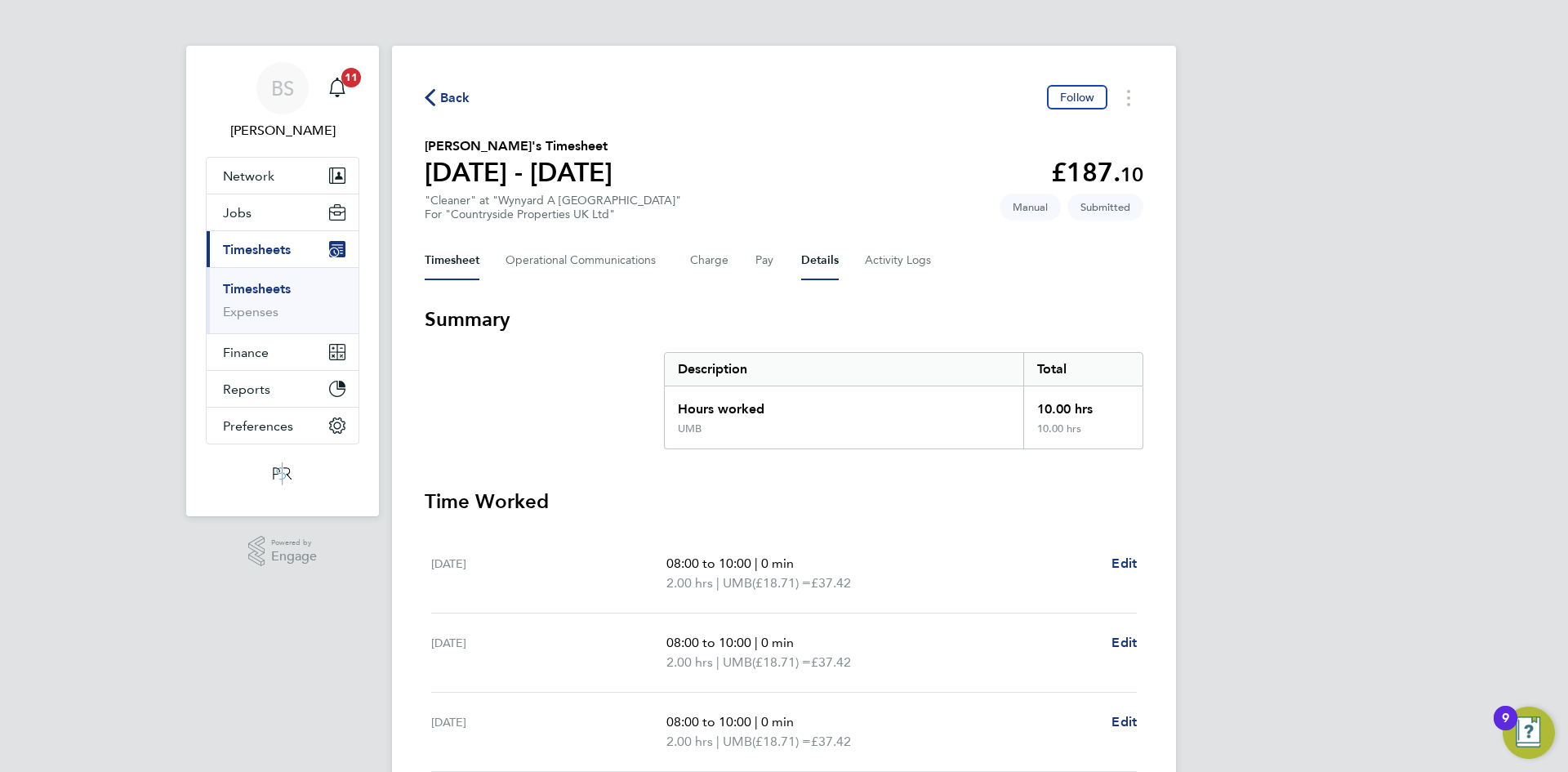
click at [832, 255] on button "Details" at bounding box center [821, 260] width 38 height 39
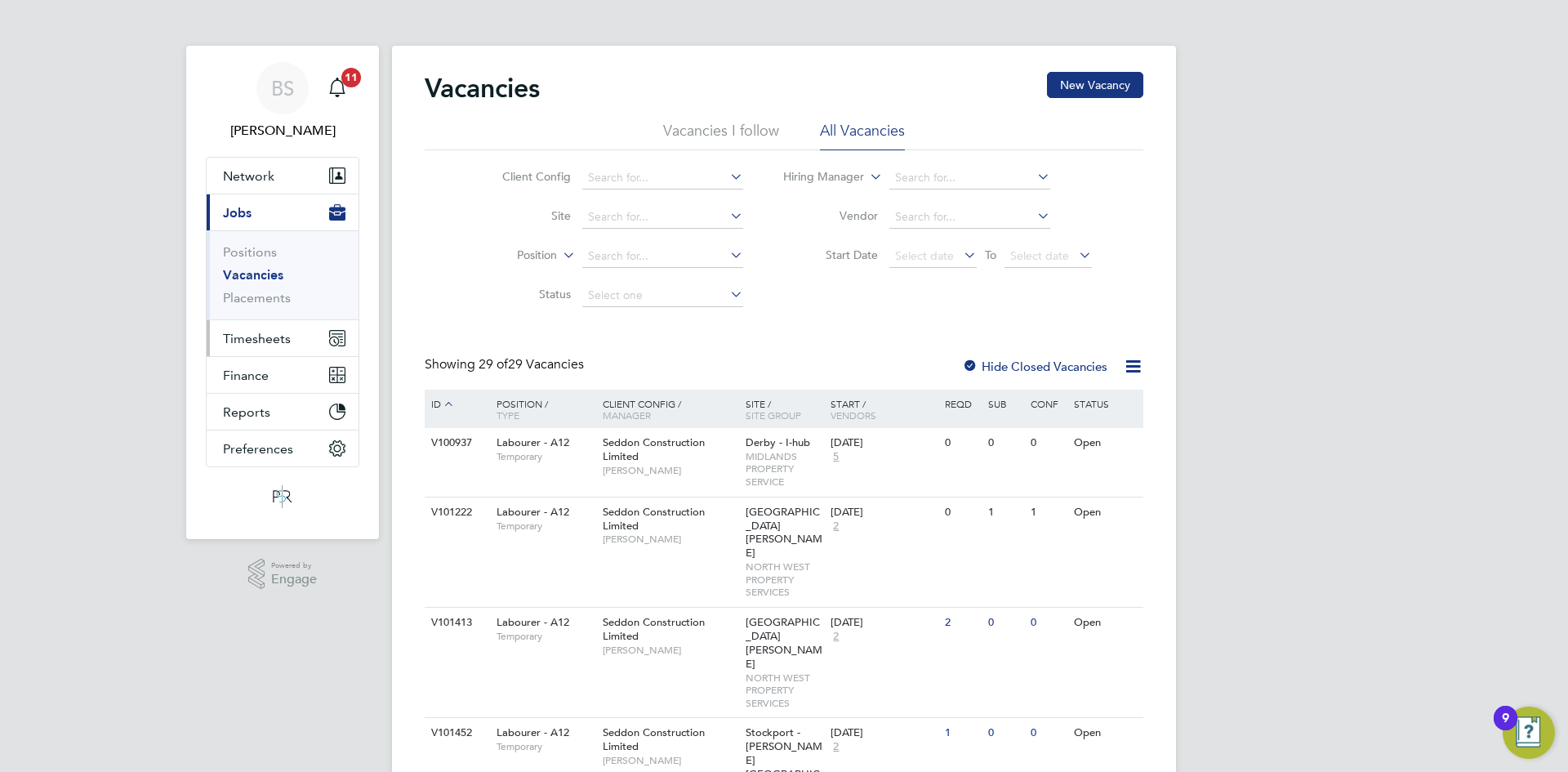
click at [249, 333] on span "Timesheets" at bounding box center [256, 338] width 68 height 16
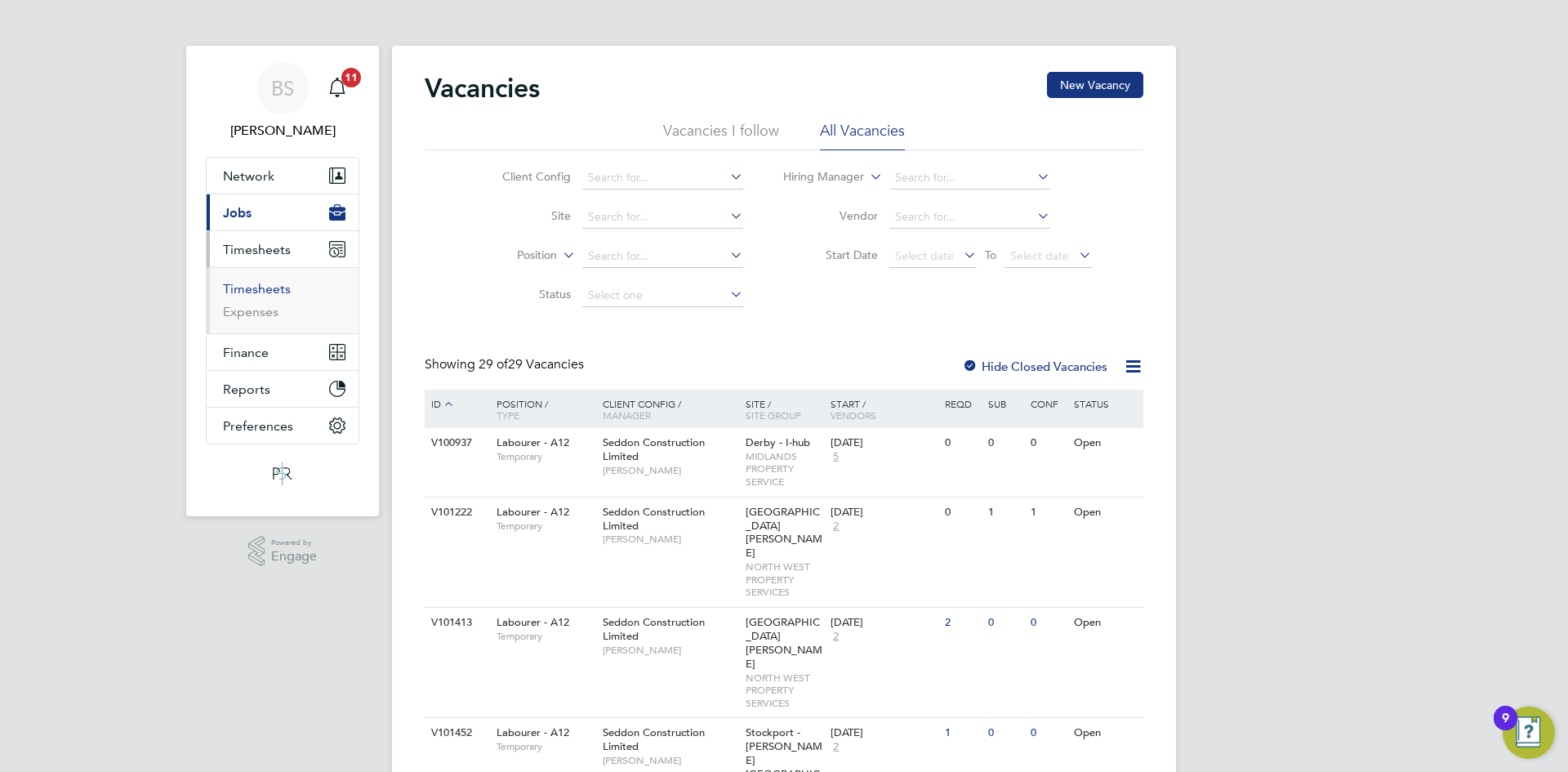
click at [257, 287] on link "Timesheets" at bounding box center [256, 288] width 68 height 16
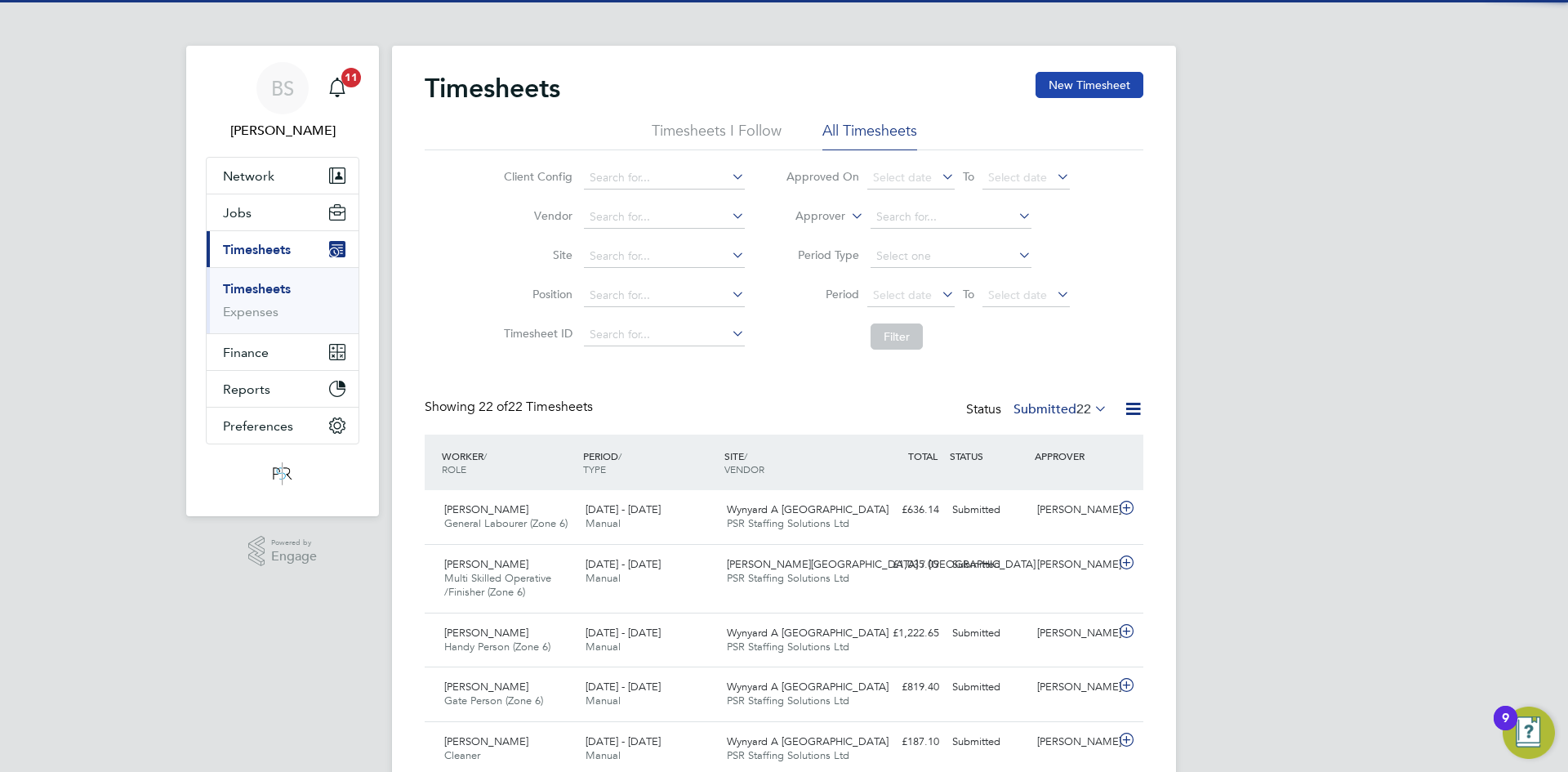
click at [1094, 94] on button "New Timesheet" at bounding box center [1089, 85] width 108 height 26
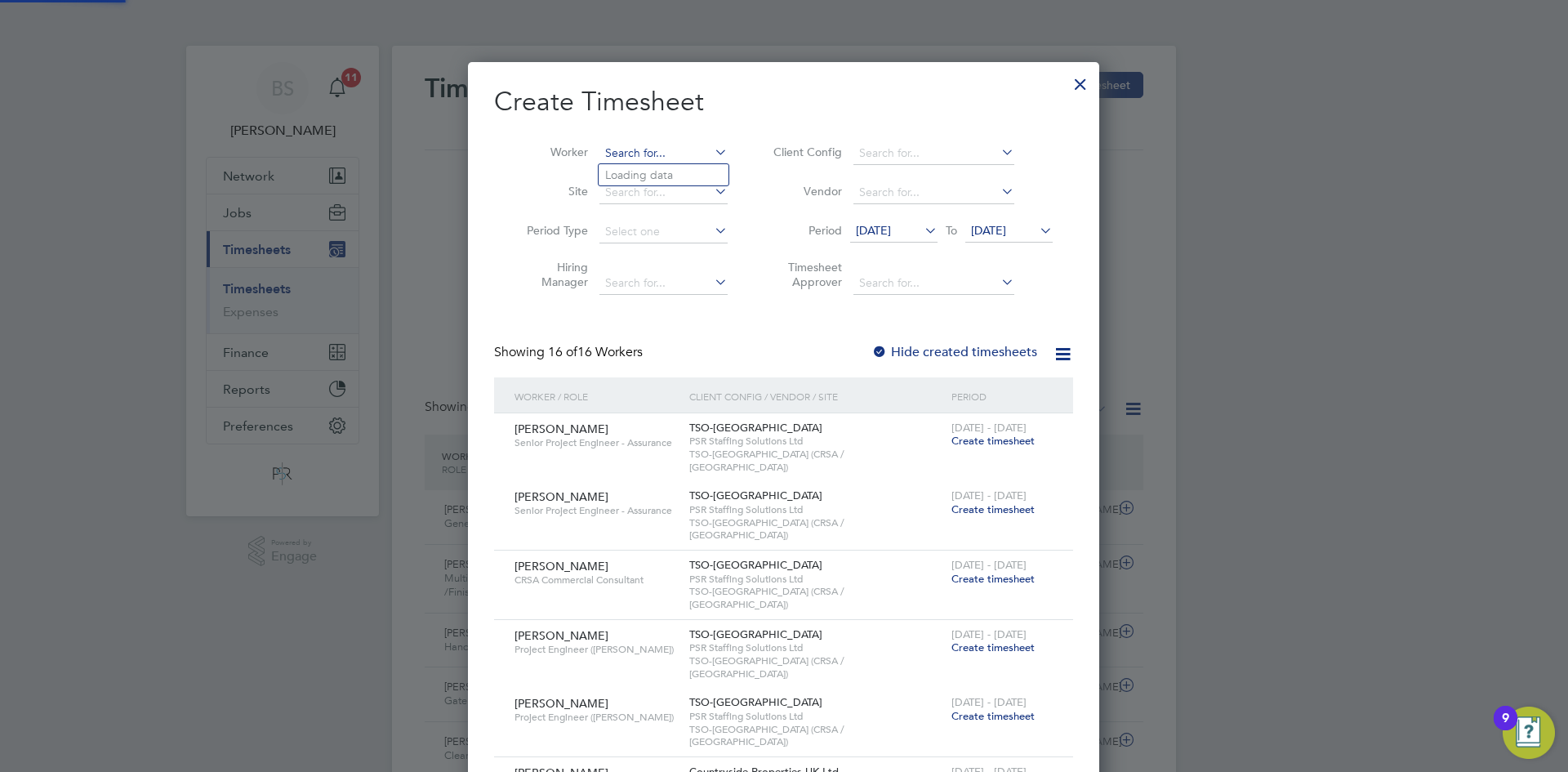
click at [665, 163] on input at bounding box center [664, 154] width 128 height 23
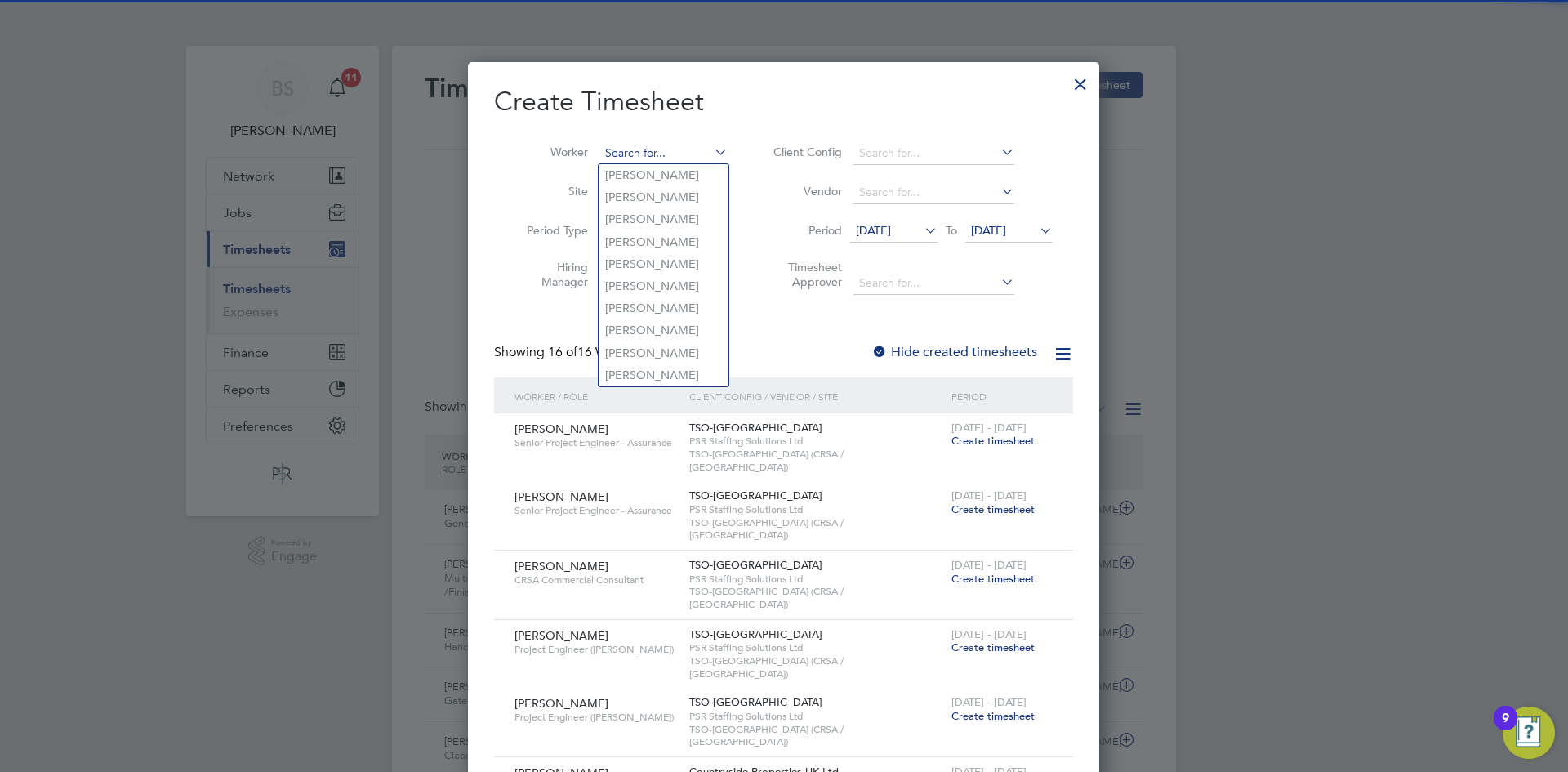
paste input "Mariam Obafolahan"
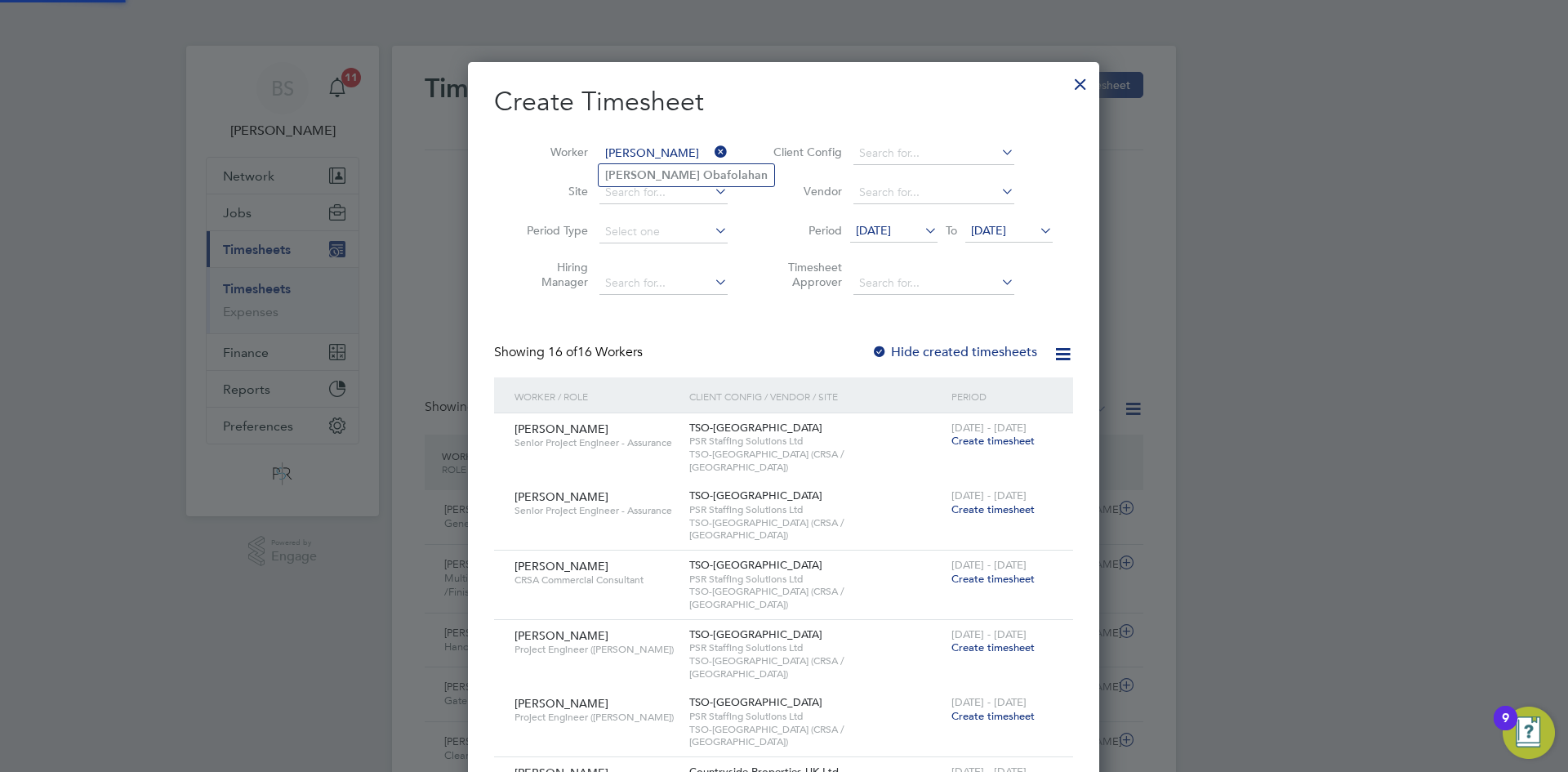
type input "Mariam Obafolahan"
click at [703, 178] on b "Obafolahan" at bounding box center [735, 175] width 65 height 14
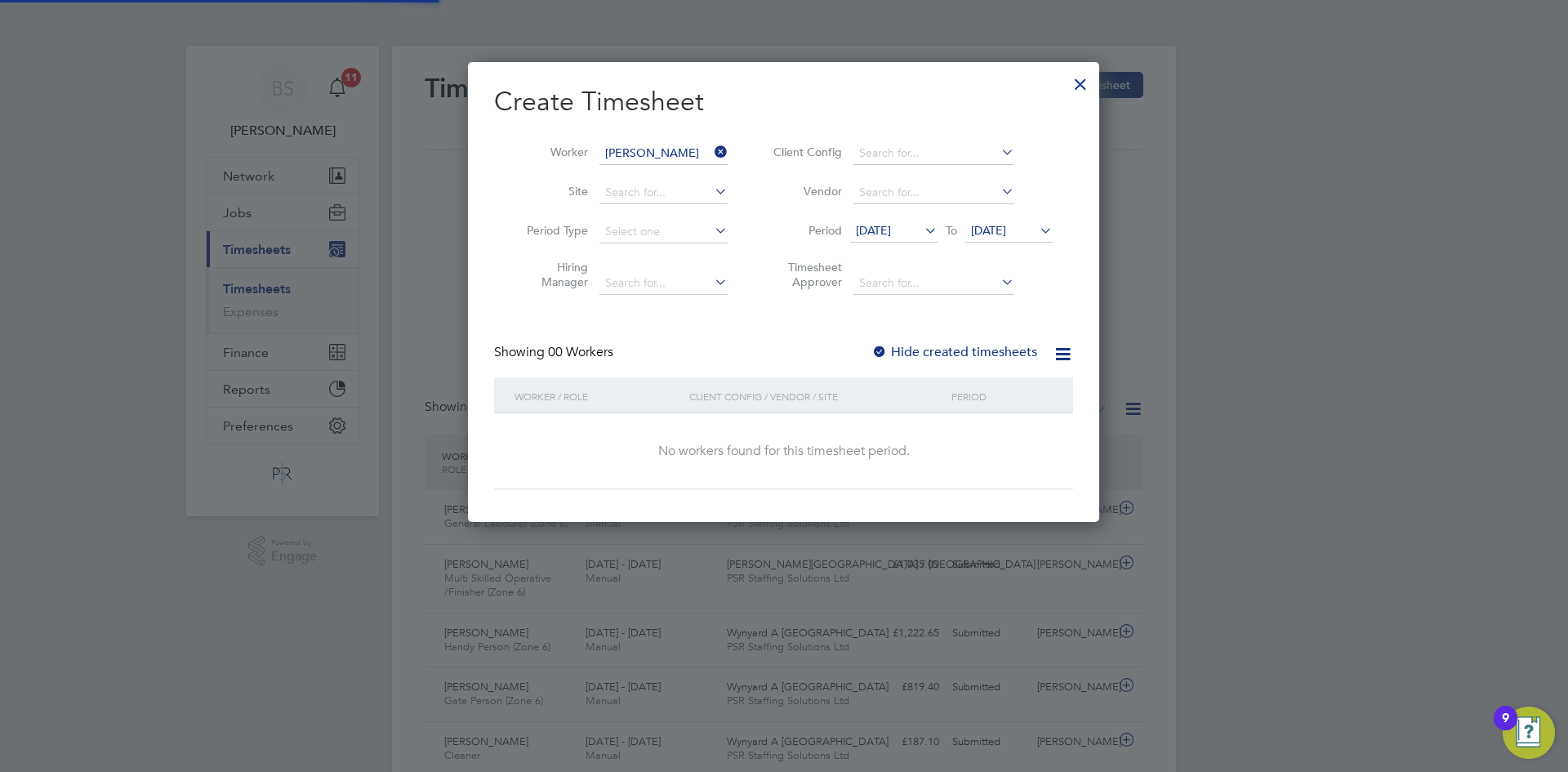
click at [931, 344] on label "Hide created timesheets" at bounding box center [954, 352] width 166 height 16
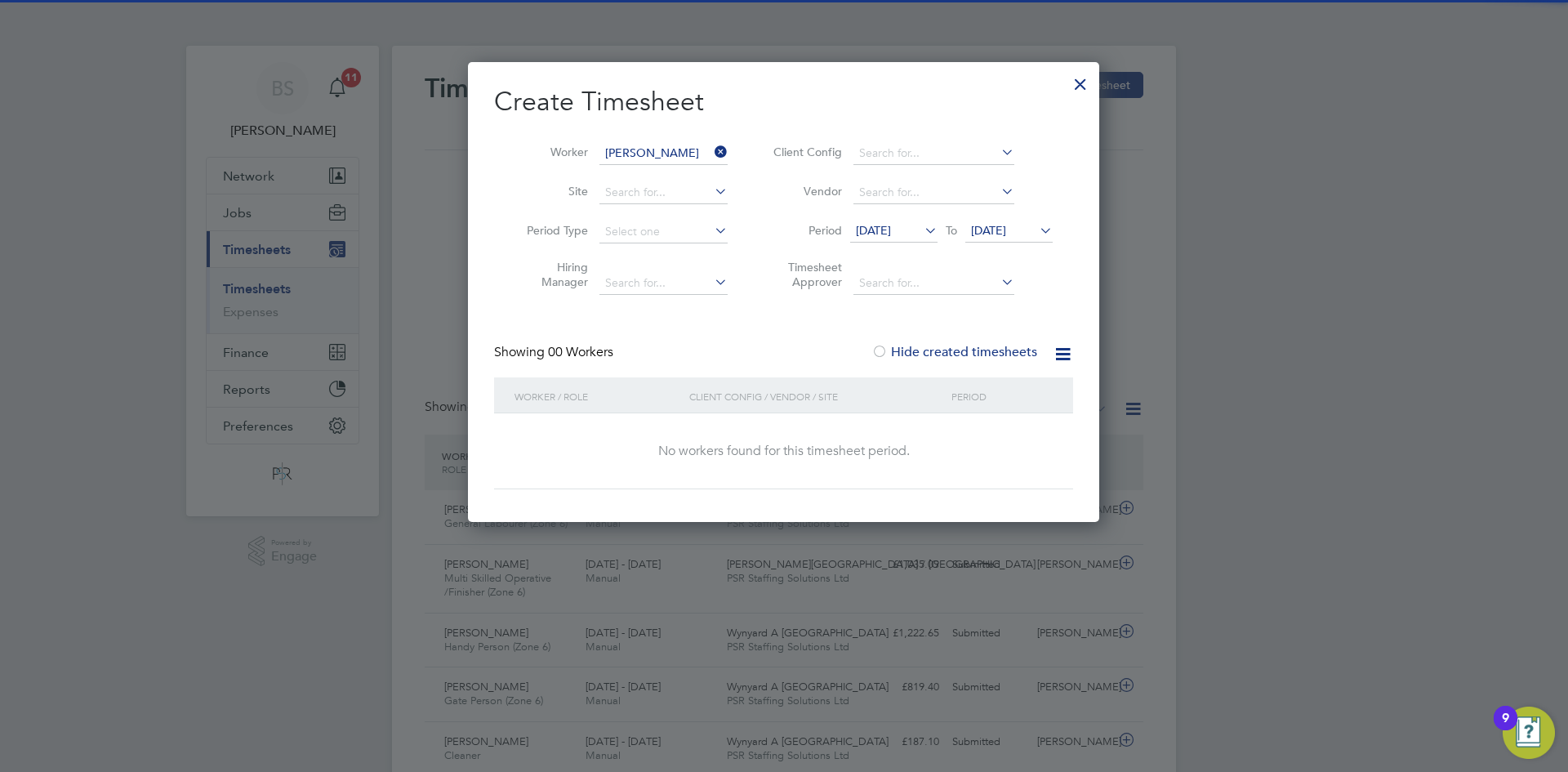
drag, startPoint x: 904, startPoint y: 234, endPoint x: 894, endPoint y: 242, distance: 12.8
click at [903, 239] on span "10 Sep 2025" at bounding box center [894, 231] width 87 height 22
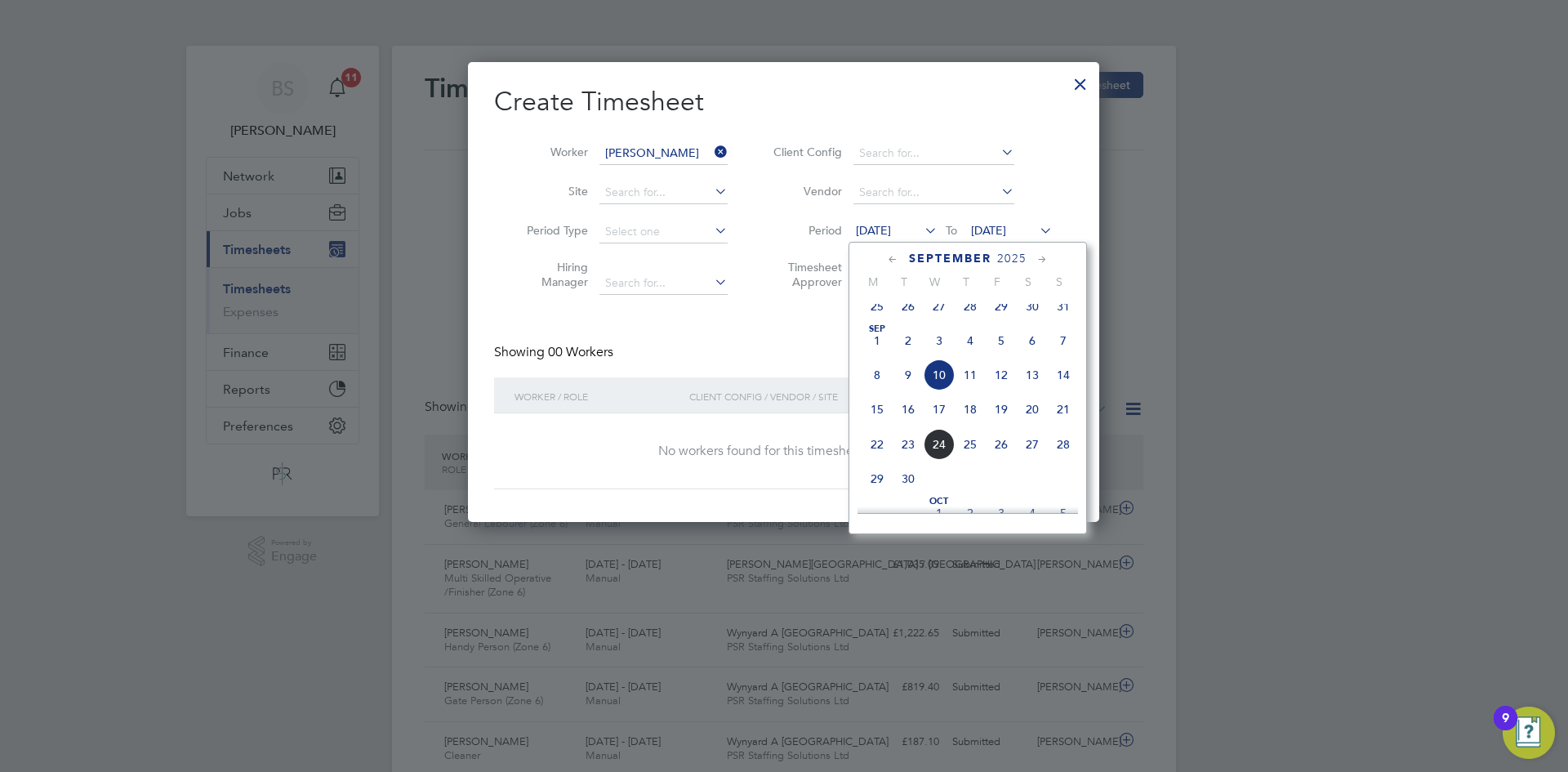
drag, startPoint x: 881, startPoint y: 416, endPoint x: 936, endPoint y: 340, distance: 93.8
click at [881, 416] on span "15" at bounding box center [877, 409] width 31 height 31
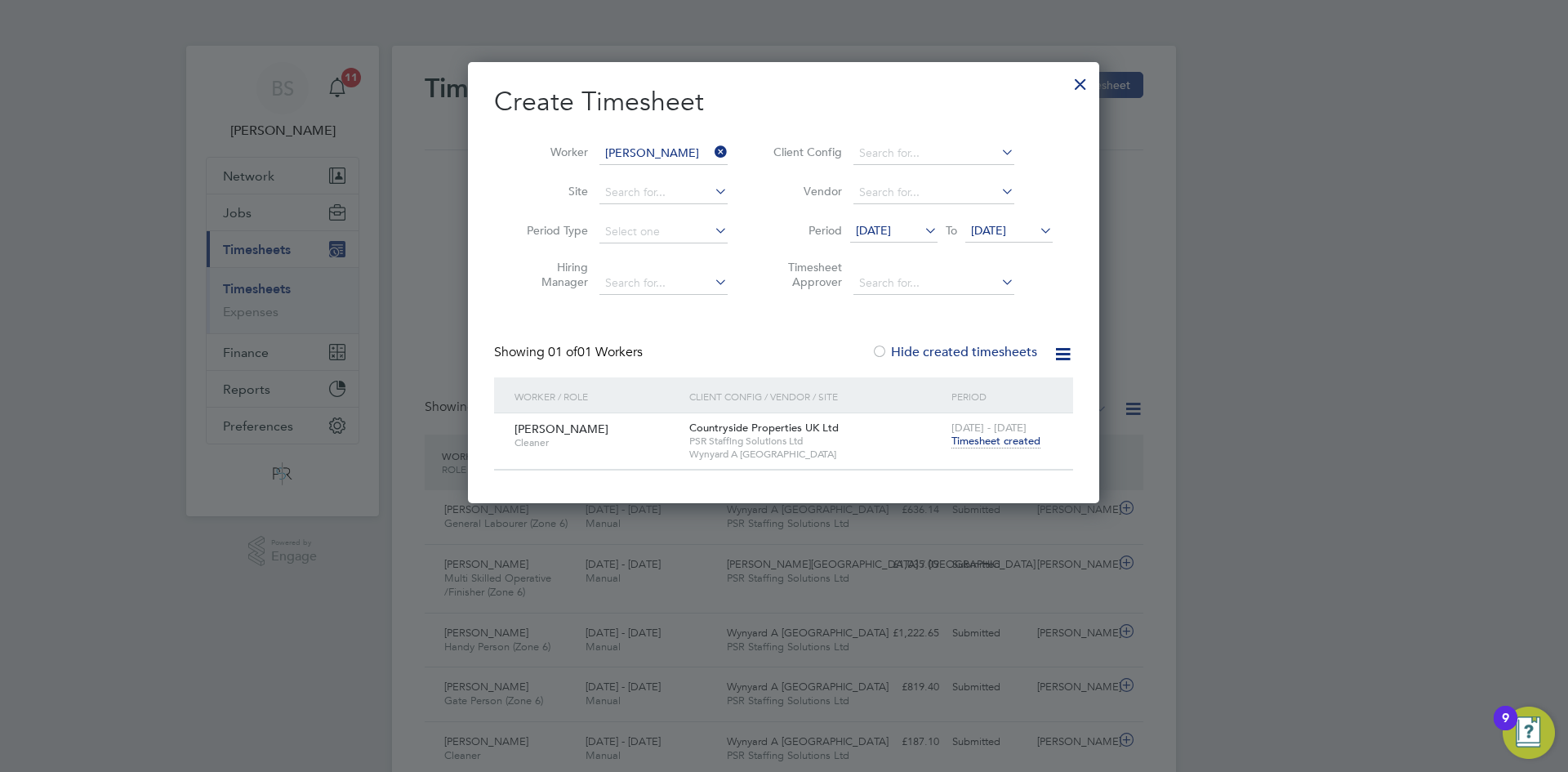
click at [1008, 436] on span "Timesheet created" at bounding box center [996, 441] width 89 height 15
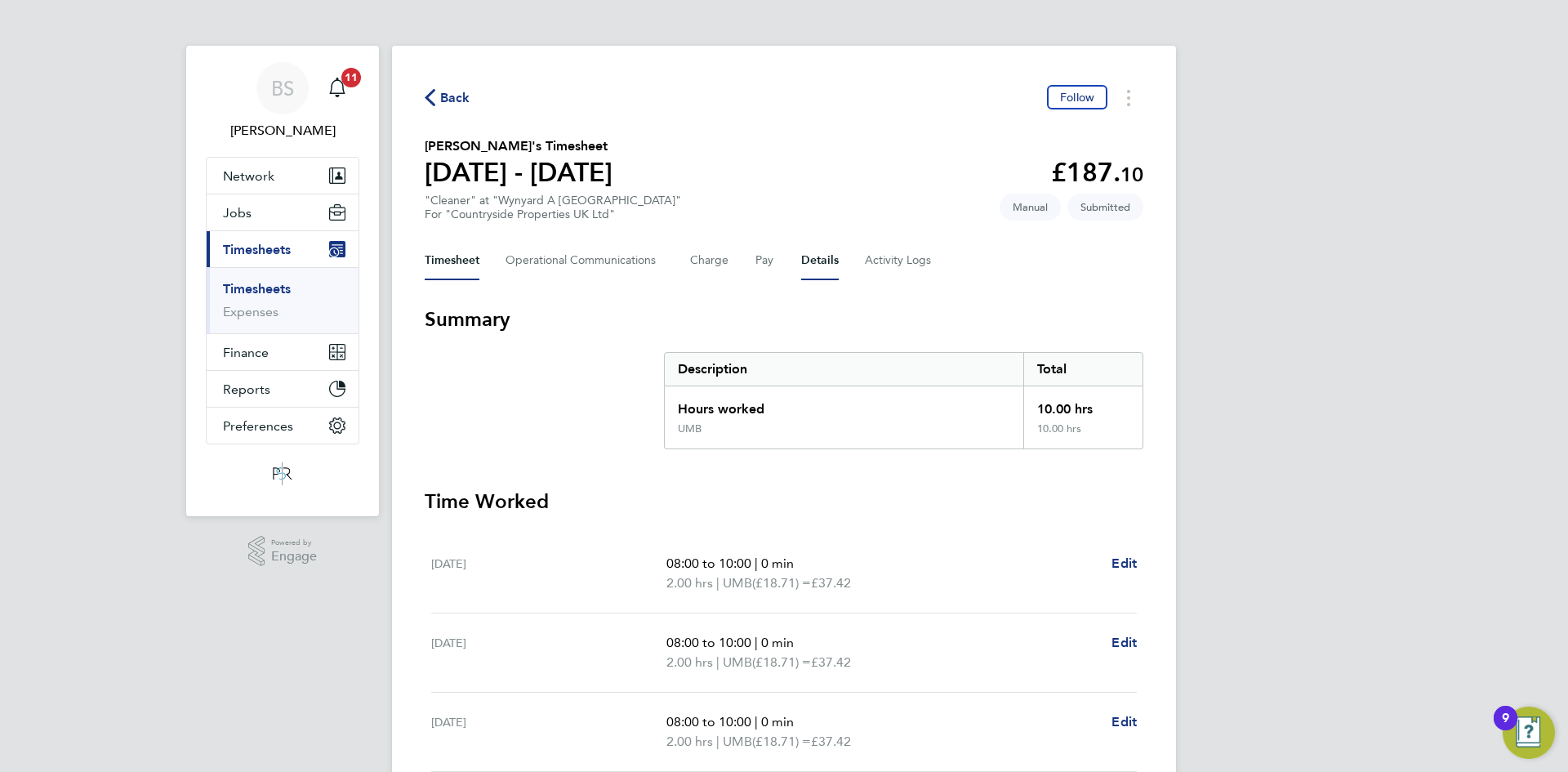
click at [802, 261] on button "Details" at bounding box center [821, 260] width 38 height 39
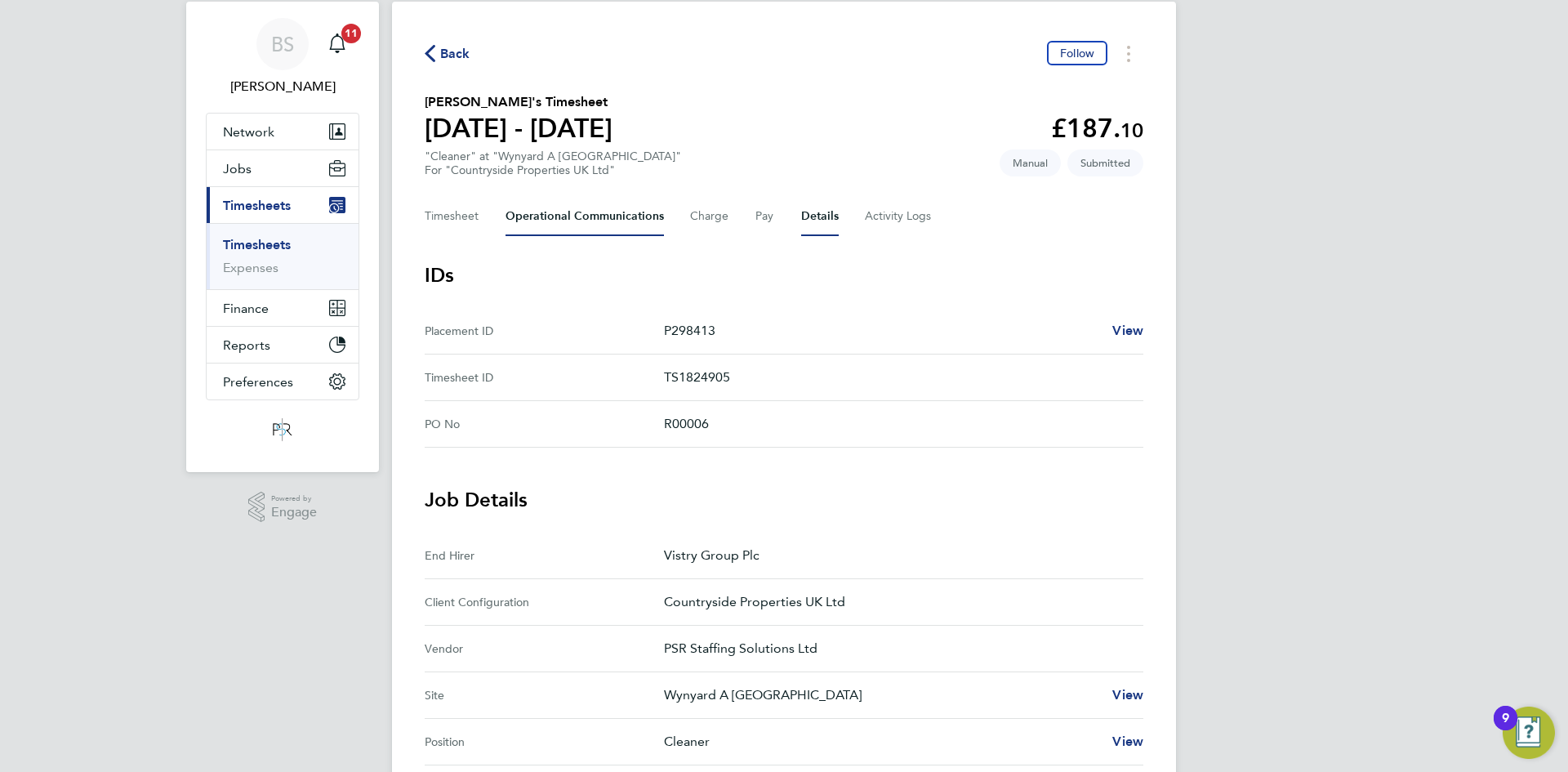
click at [582, 224] on Communications-tab "Operational Communications" at bounding box center [585, 217] width 159 height 39
